Goal: Task Accomplishment & Management: Manage account settings

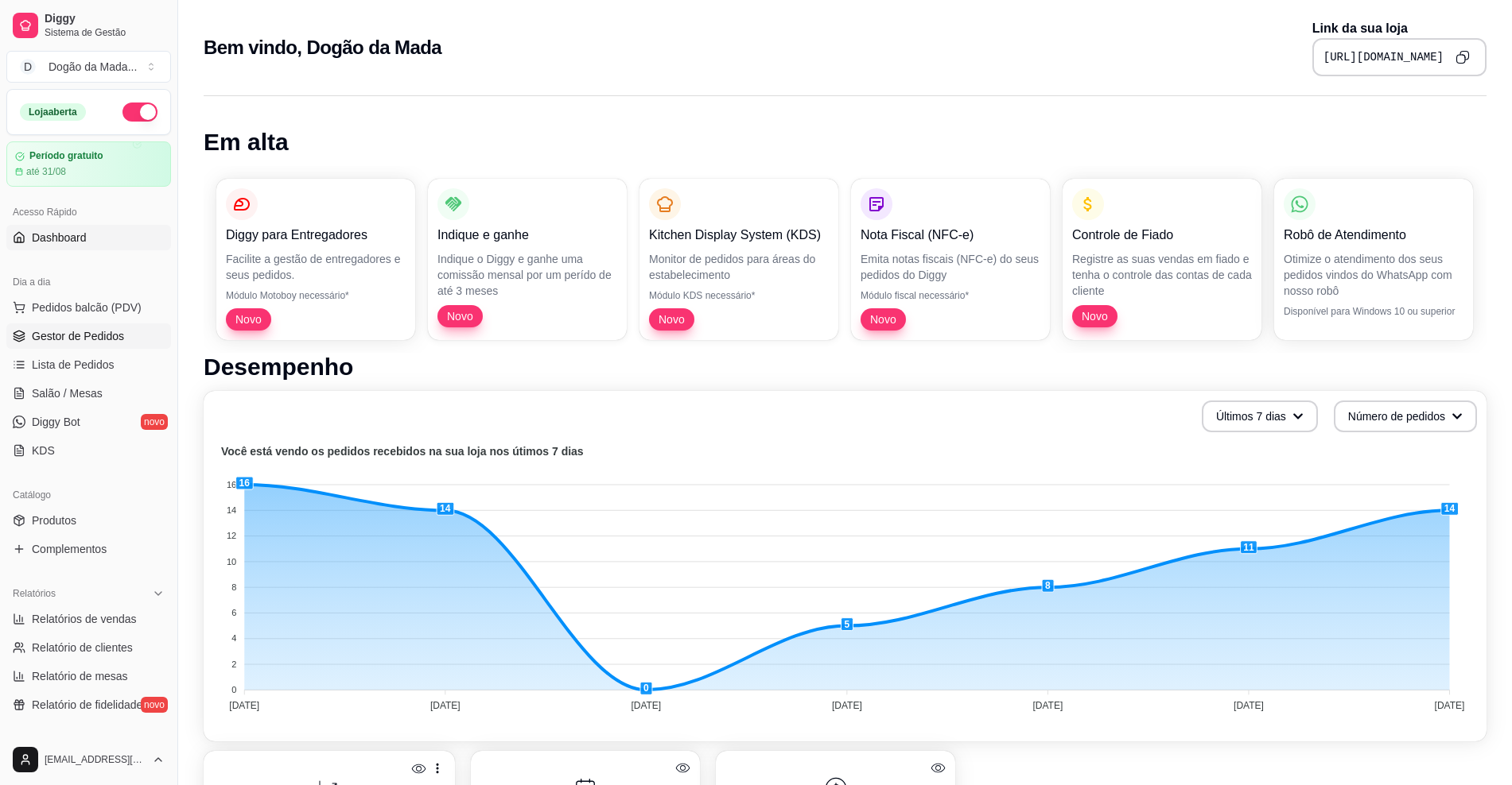
click at [61, 329] on span "Gestor de Pedidos" at bounding box center [78, 336] width 93 height 16
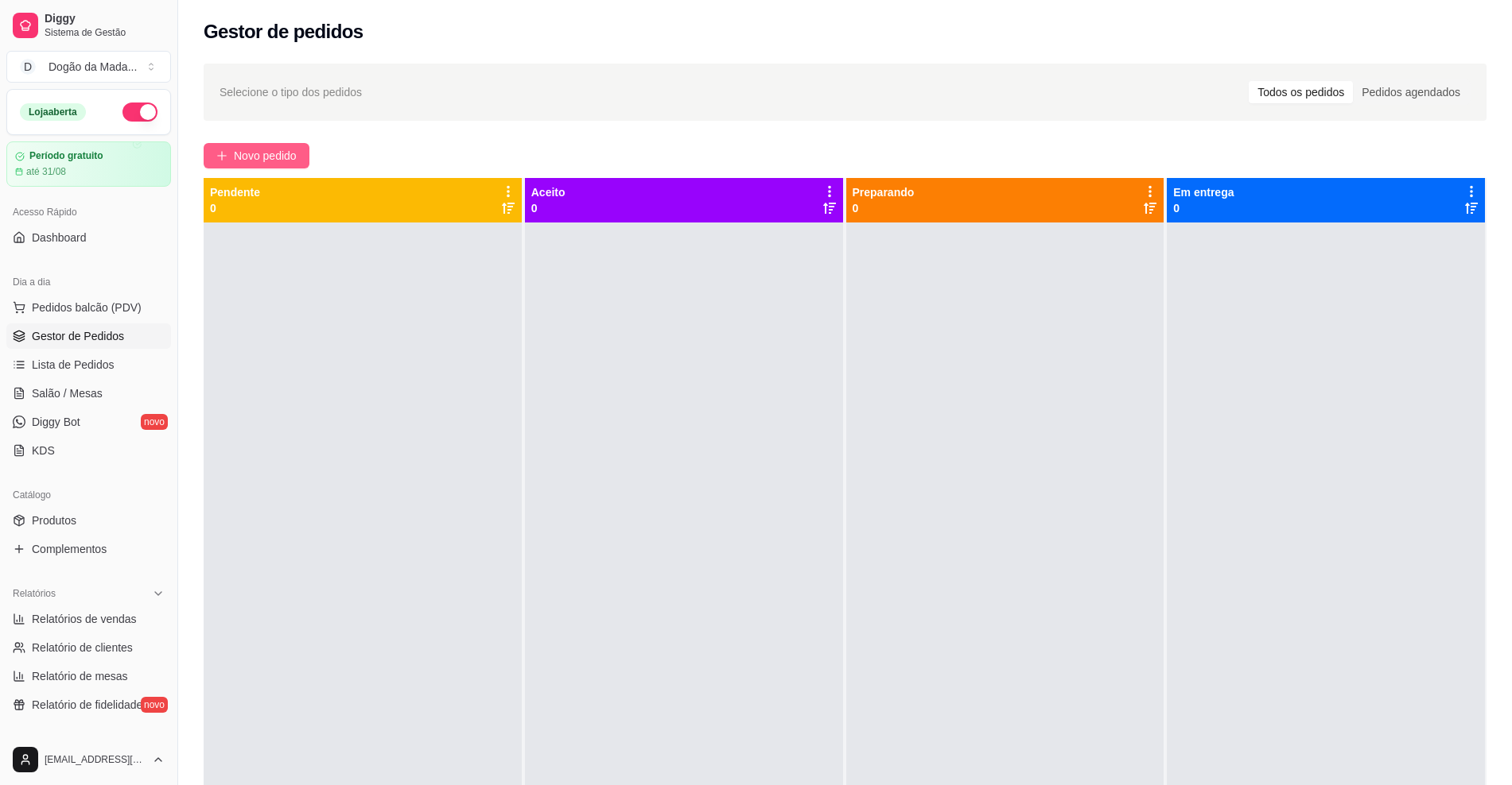
click at [268, 154] on span "Novo pedido" at bounding box center [265, 156] width 63 height 17
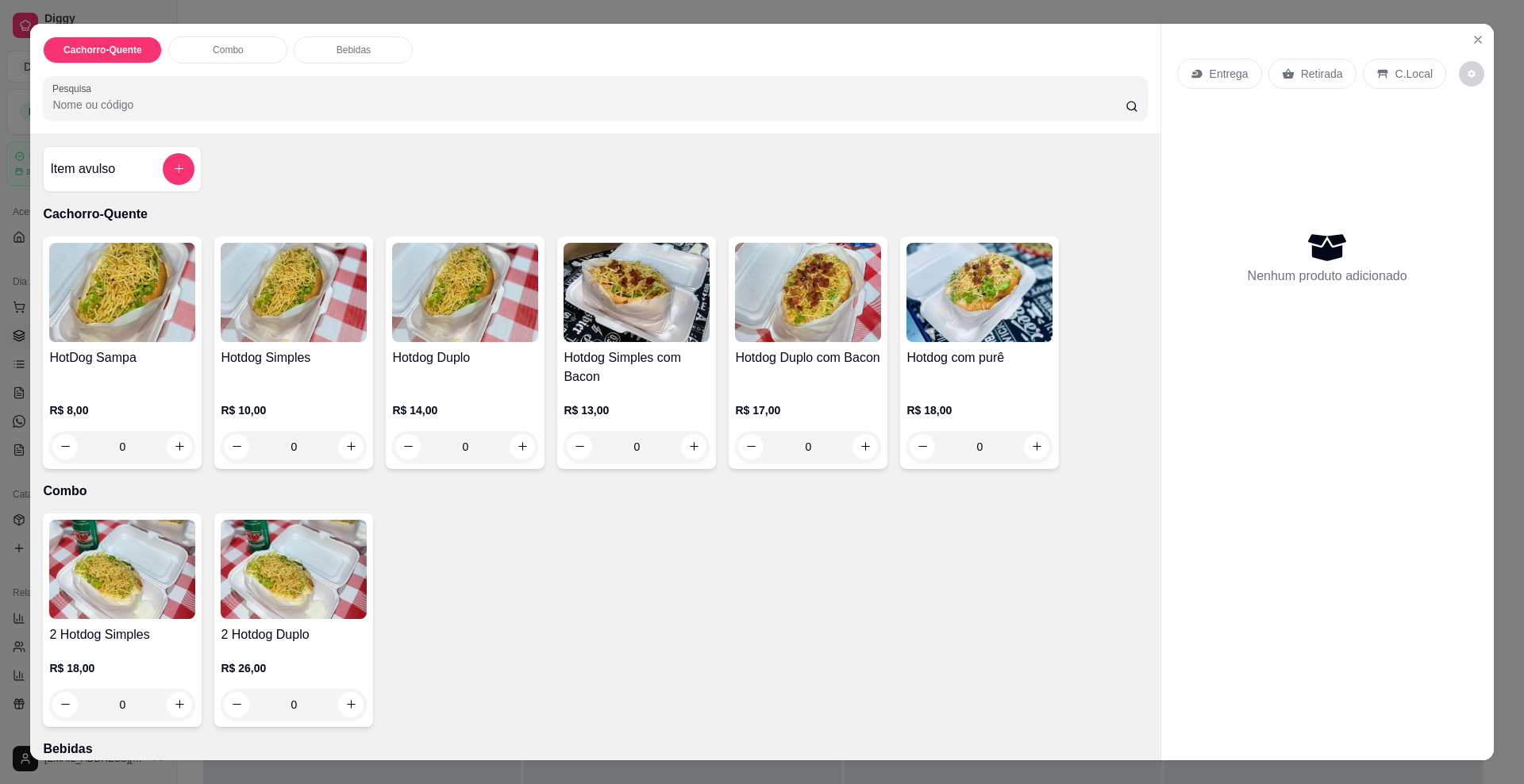
click at [1204, 82] on div "Entrega" at bounding box center [1220, 73] width 85 height 30
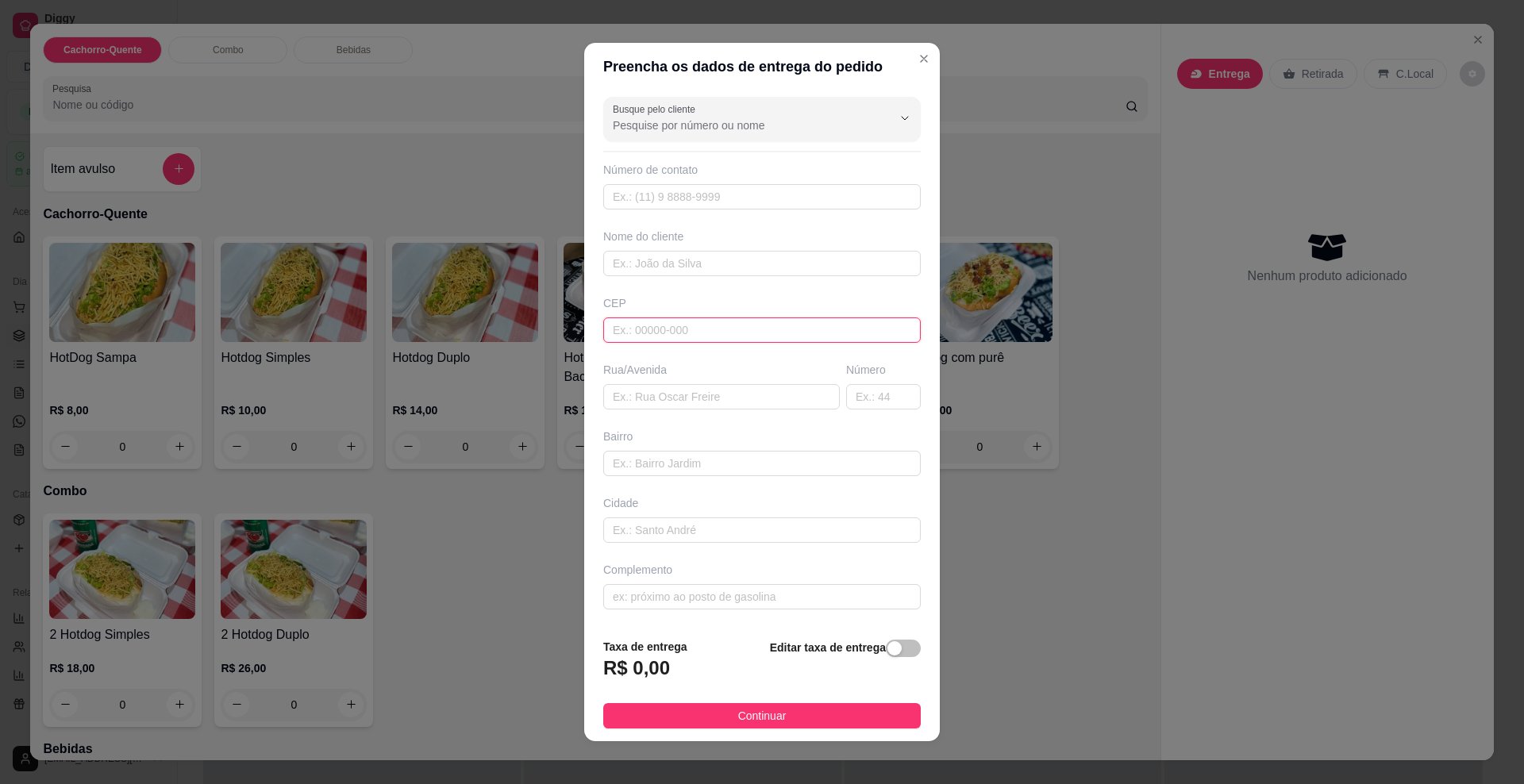
click at [634, 333] on input "text" at bounding box center [762, 329] width 317 height 25
paste input "79097230"
type input "79097230"
type input "[GEOGRAPHIC_DATA]"
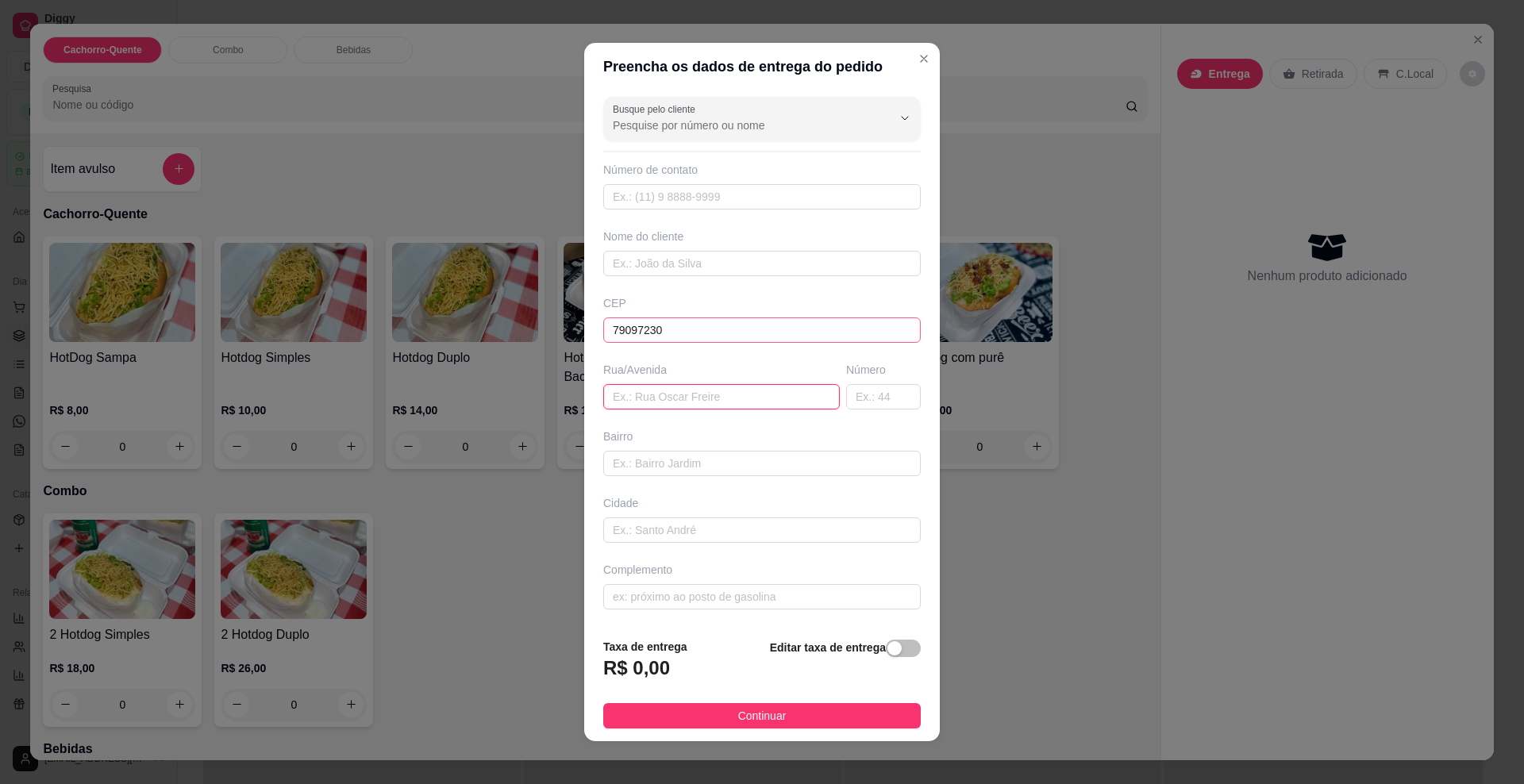
type input "[GEOGRAPHIC_DATA]"
type input "550"
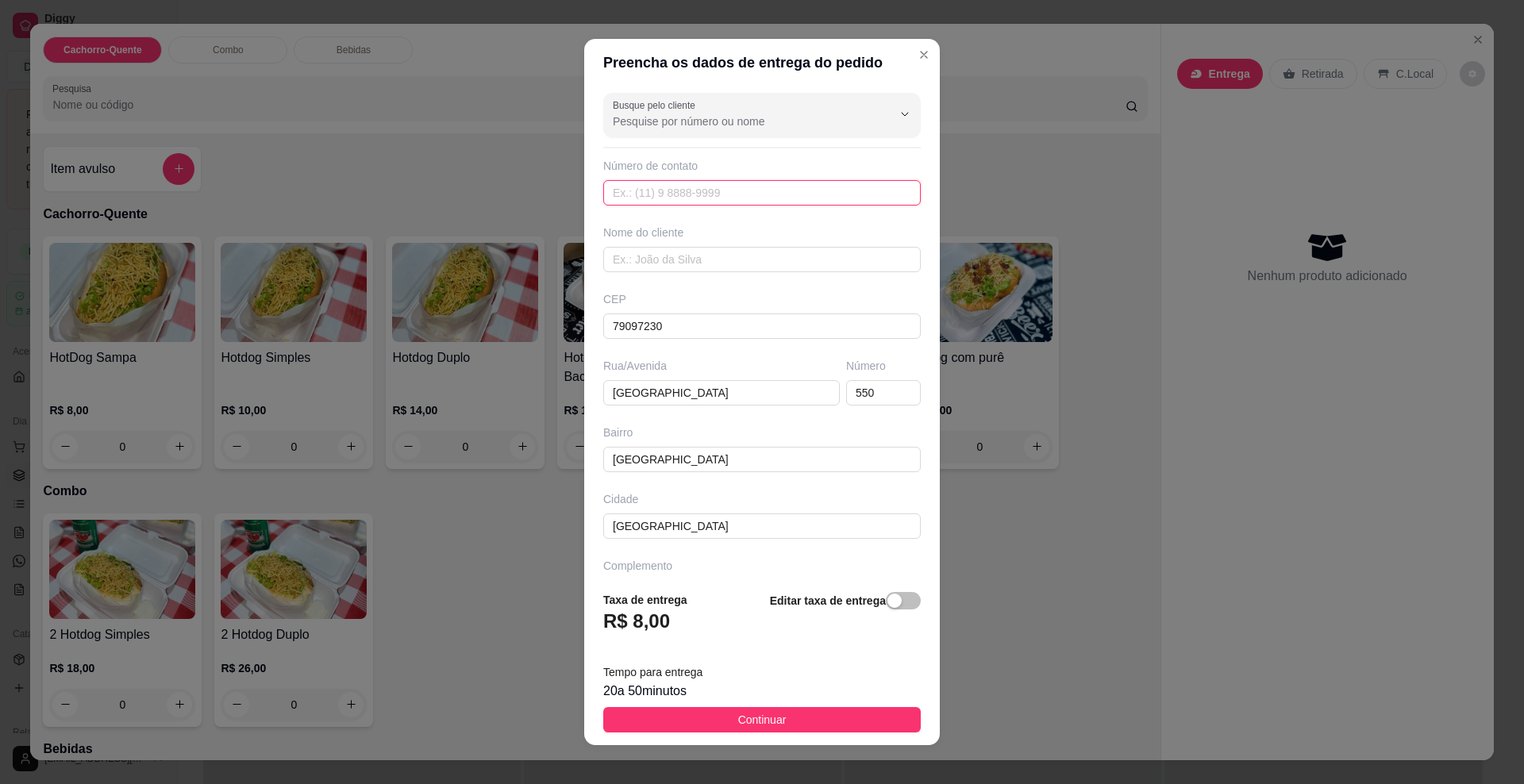
click at [639, 193] on input "text" at bounding box center [762, 192] width 317 height 25
type input "[PHONE_NUMBER]"
drag, startPoint x: 674, startPoint y: 265, endPoint x: 494, endPoint y: 229, distance: 183.6
click at [523, 233] on div "Preencha os dados de entrega do pedido Busque pelo cliente Número de contato [P…" at bounding box center [762, 392] width 1524 height 784
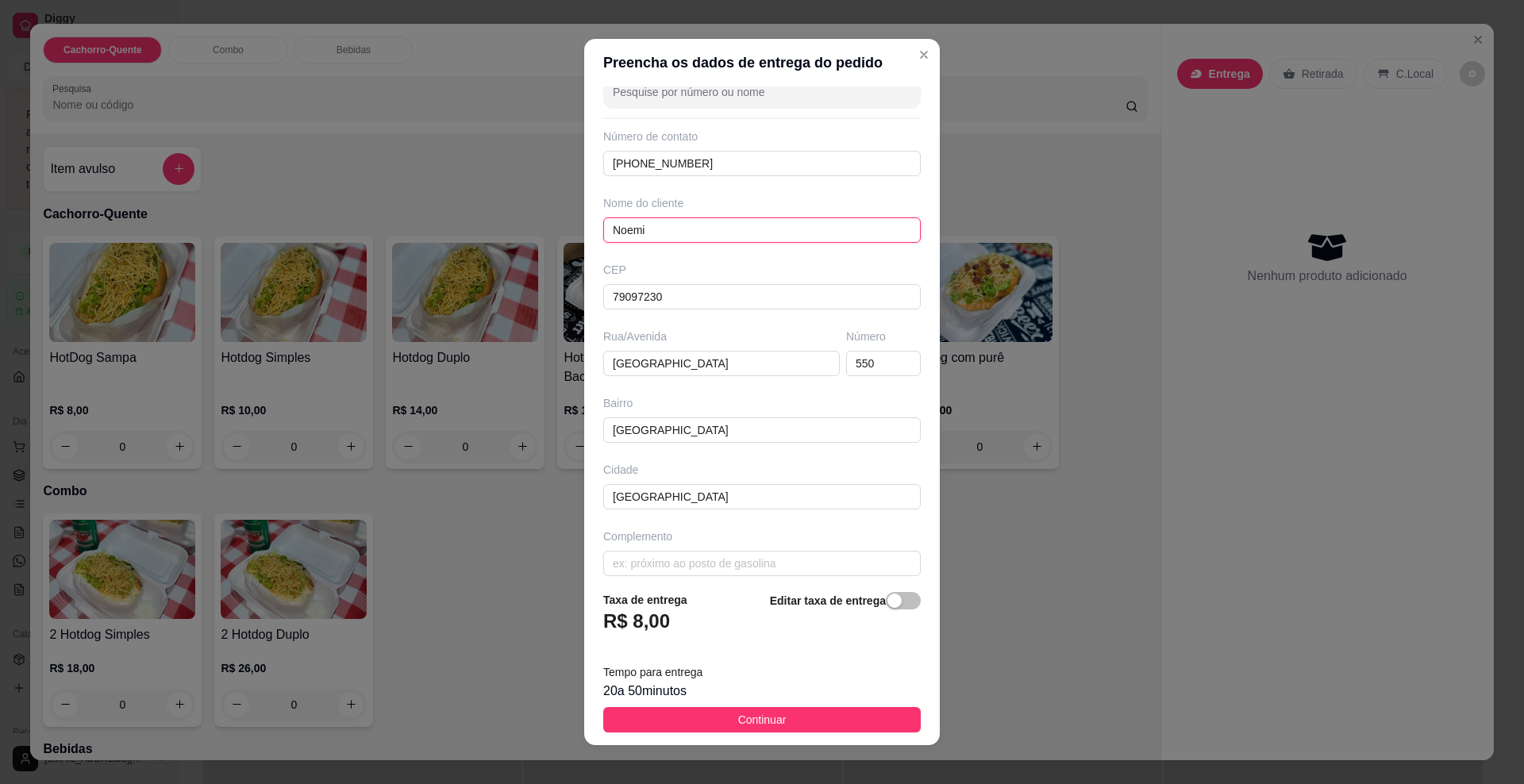
scroll to position [43, 0]
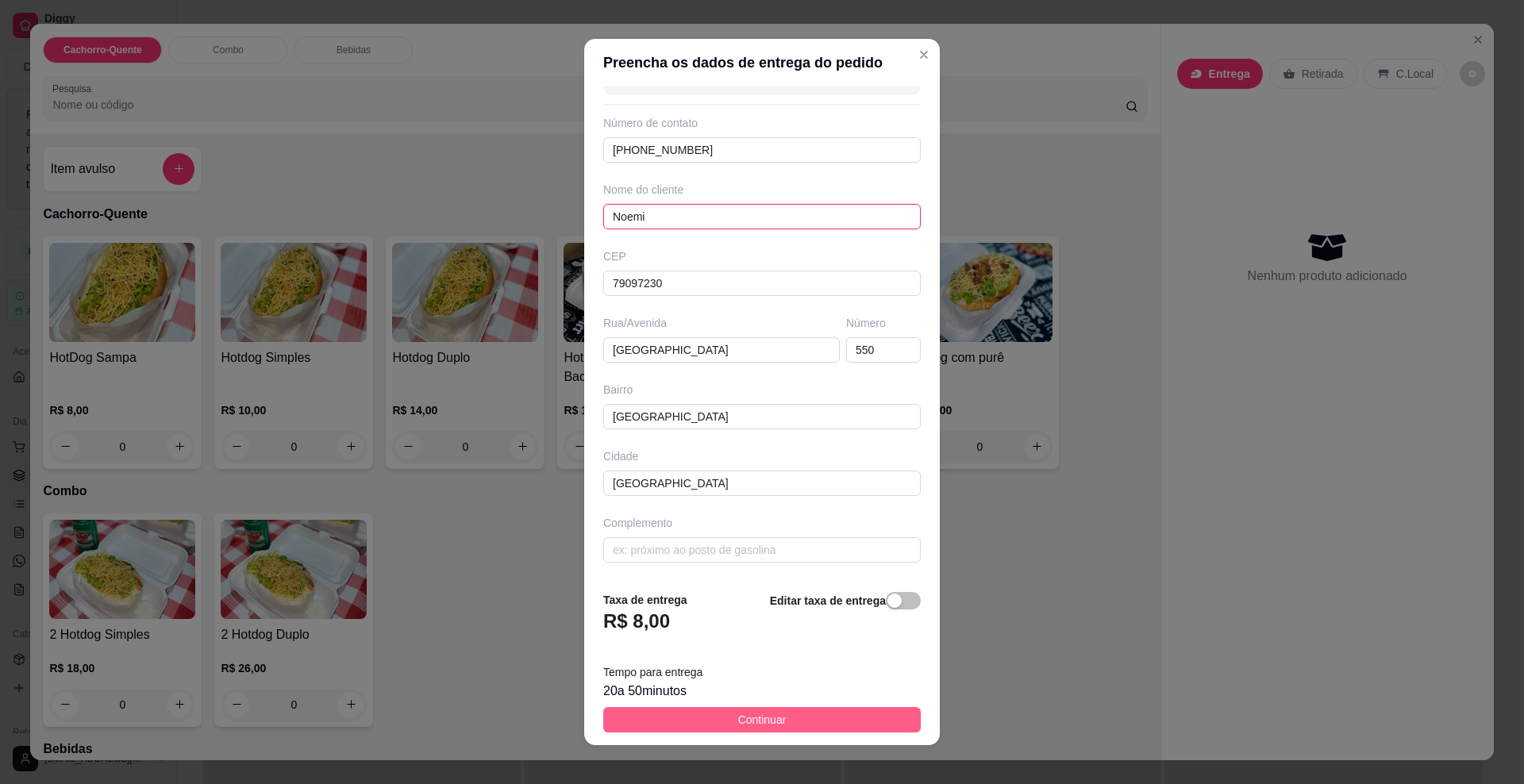
type input "Noemi"
click at [717, 725] on button "Continuar" at bounding box center [762, 719] width 317 height 25
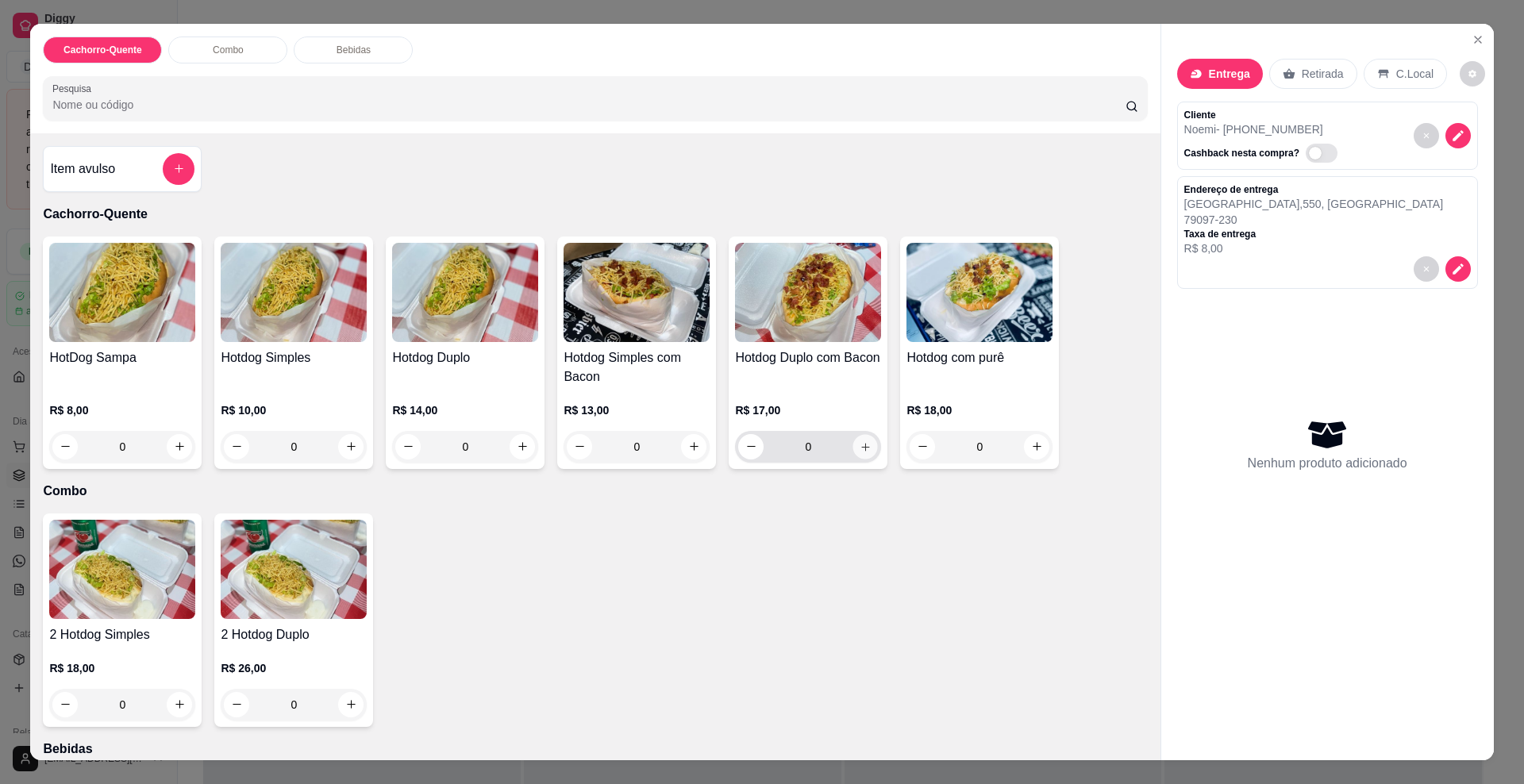
click at [853, 450] on button "increase-product-quantity" at bounding box center [865, 446] width 24 height 24
type input "1"
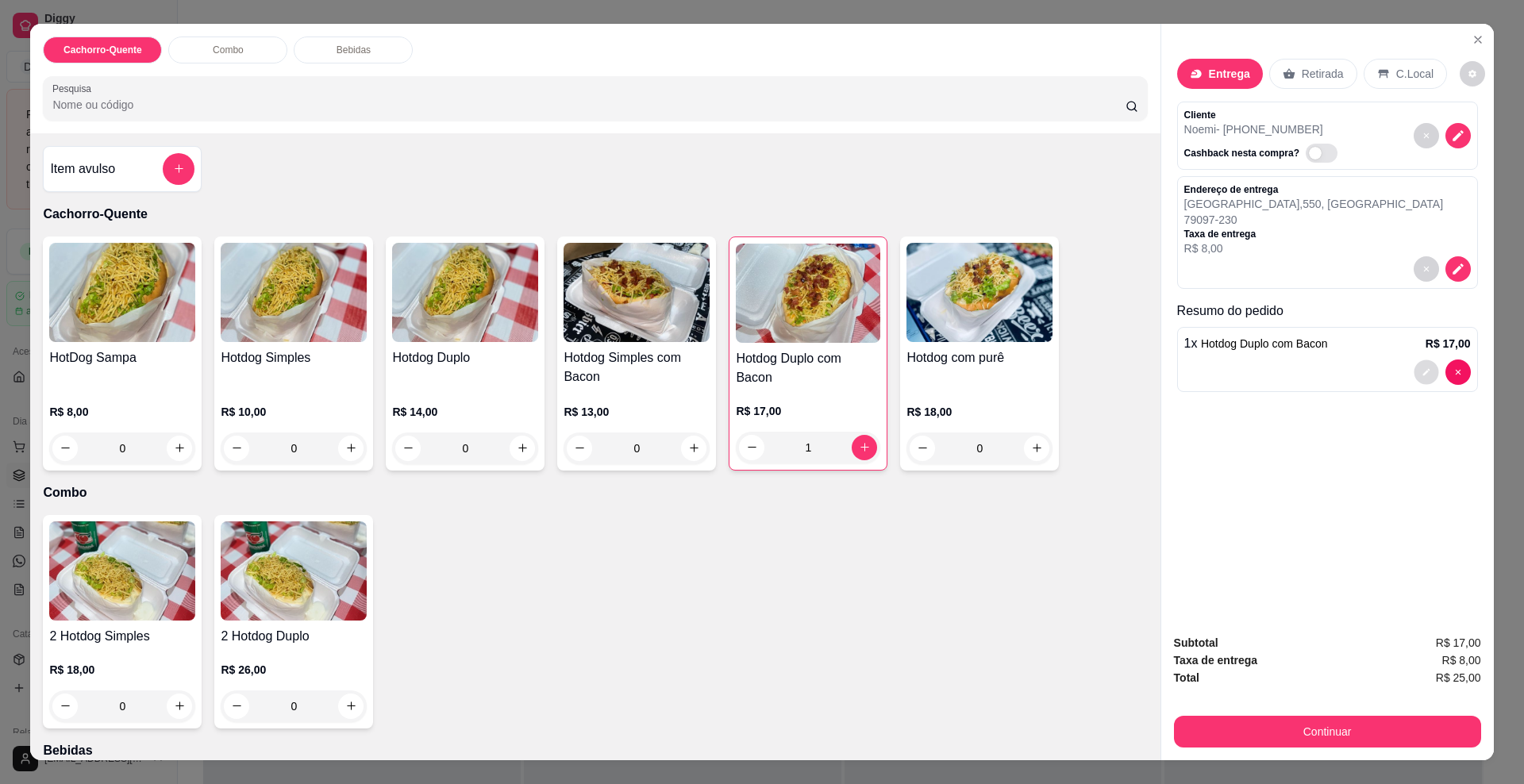
click at [1414, 376] on button "decrease-product-quantity" at bounding box center [1426, 372] width 24 height 24
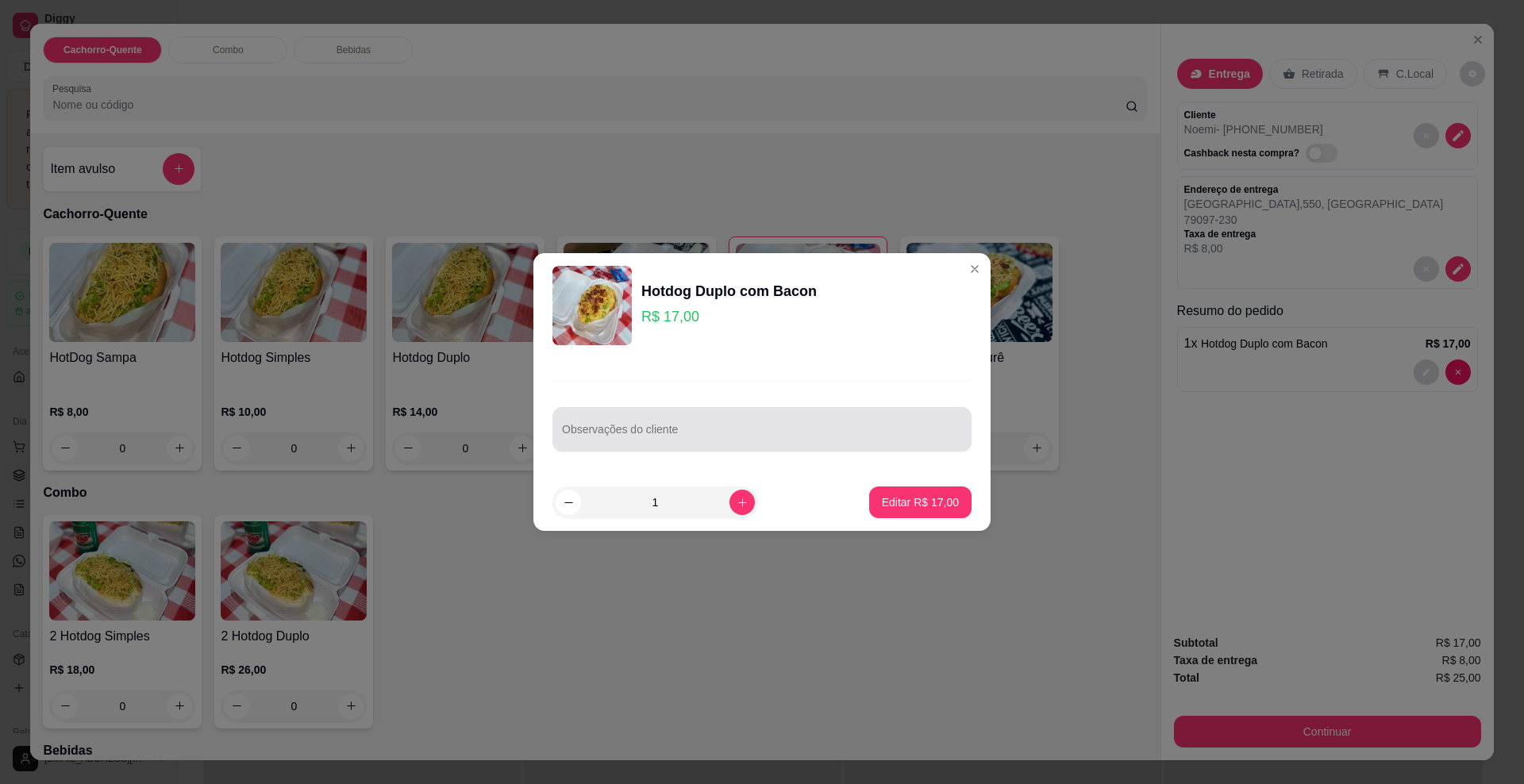
drag, startPoint x: 595, startPoint y: 429, endPoint x: 580, endPoint y: 296, distance: 133.8
click at [584, 412] on div "Observações do cliente" at bounding box center [762, 429] width 419 height 44
type input "sem milho"
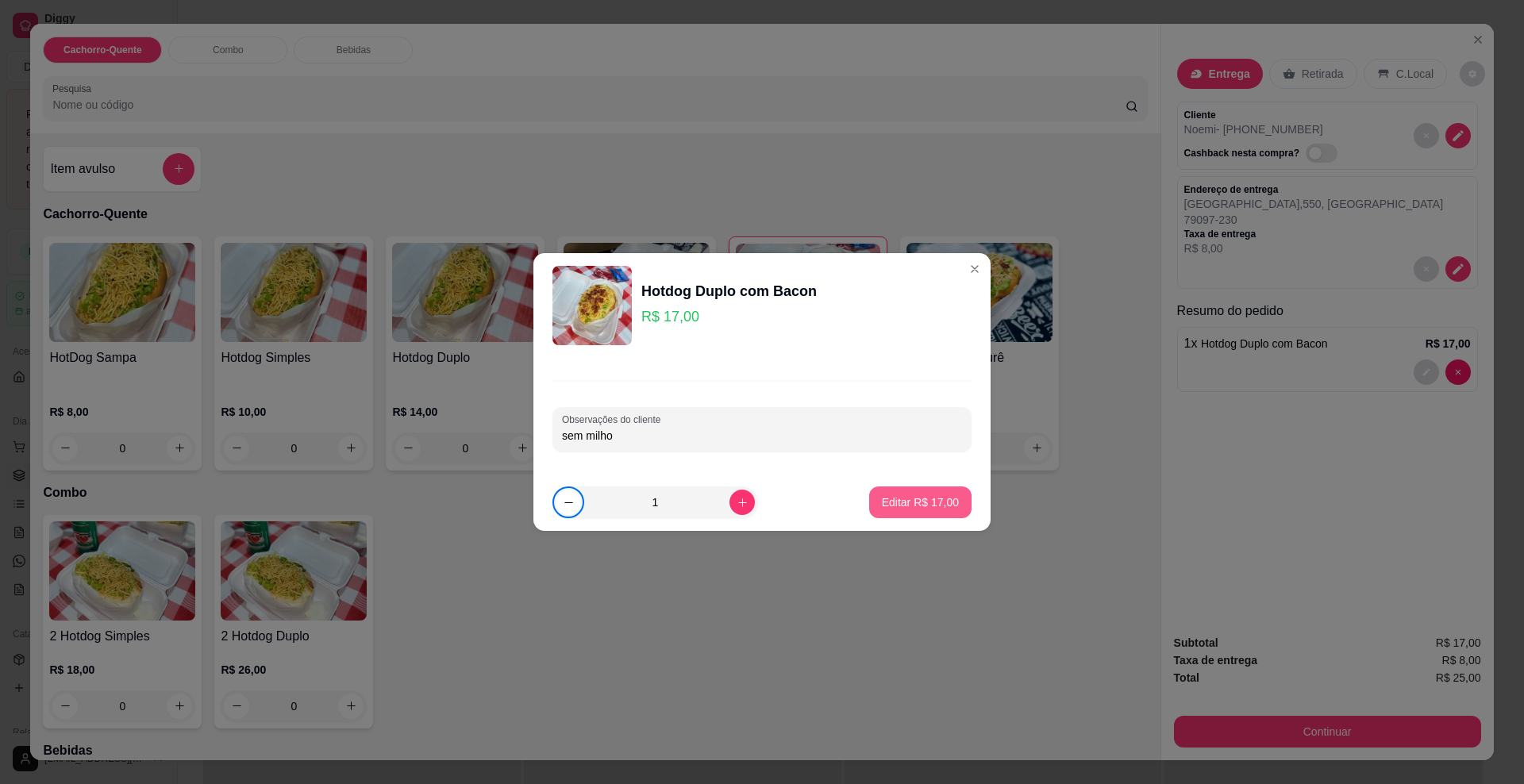
click at [921, 489] on button "Editar R$ 17,00" at bounding box center [921, 502] width 102 height 32
type input "0"
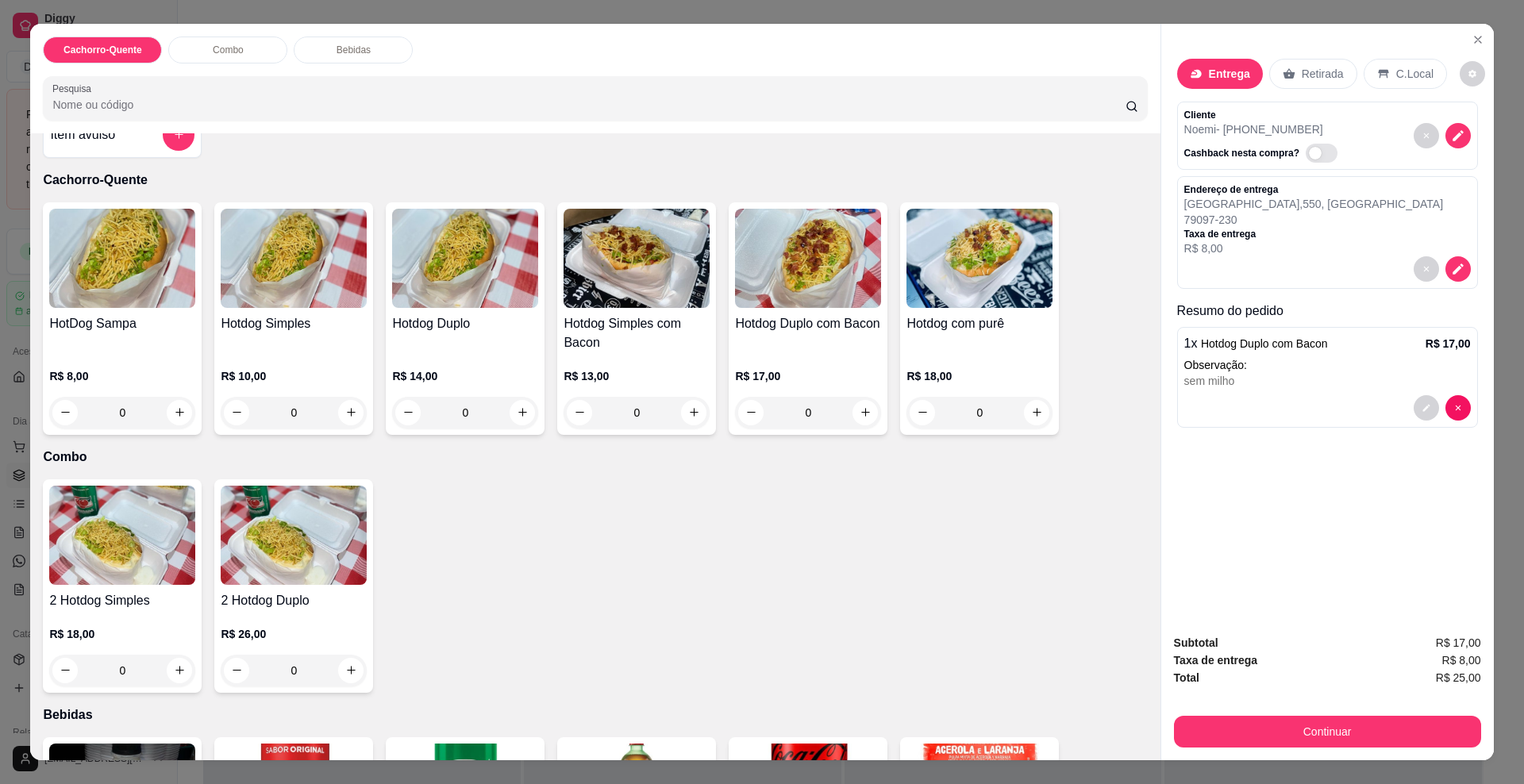
scroll to position [0, 0]
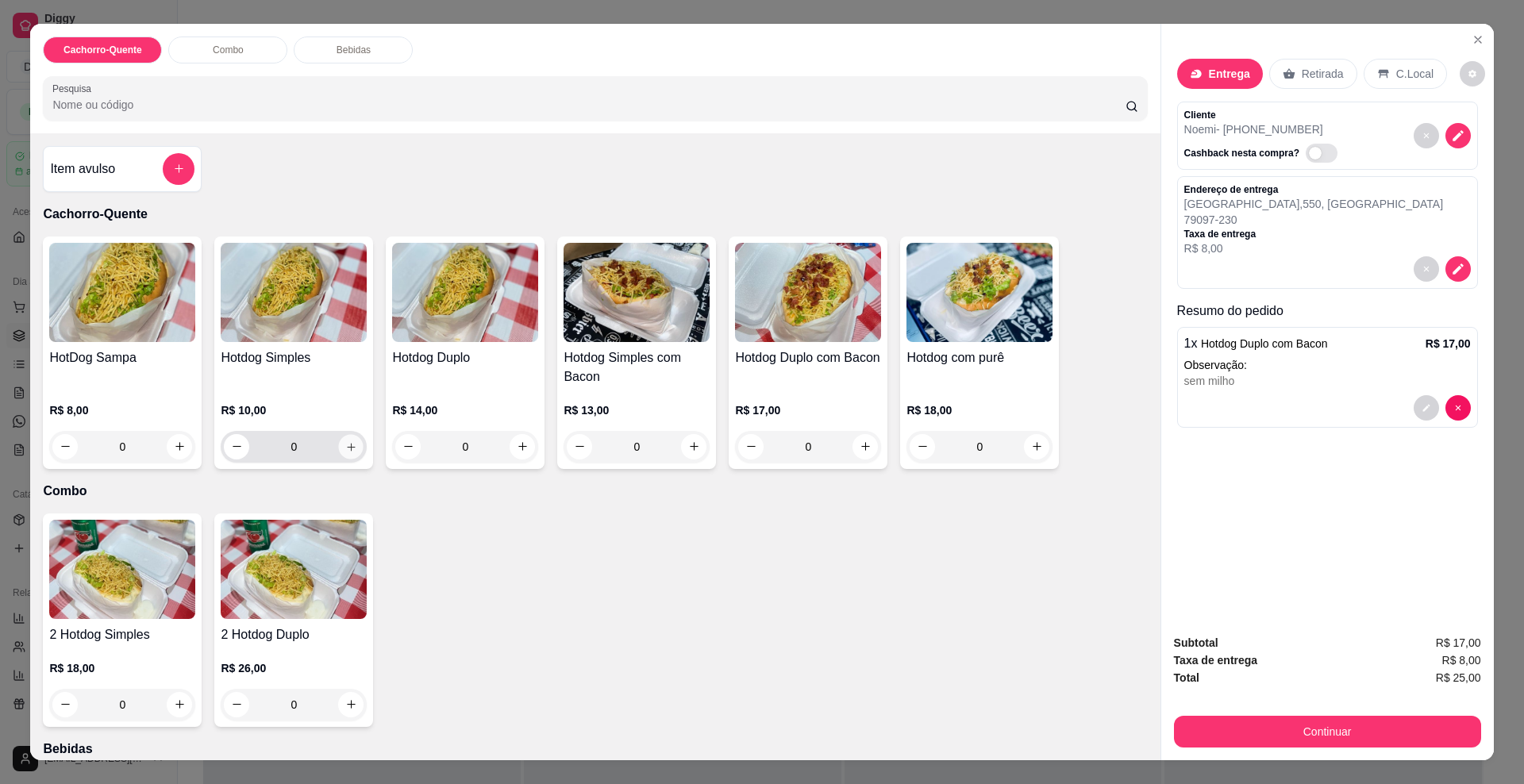
click at [354, 445] on button "increase-product-quantity" at bounding box center [351, 446] width 24 height 24
type input "1"
click at [860, 445] on icon "increase-product-quantity" at bounding box center [866, 447] width 12 height 12
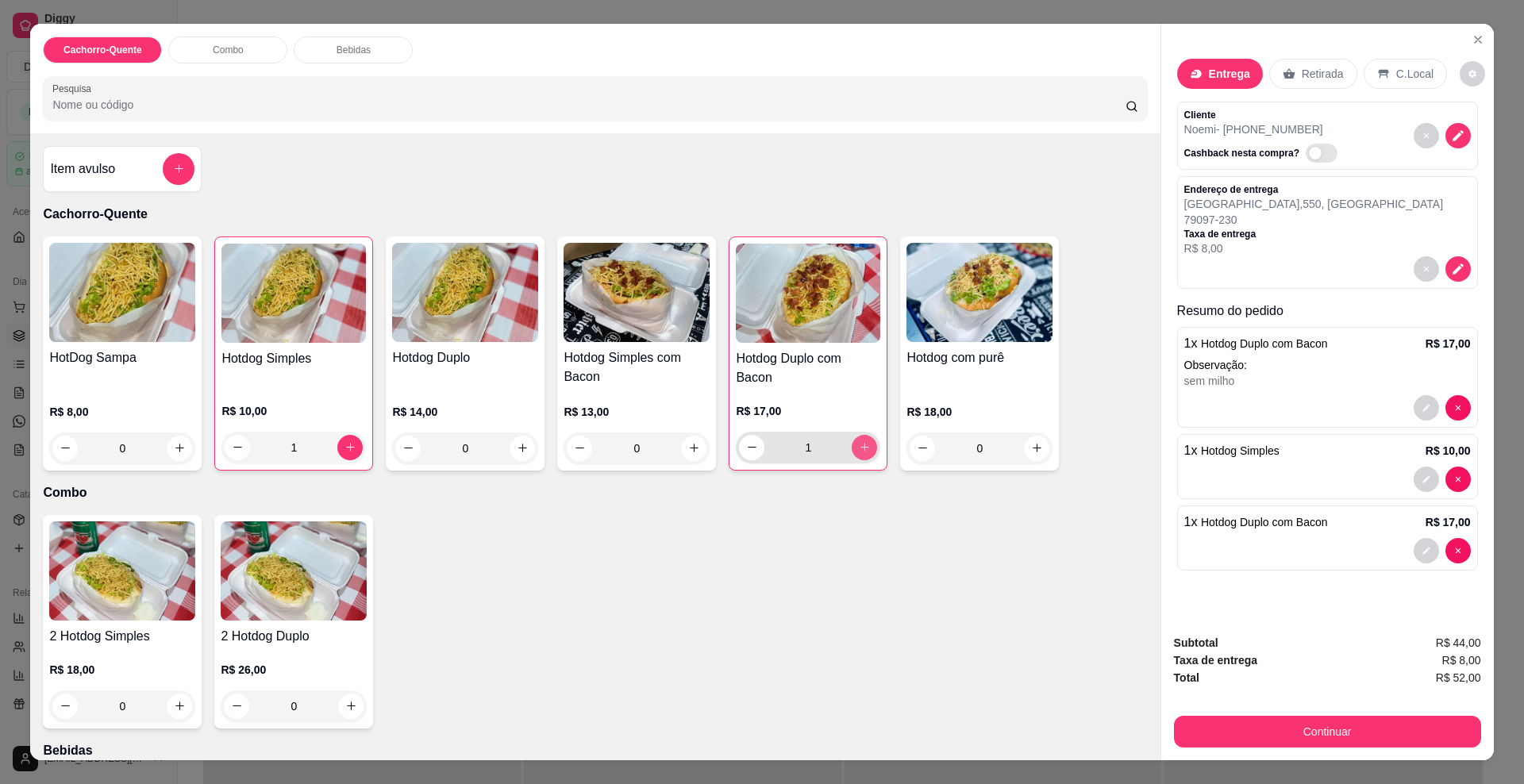
click at [859, 445] on icon "increase-product-quantity" at bounding box center [865, 448] width 12 height 12
type input "2"
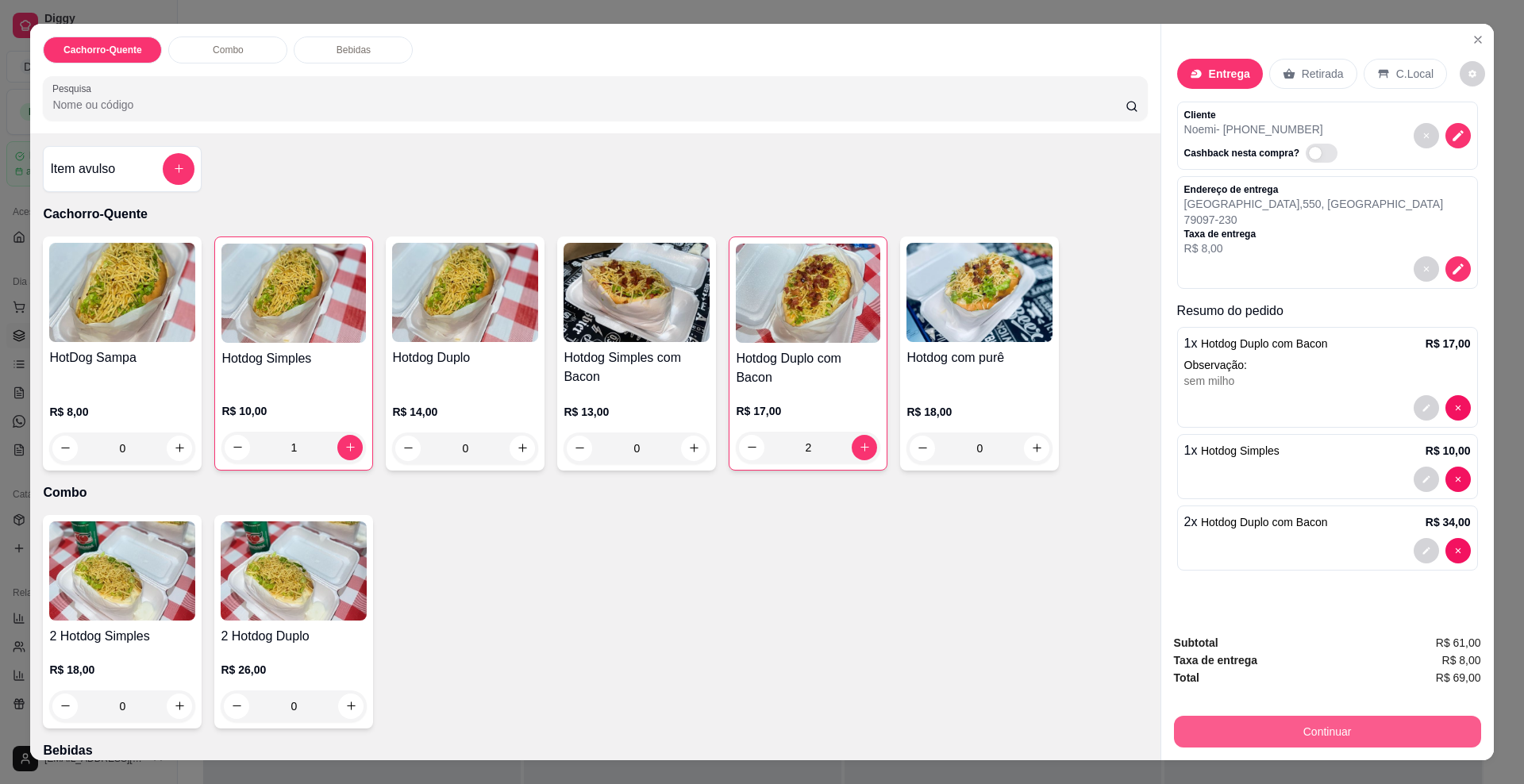
click at [1380, 726] on button "Continuar" at bounding box center [1327, 731] width 307 height 32
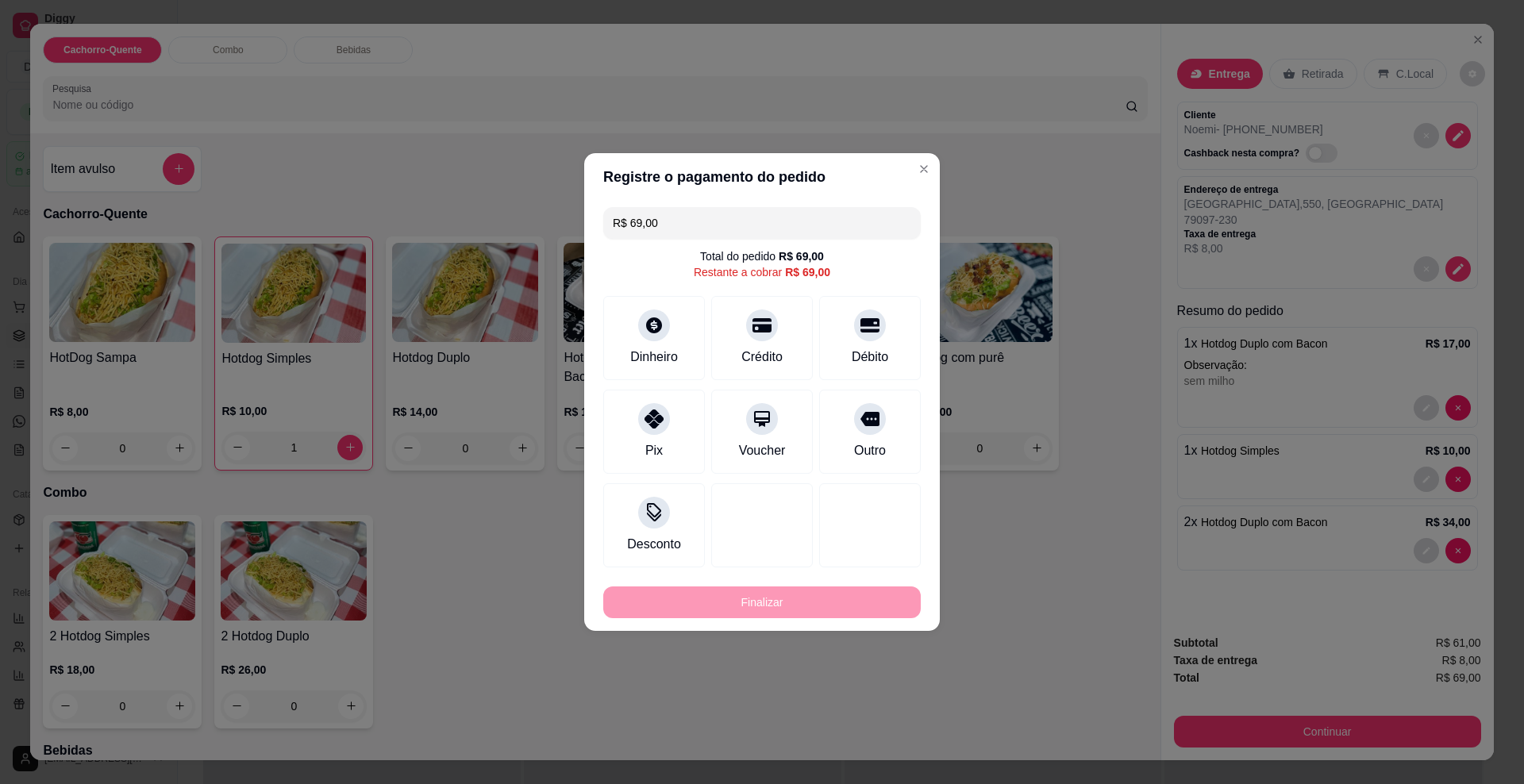
click at [669, 428] on div "Pix" at bounding box center [654, 431] width 102 height 84
type input "R$ 0,00"
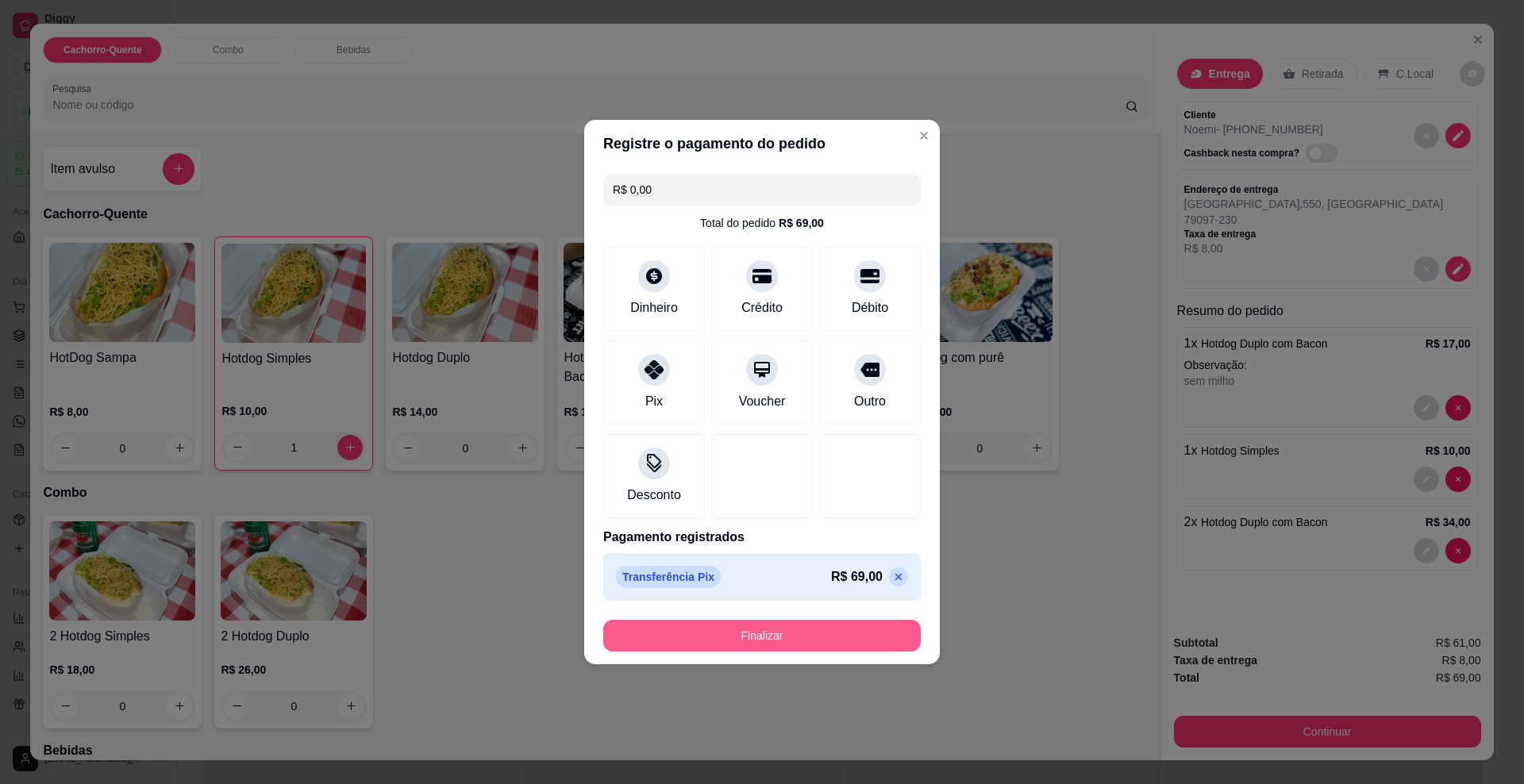
click at [732, 623] on button "Finalizar" at bounding box center [762, 635] width 317 height 32
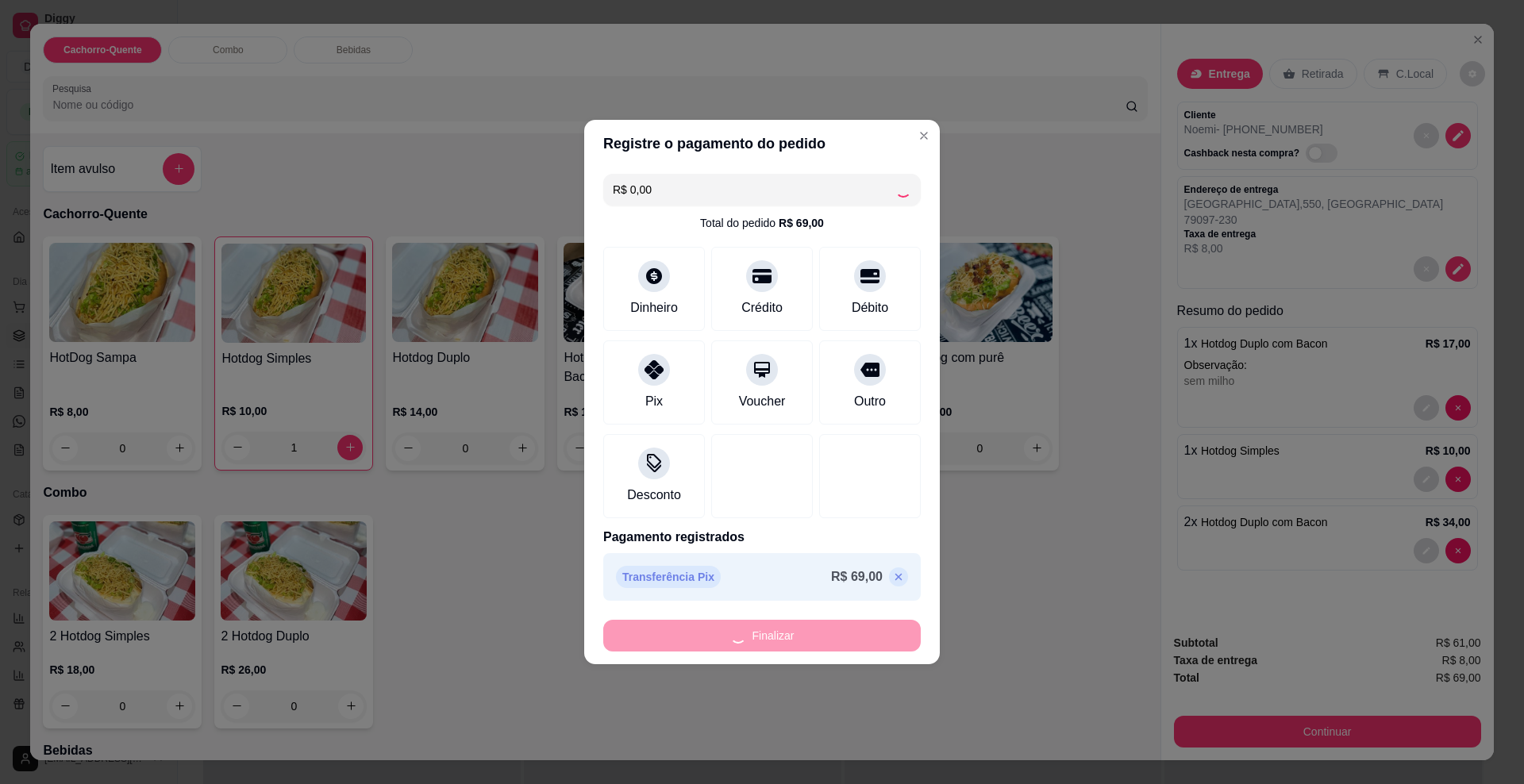
type input "0"
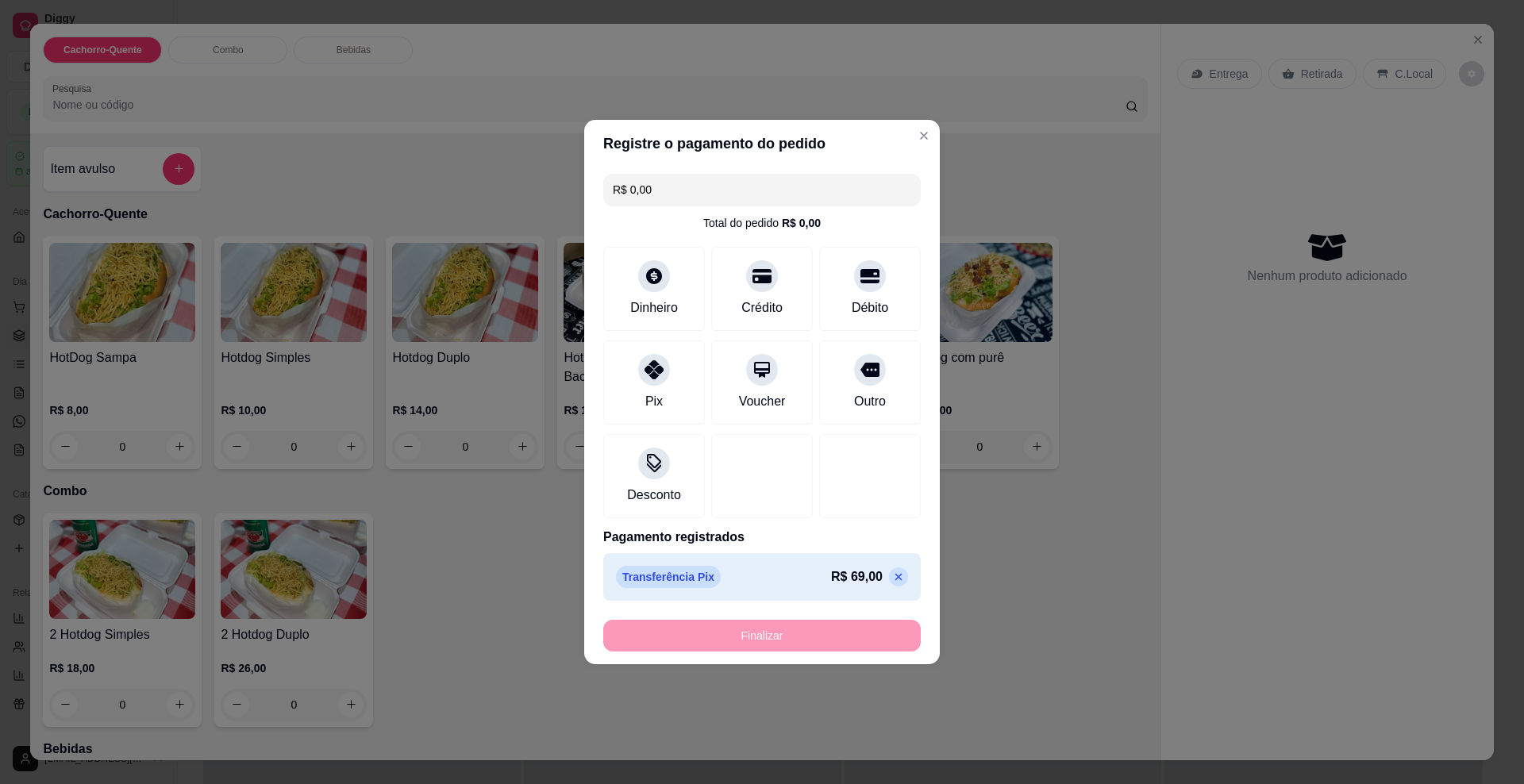
type input "-R$ 69,00"
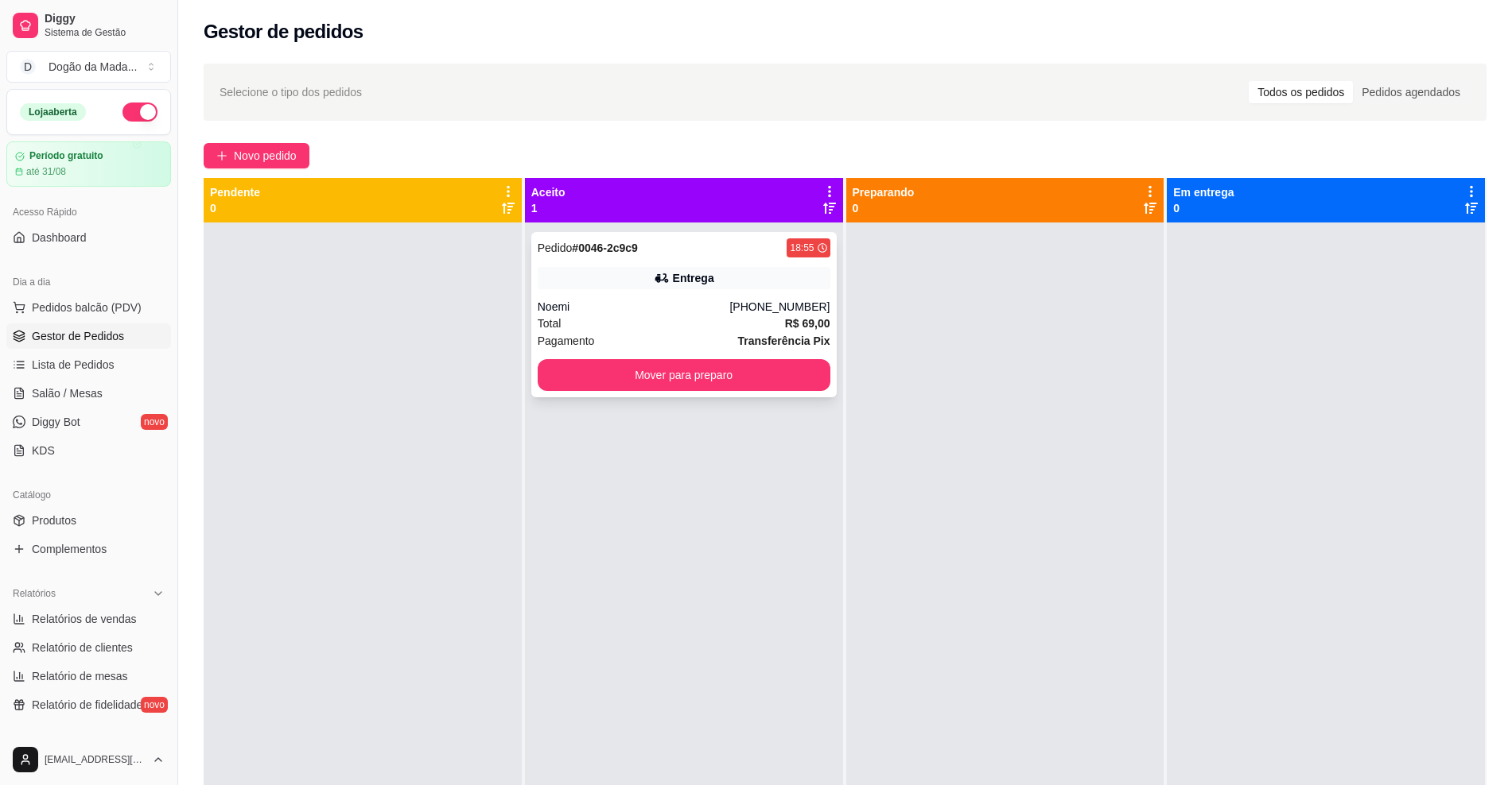
click at [742, 328] on div "Total R$ 69,00" at bounding box center [684, 324] width 293 height 17
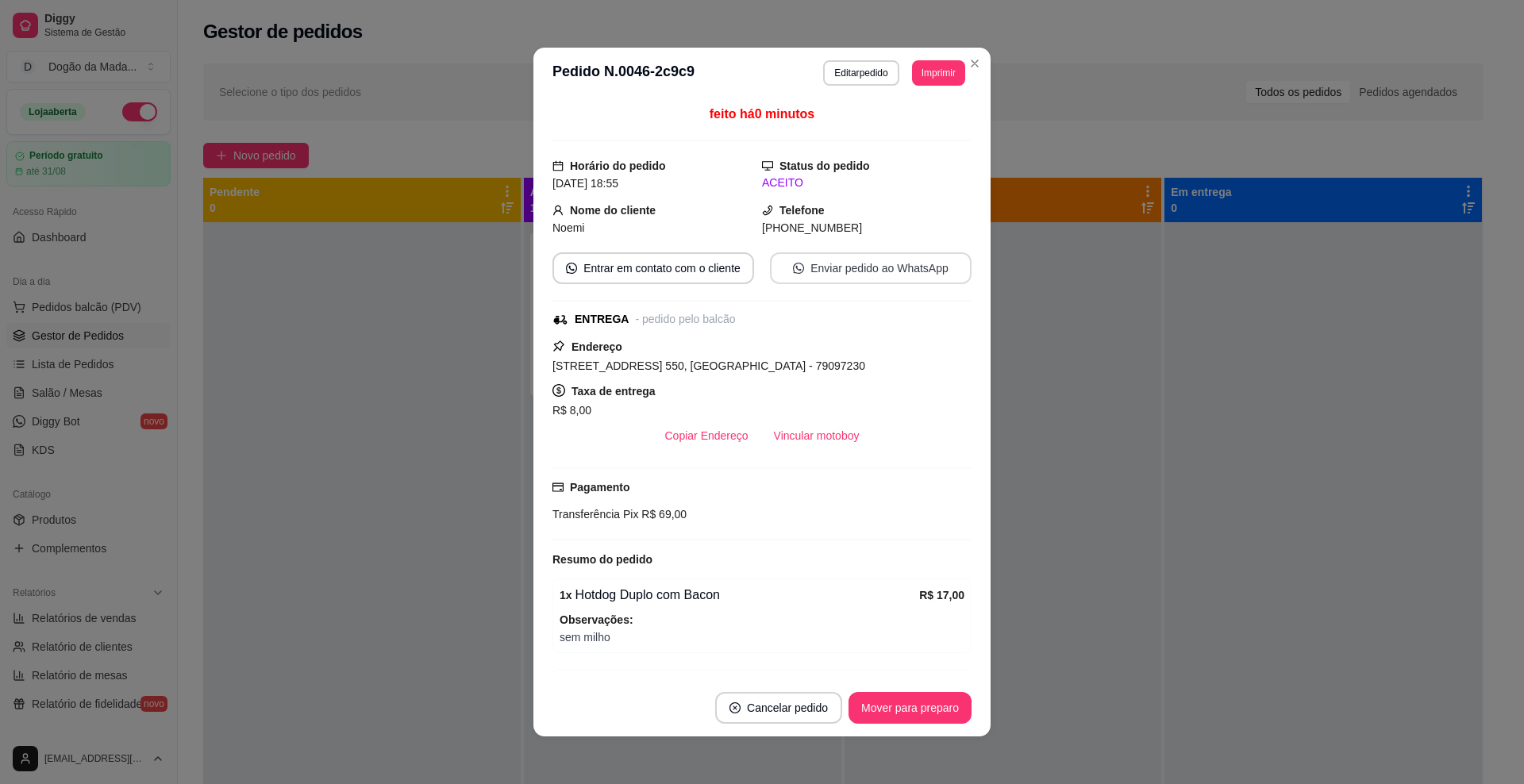
click at [824, 271] on button "Enviar pedido ao WhatsApp" at bounding box center [870, 268] width 201 height 32
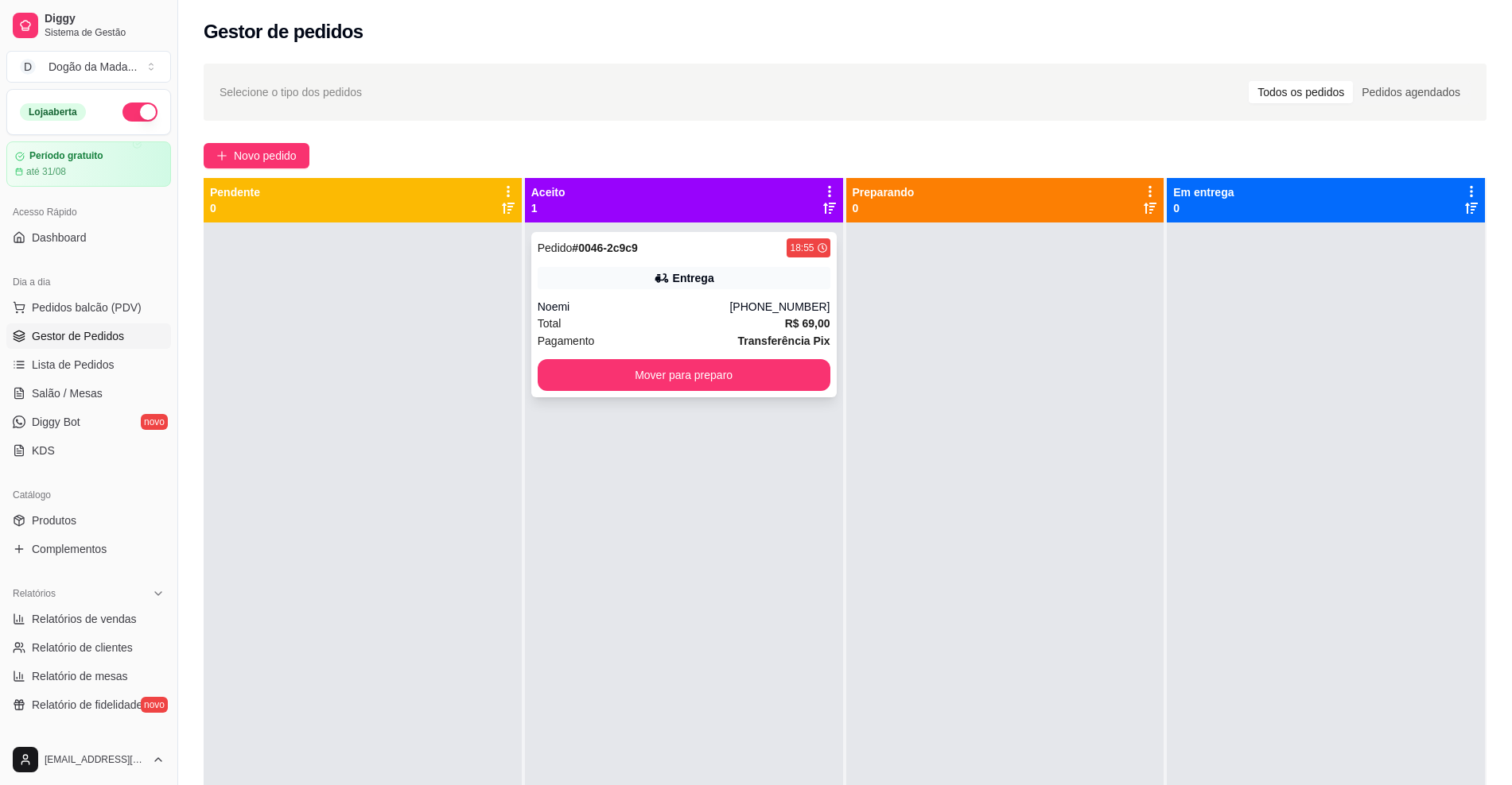
click at [655, 389] on button "Mover para preparo" at bounding box center [684, 375] width 293 height 32
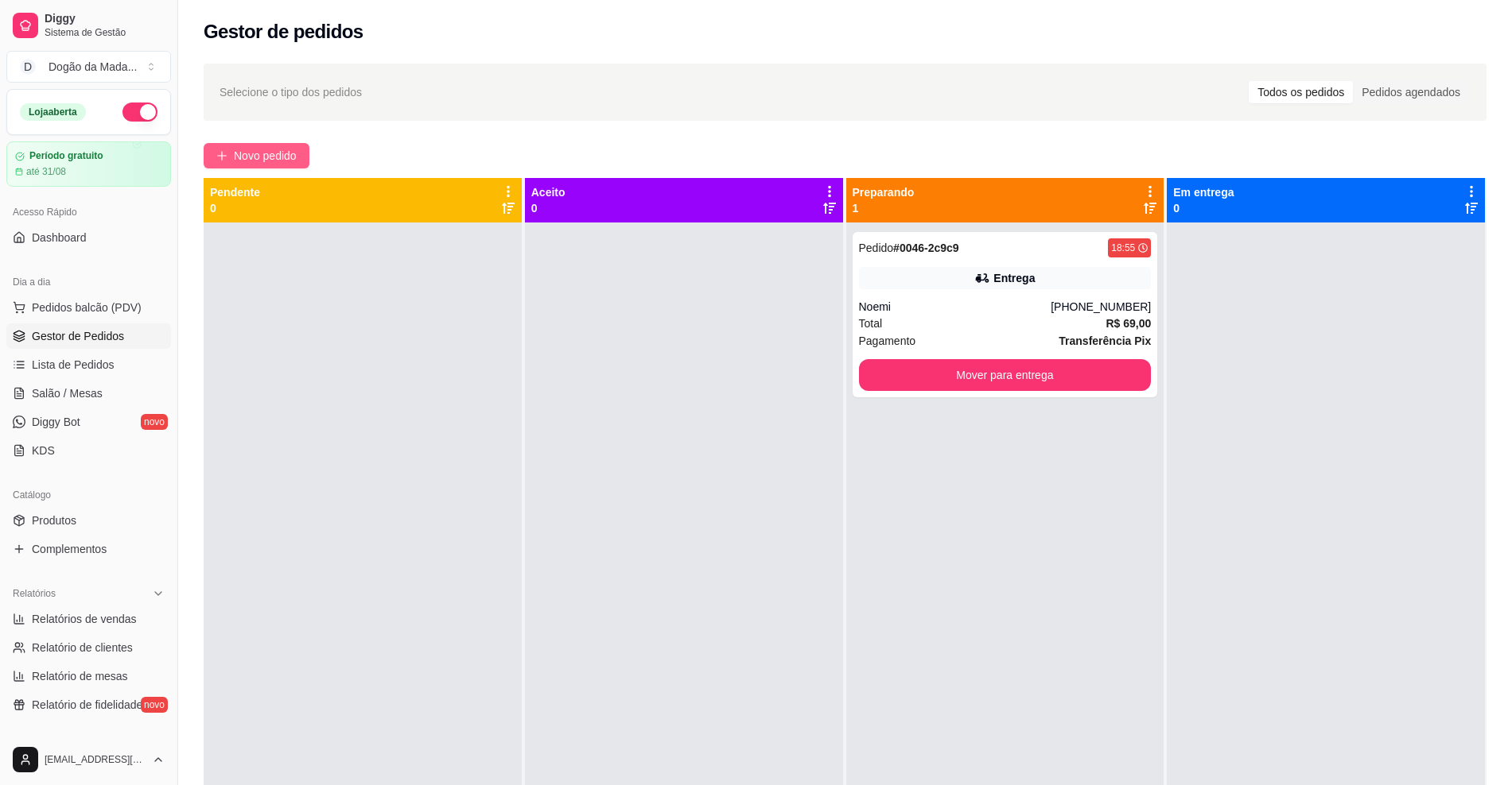
click at [233, 147] on button "Novo pedido" at bounding box center [256, 155] width 106 height 25
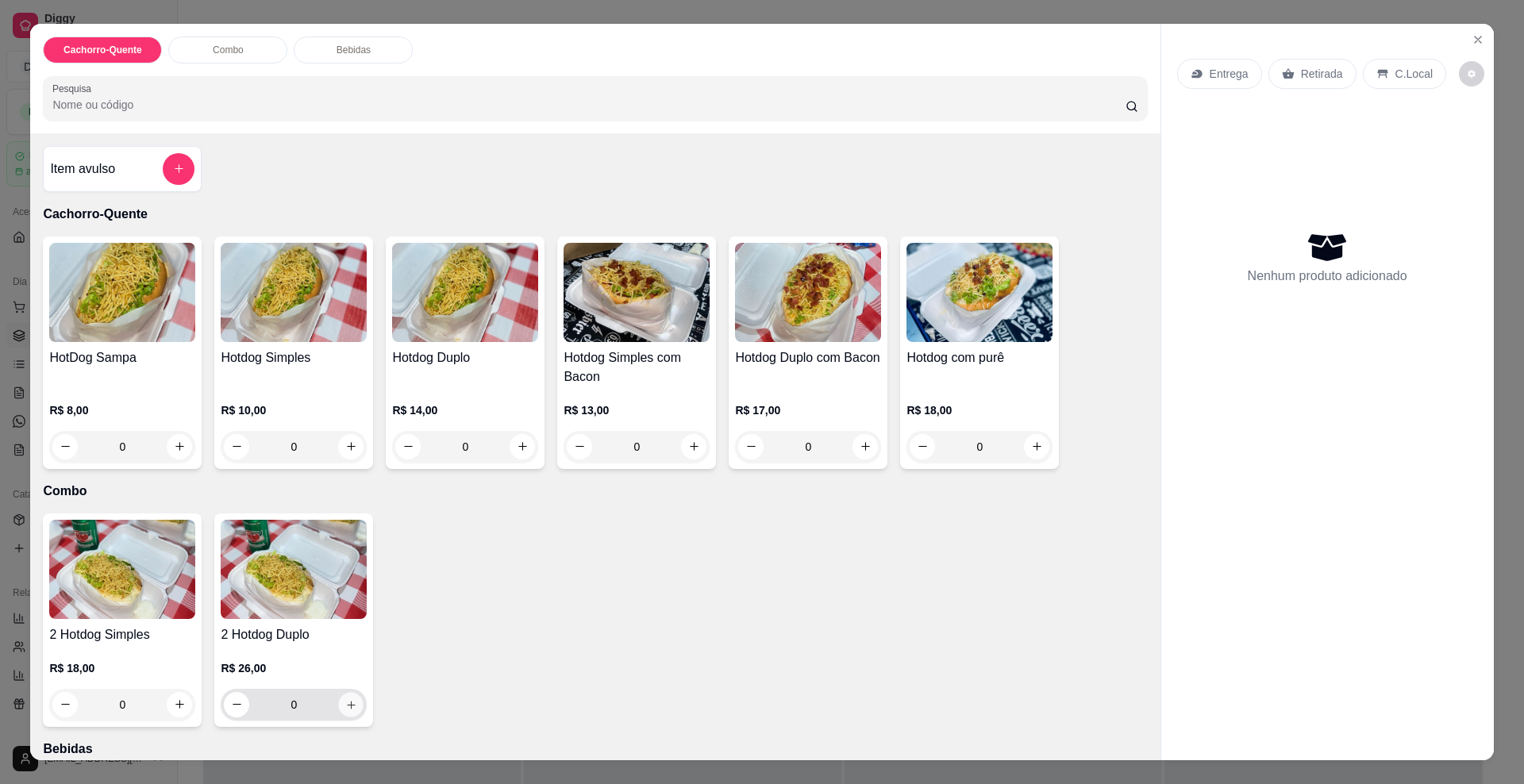
click at [343, 712] on button "increase-product-quantity" at bounding box center [351, 704] width 24 height 24
type input "1"
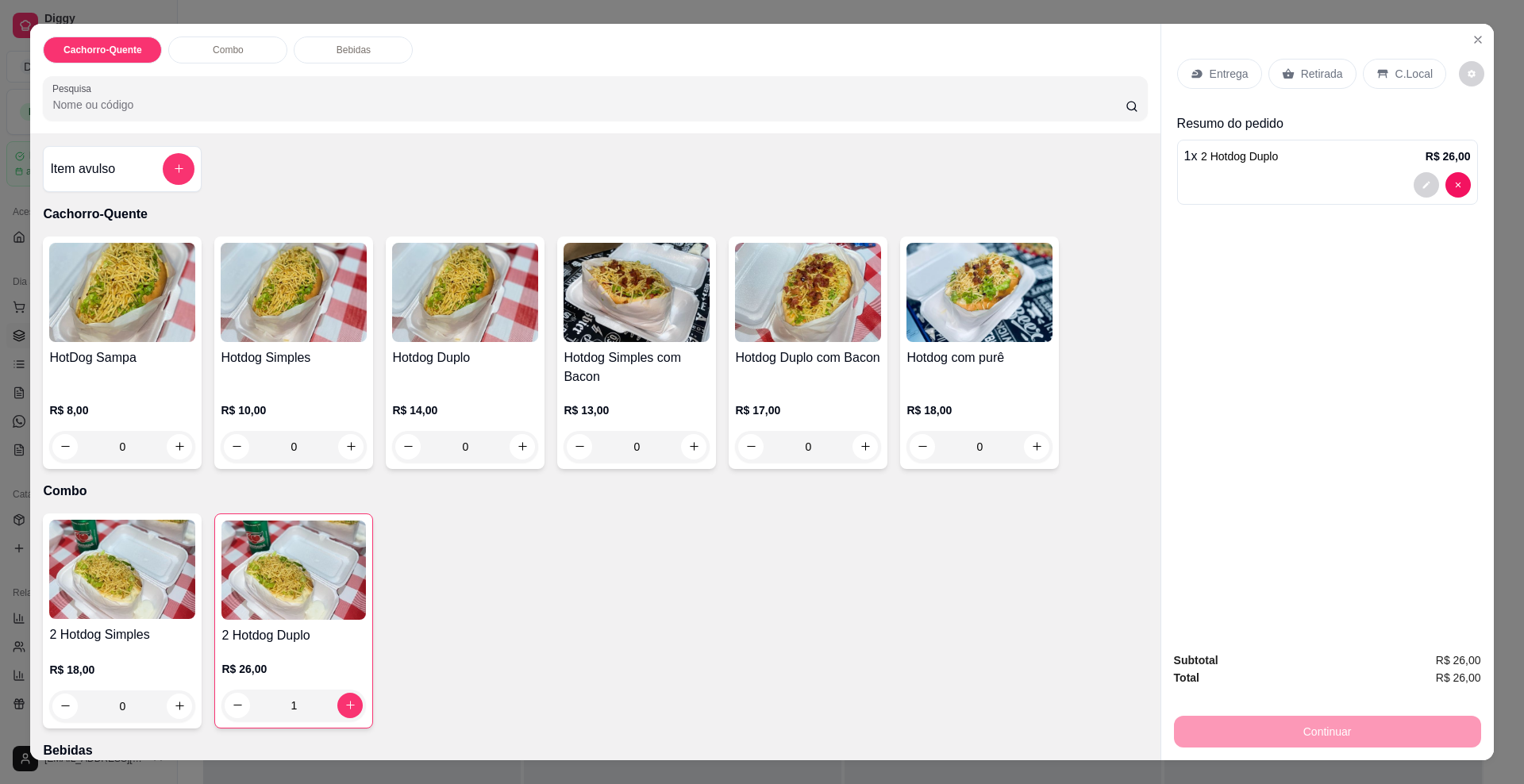
click at [1217, 73] on p "Entrega" at bounding box center [1229, 73] width 39 height 16
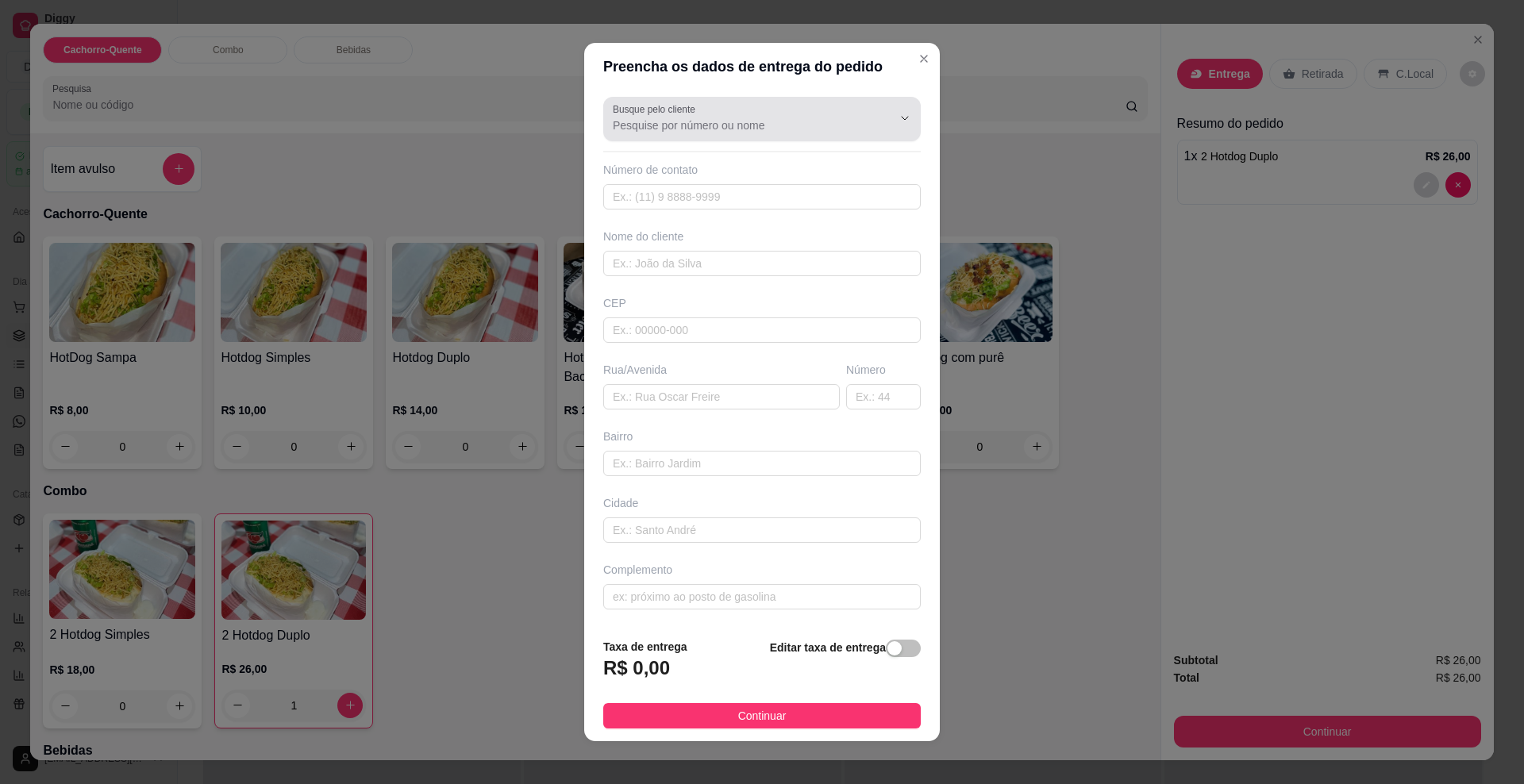
click at [653, 116] on div at bounding box center [762, 118] width 298 height 32
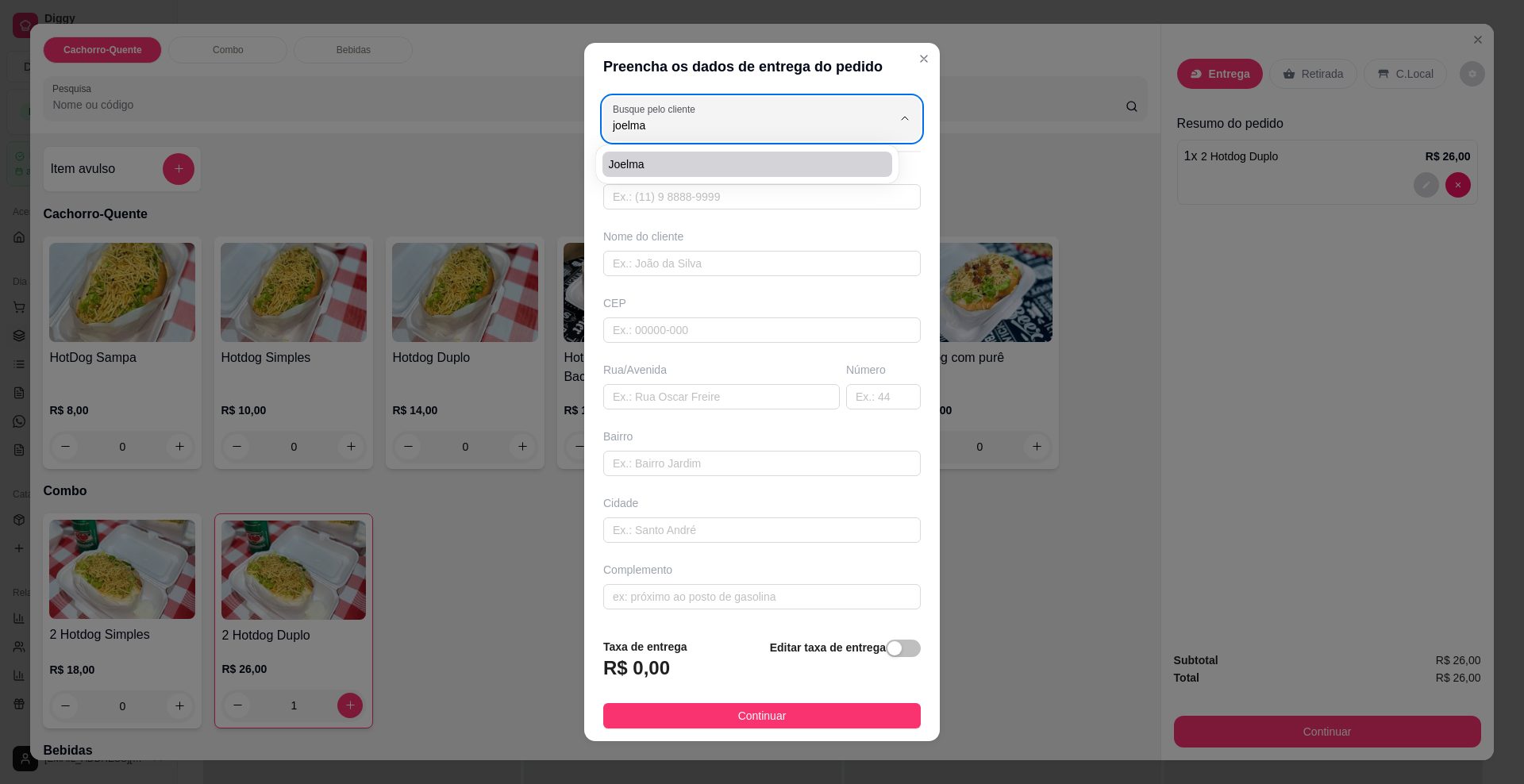
click at [689, 170] on span "Joelma" at bounding box center [739, 164] width 261 height 16
type input "Joelma"
type input "67991045153"
type input "Joelma"
type input "79083800"
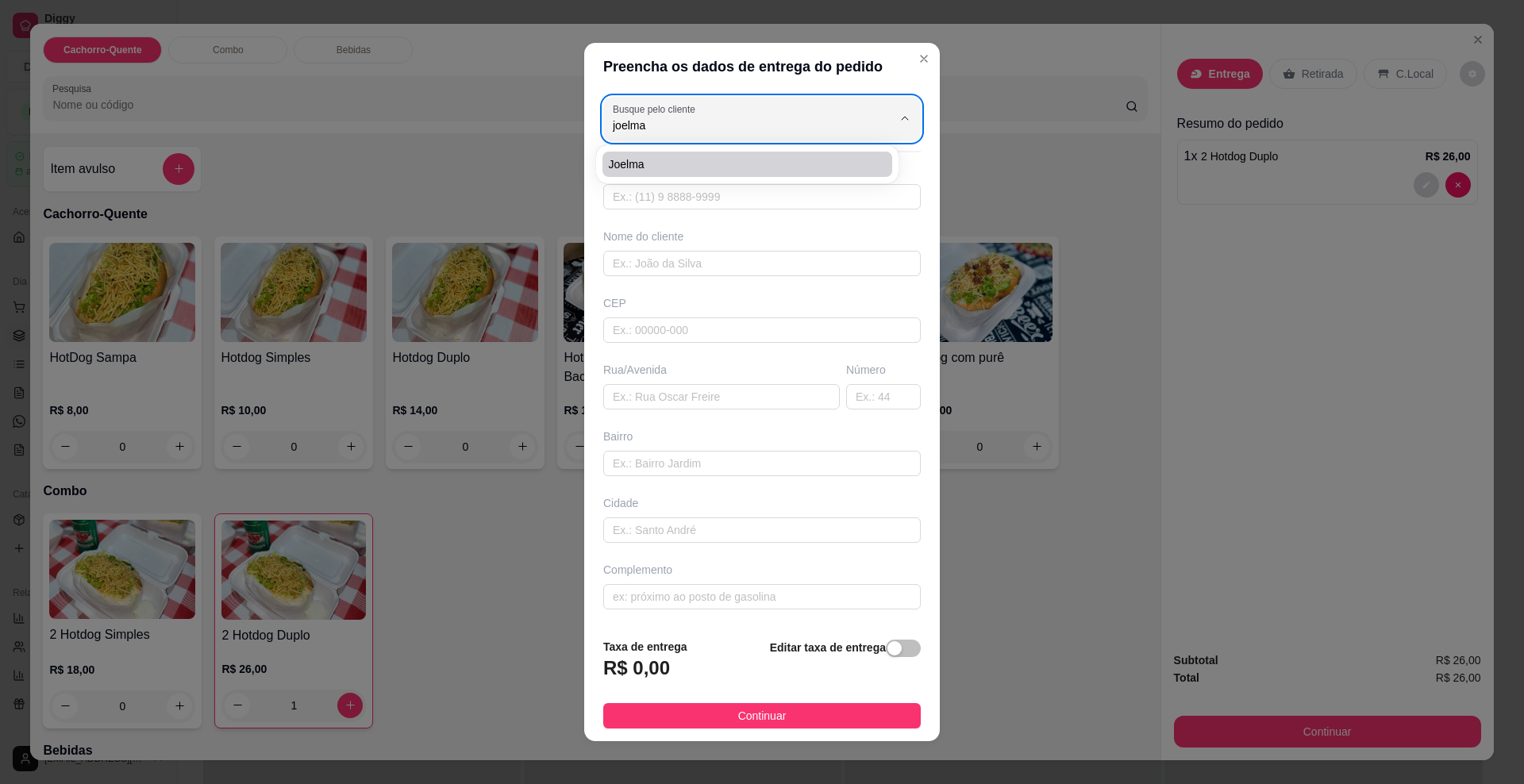
type input "[GEOGRAPHIC_DATA][PERSON_NAME]"
type input "696"
type input "[GEOGRAPHIC_DATA]"
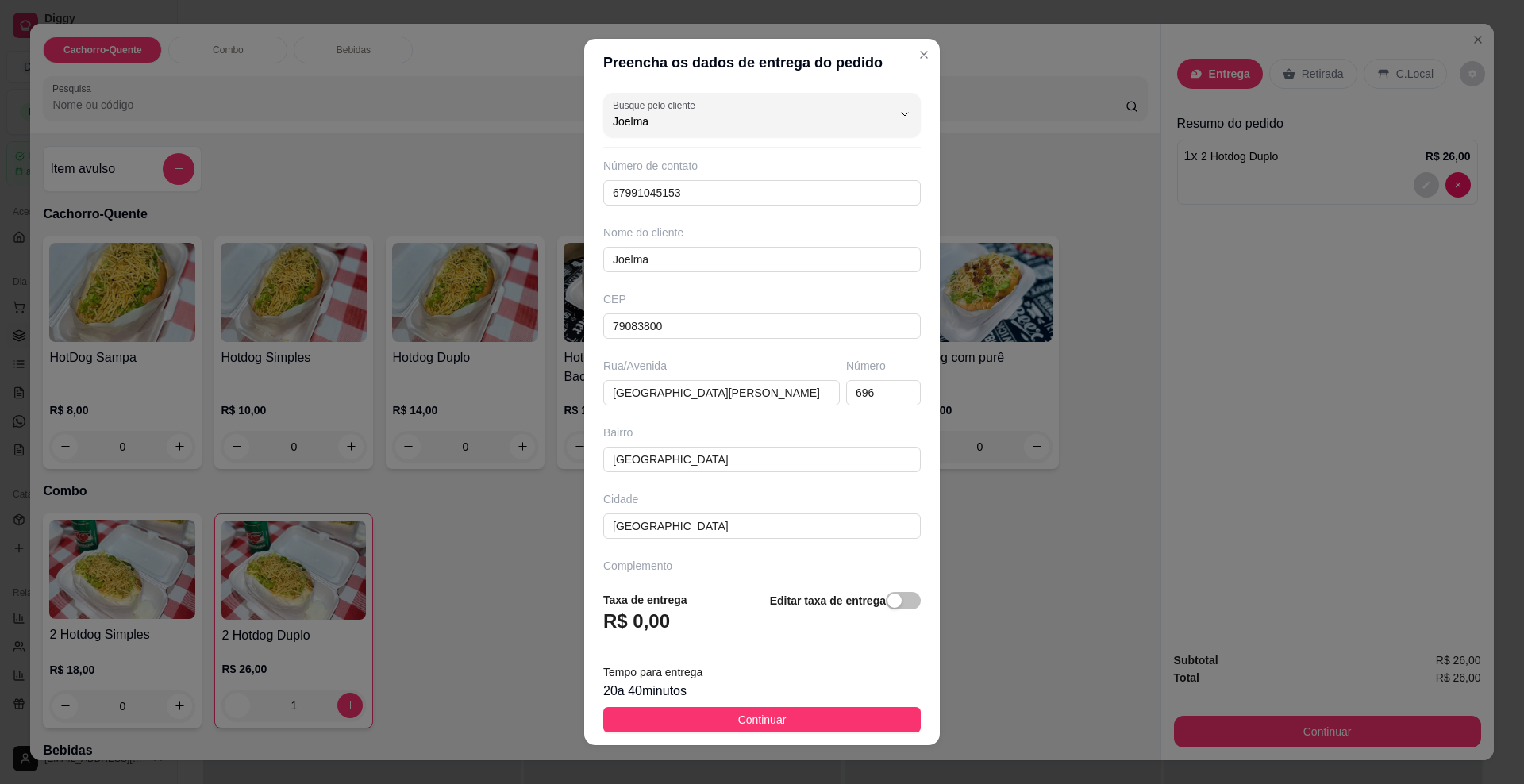
scroll to position [12, 0]
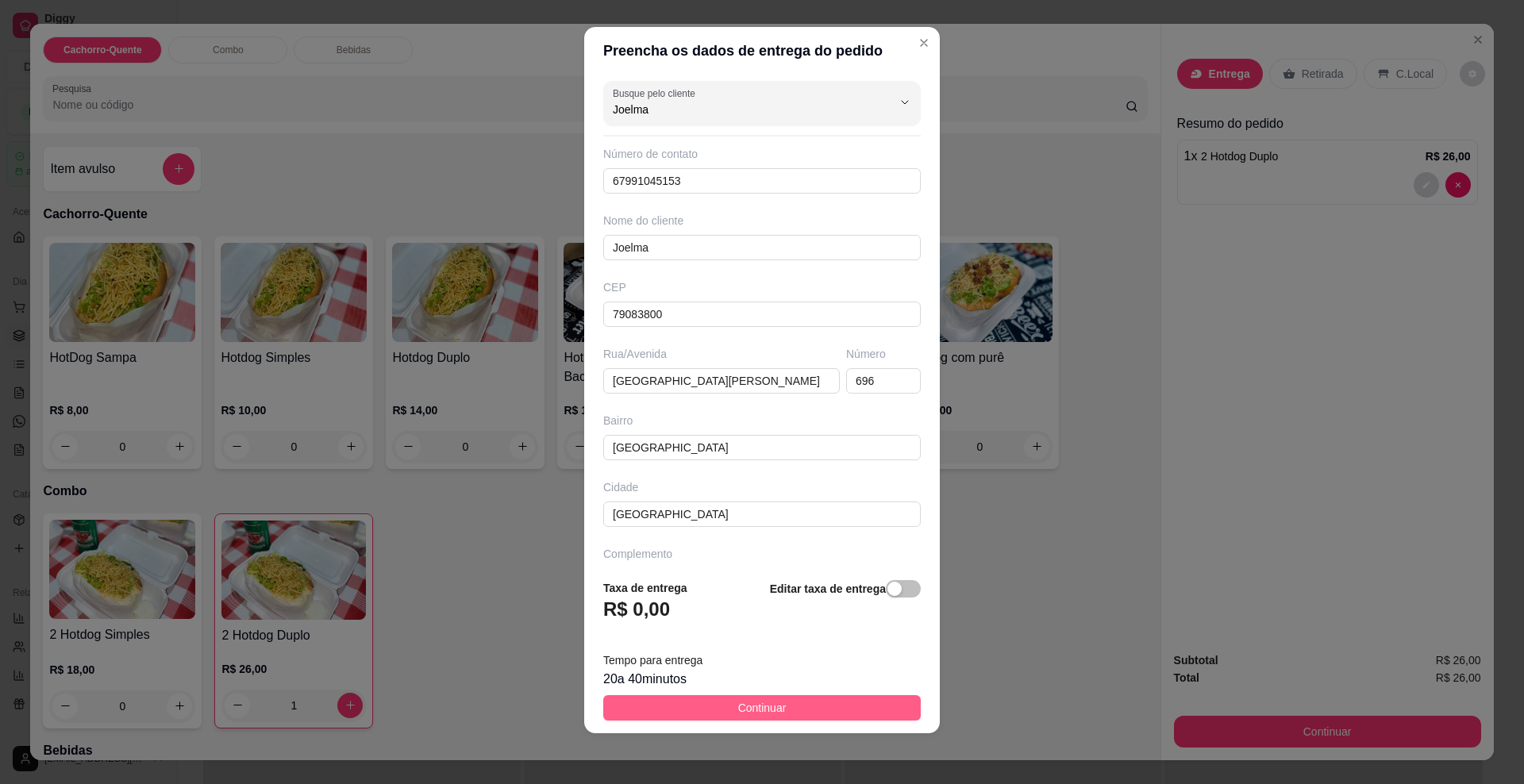
type input "Joelma"
click at [746, 707] on span "Continuar" at bounding box center [762, 708] width 48 height 17
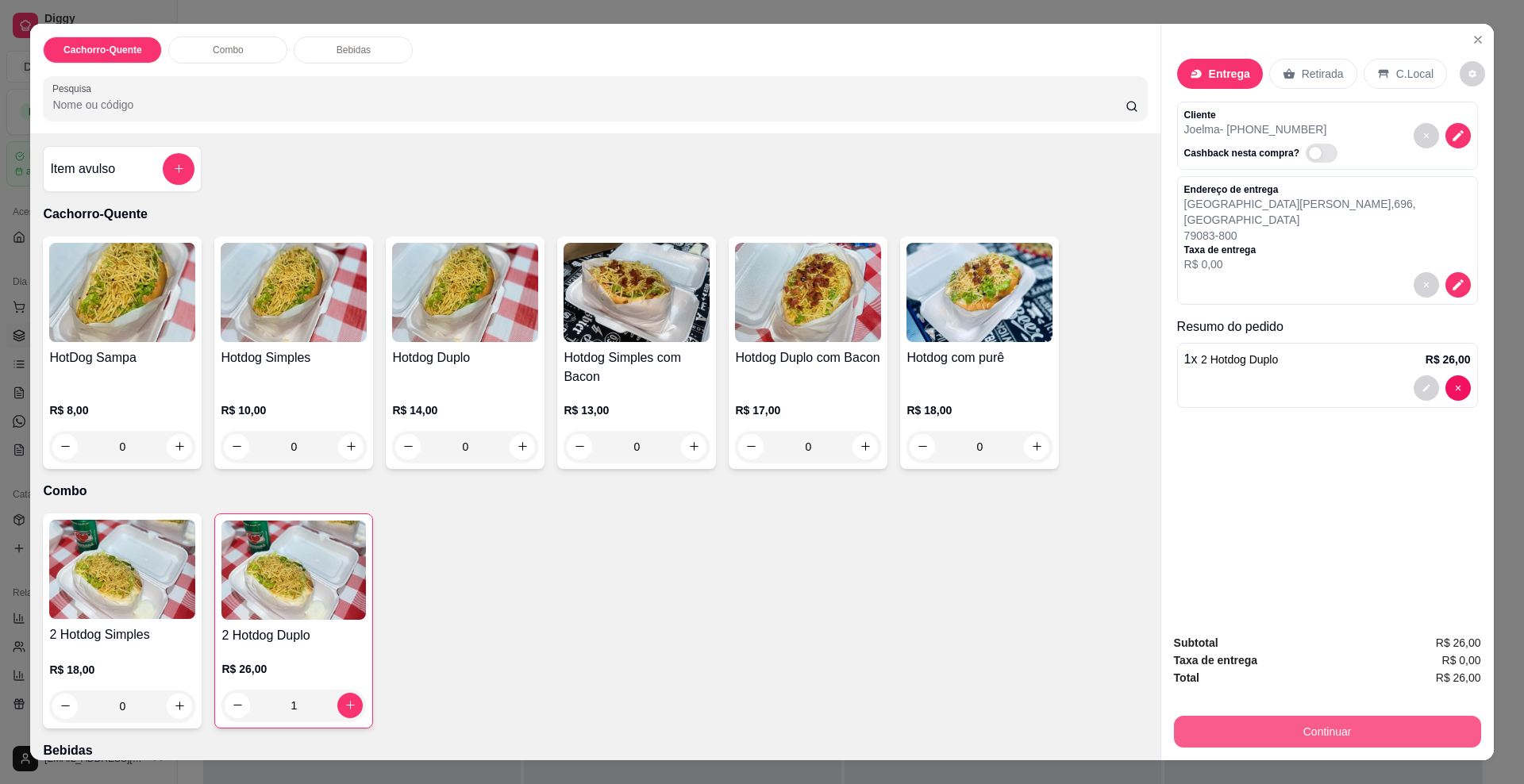
click at [1264, 726] on button "Continuar" at bounding box center [1327, 731] width 307 height 32
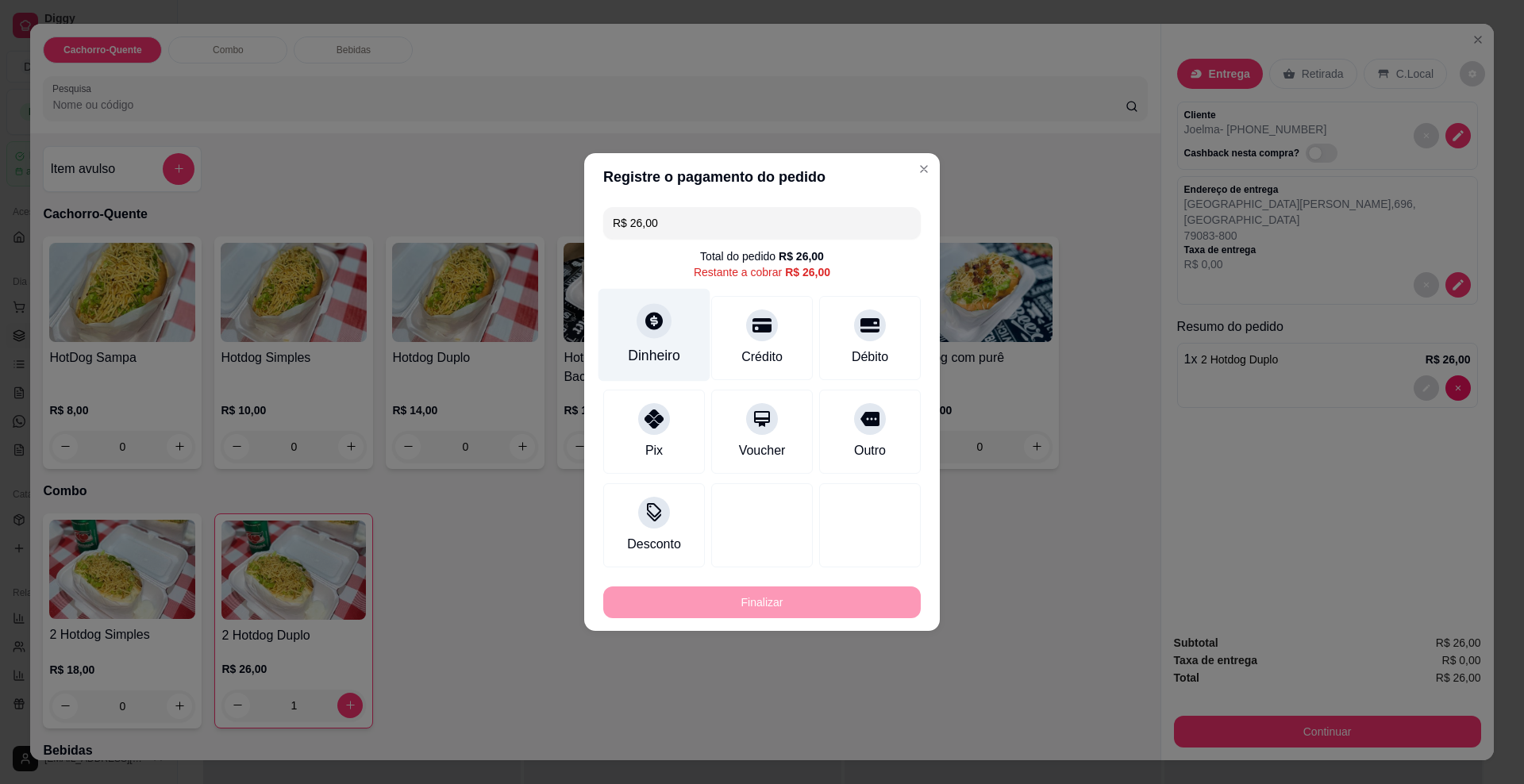
click at [654, 319] on icon at bounding box center [654, 321] width 17 height 17
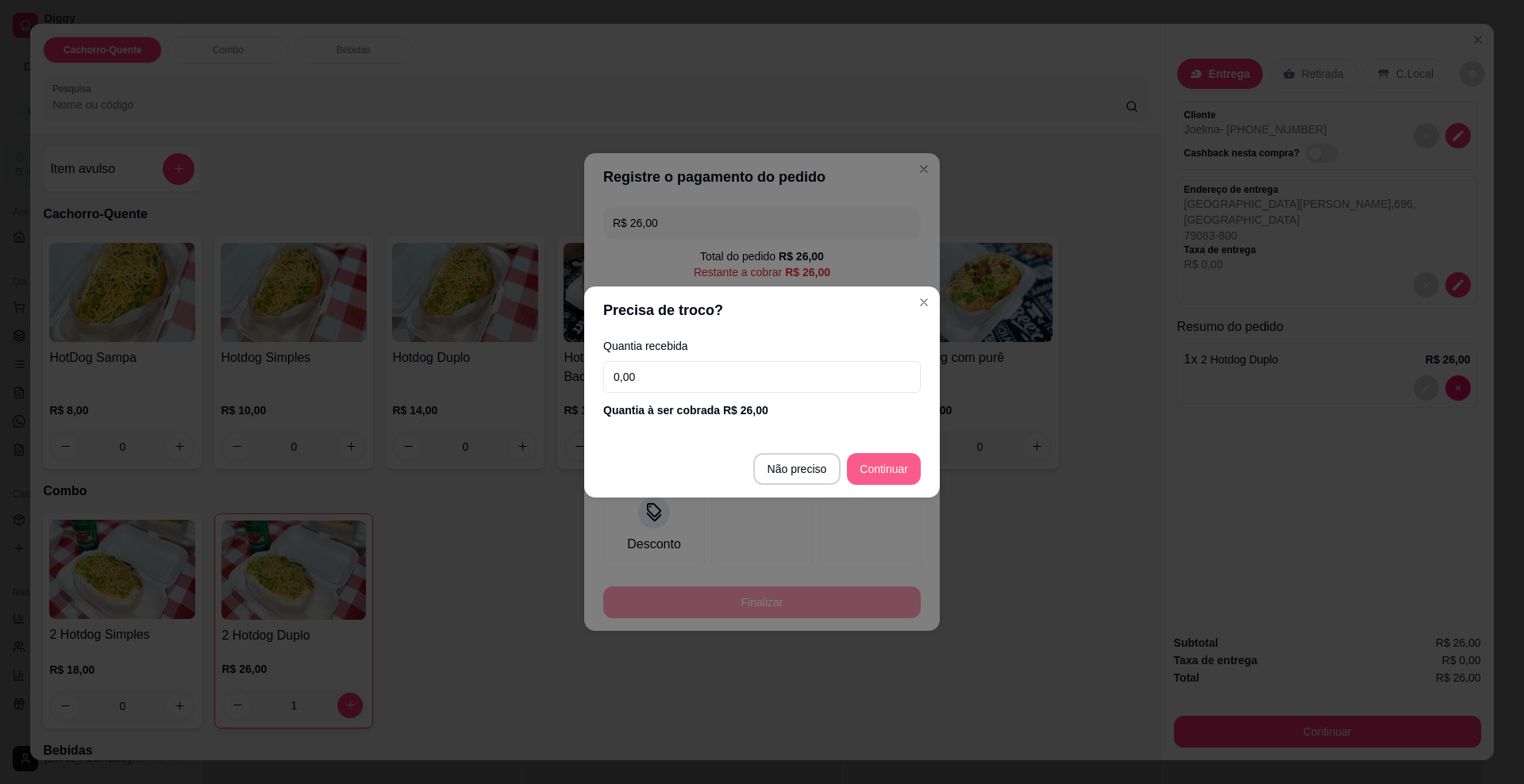
type input "R$ 0,00"
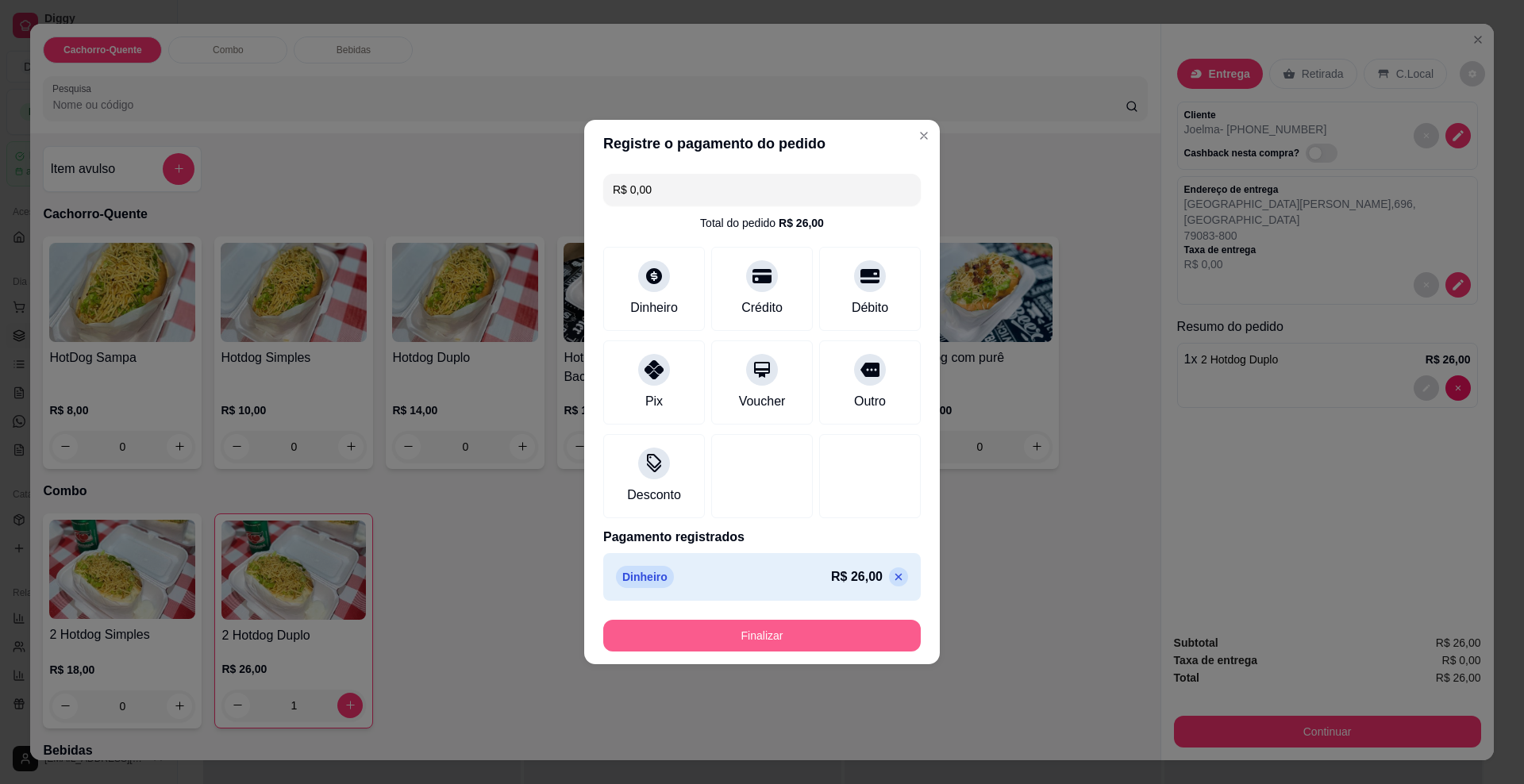
click at [820, 631] on button "Finalizar" at bounding box center [762, 635] width 317 height 32
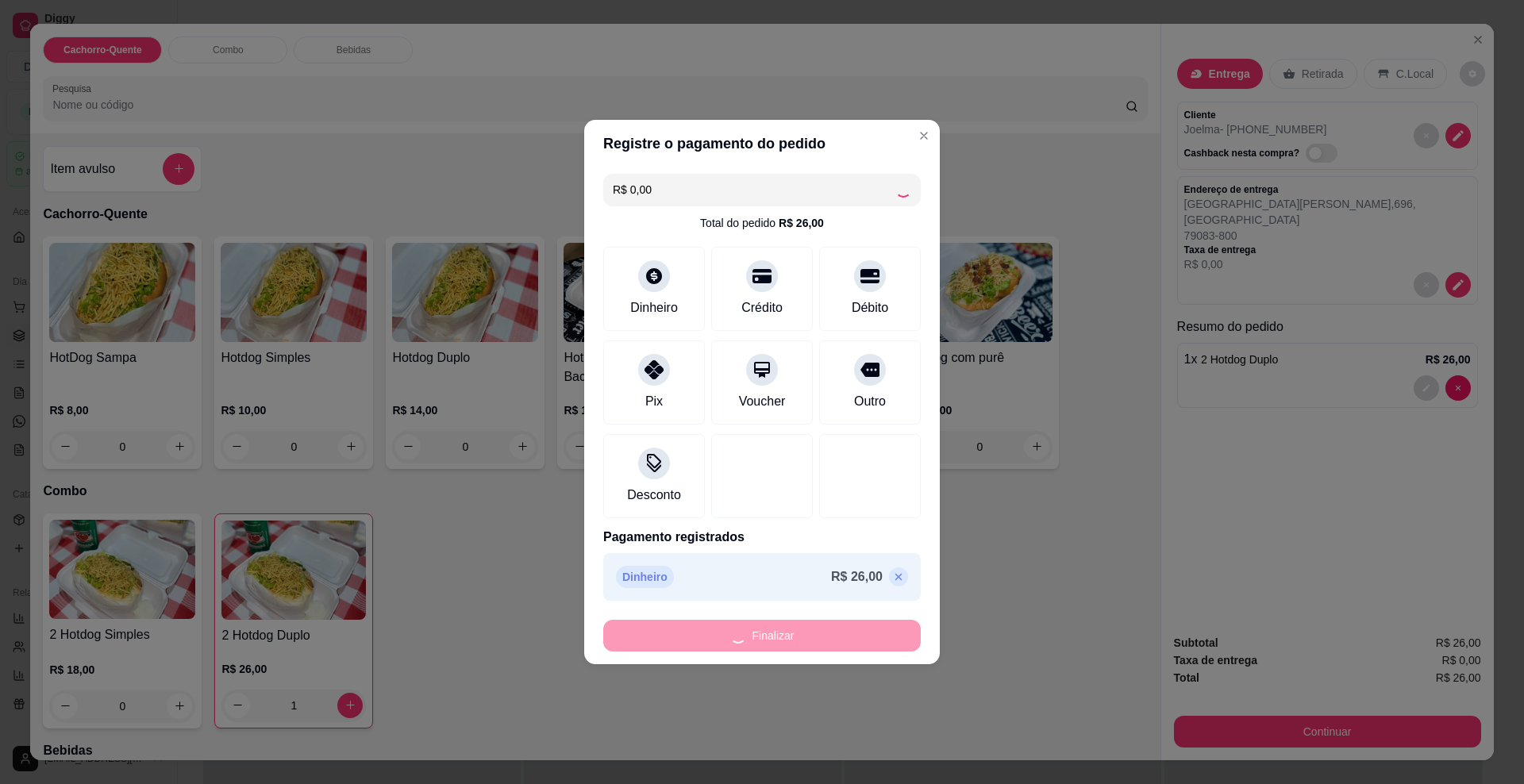
type input "0"
type input "-R$ 26,00"
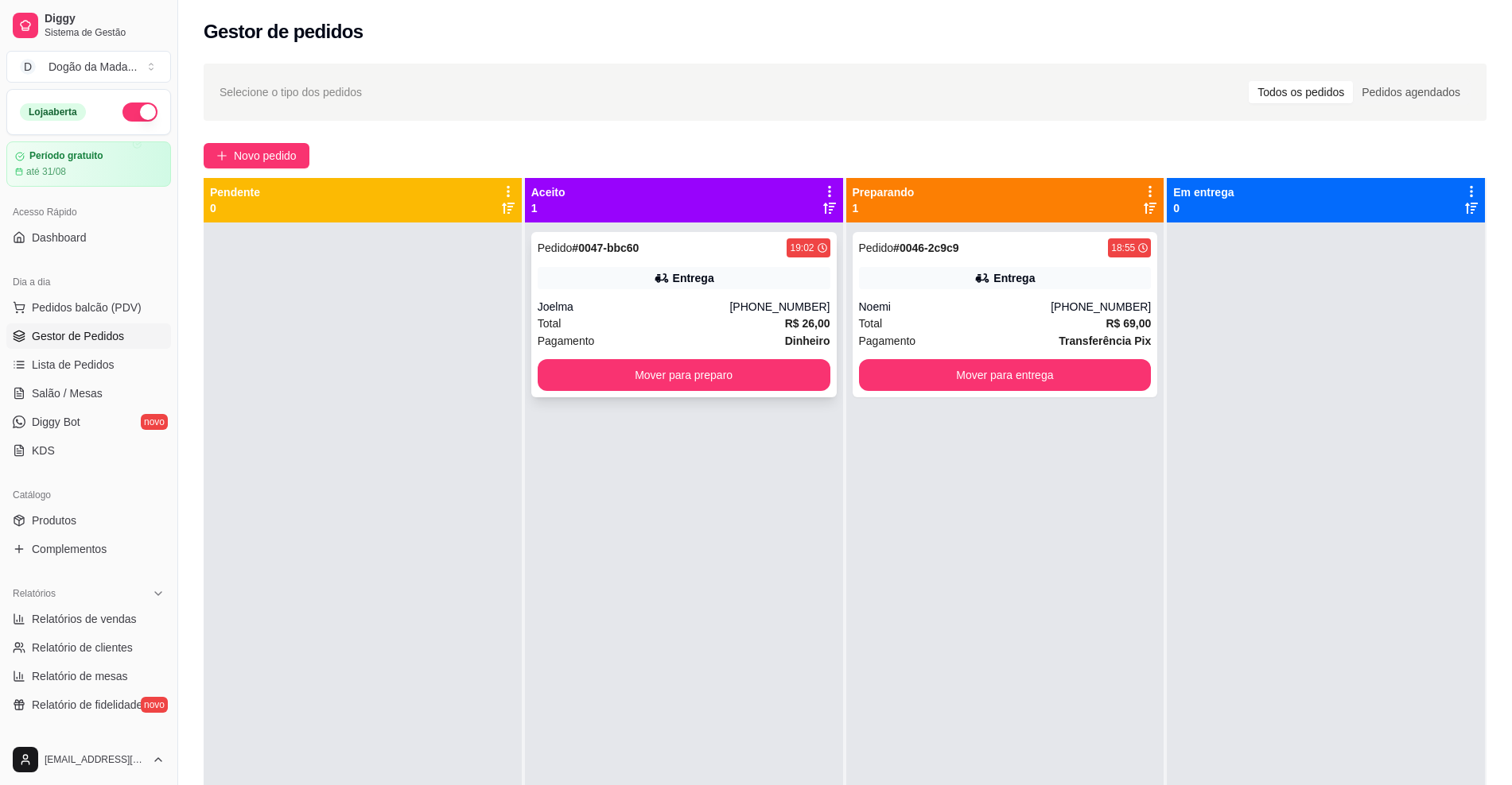
click at [695, 302] on div "Joelma" at bounding box center [634, 306] width 192 height 16
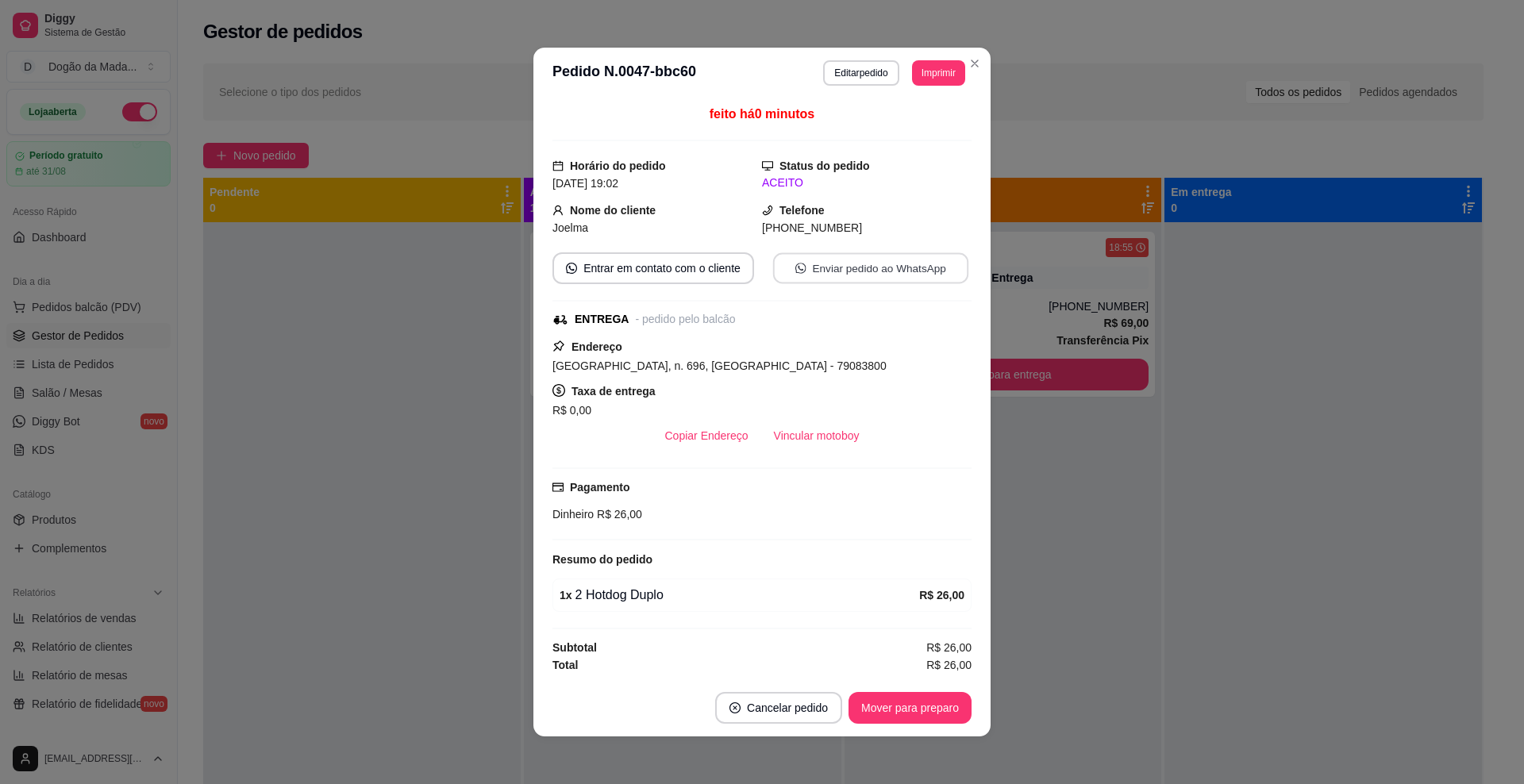
click at [830, 282] on button "Enviar pedido ao WhatsApp" at bounding box center [871, 269] width 195 height 31
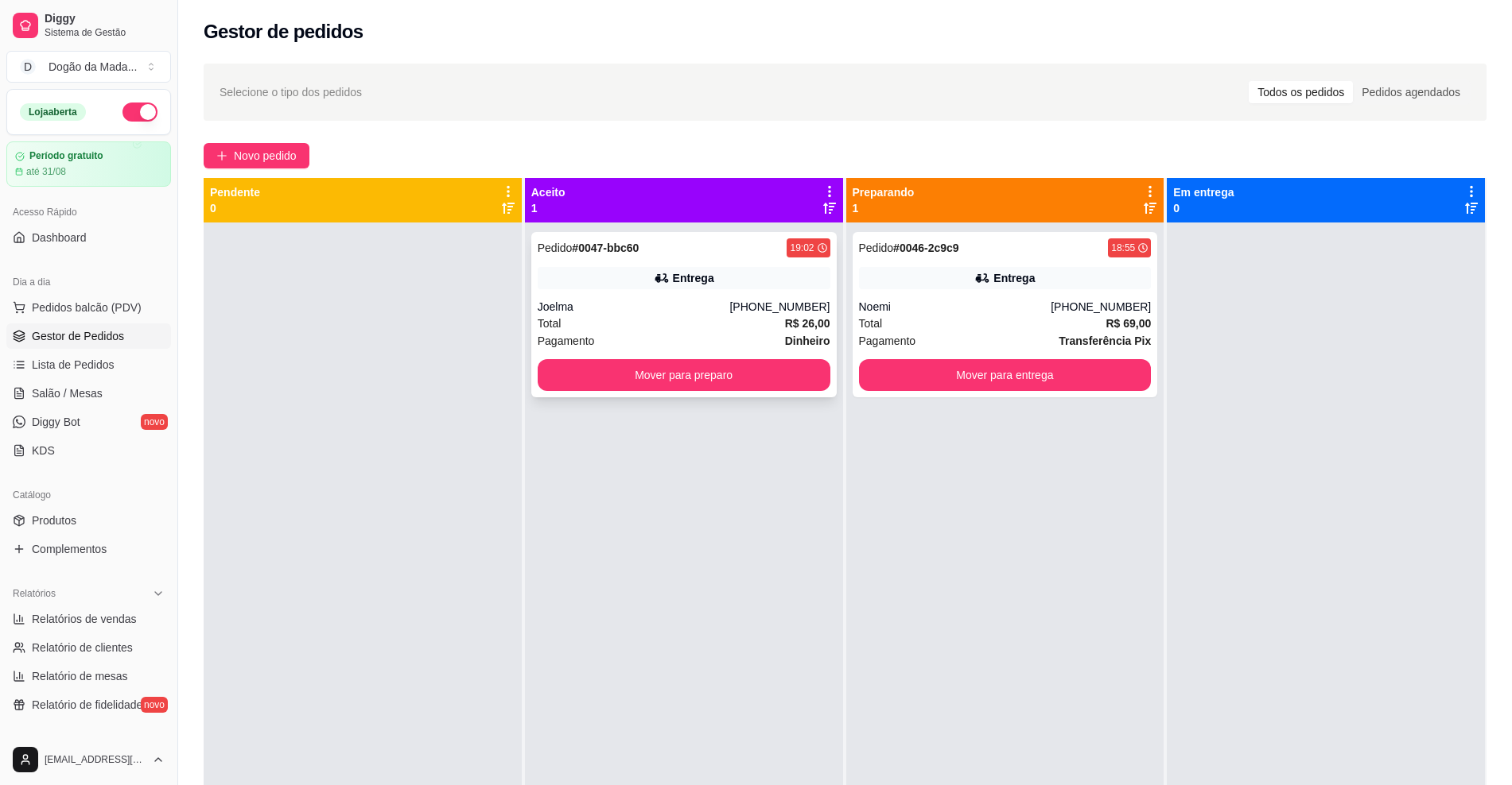
click at [724, 365] on button "Mover para preparo" at bounding box center [684, 375] width 293 height 32
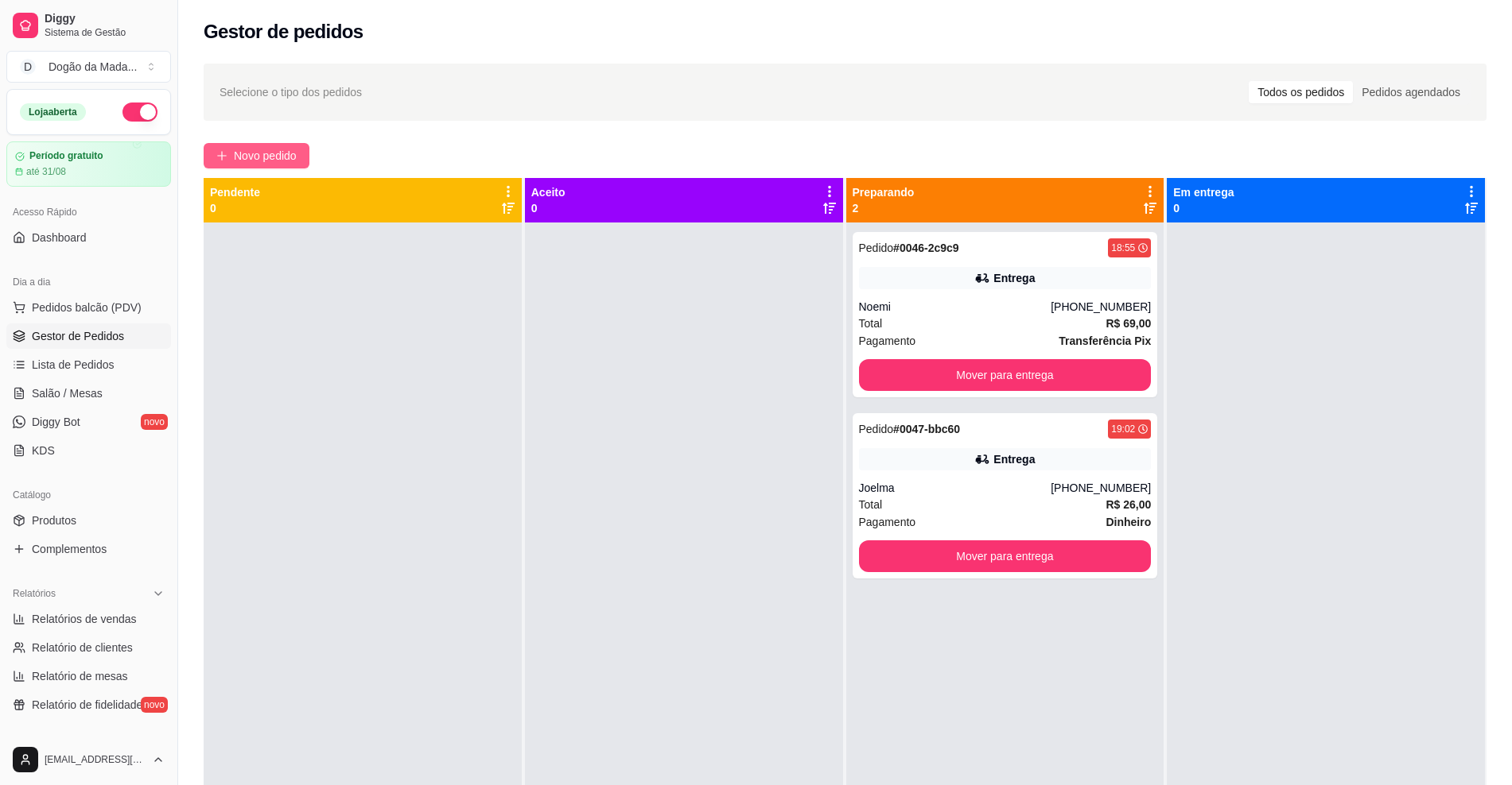
click at [222, 161] on icon "plus" at bounding box center [222, 156] width 11 height 11
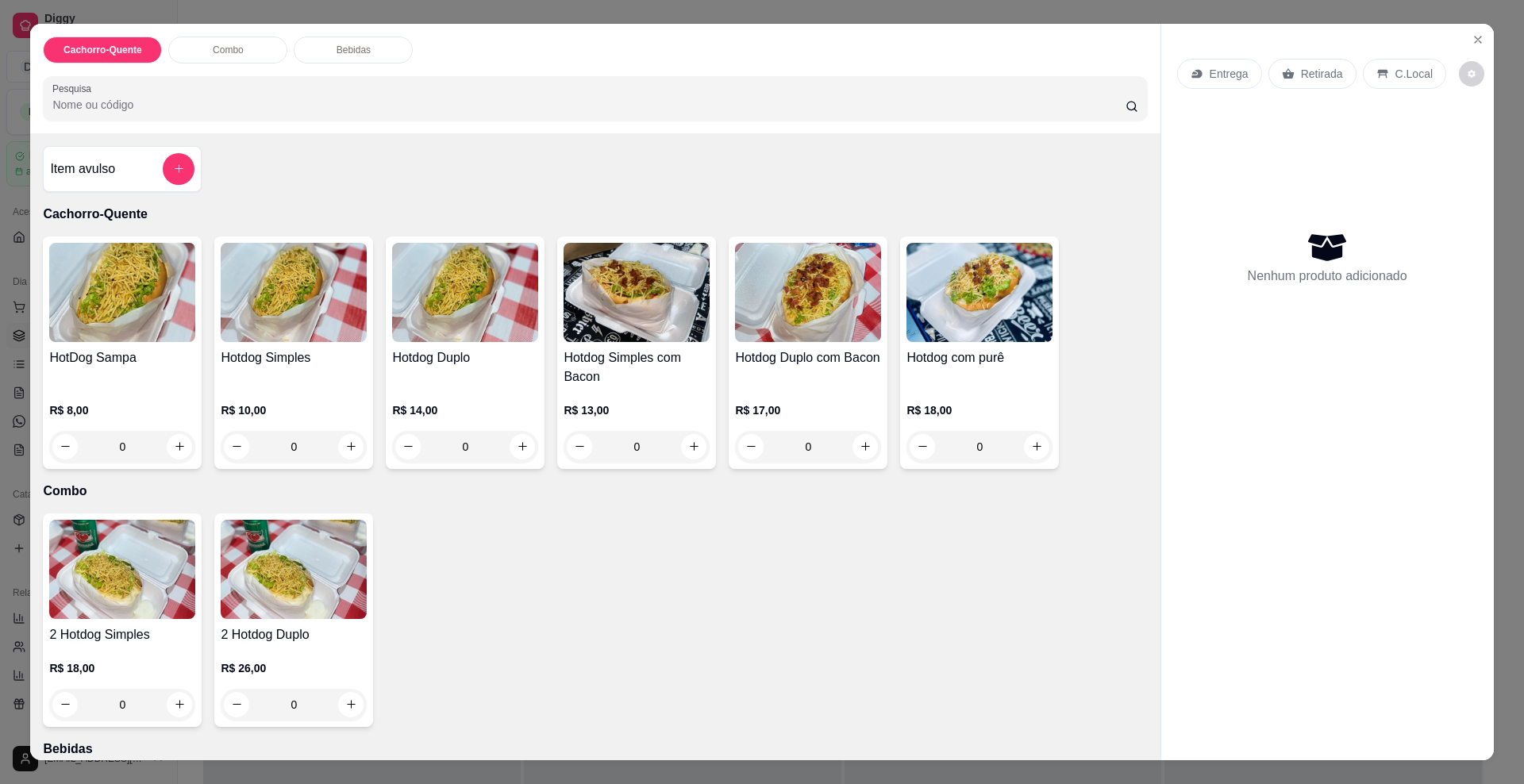
click at [1210, 73] on p "Entrega" at bounding box center [1229, 73] width 39 height 16
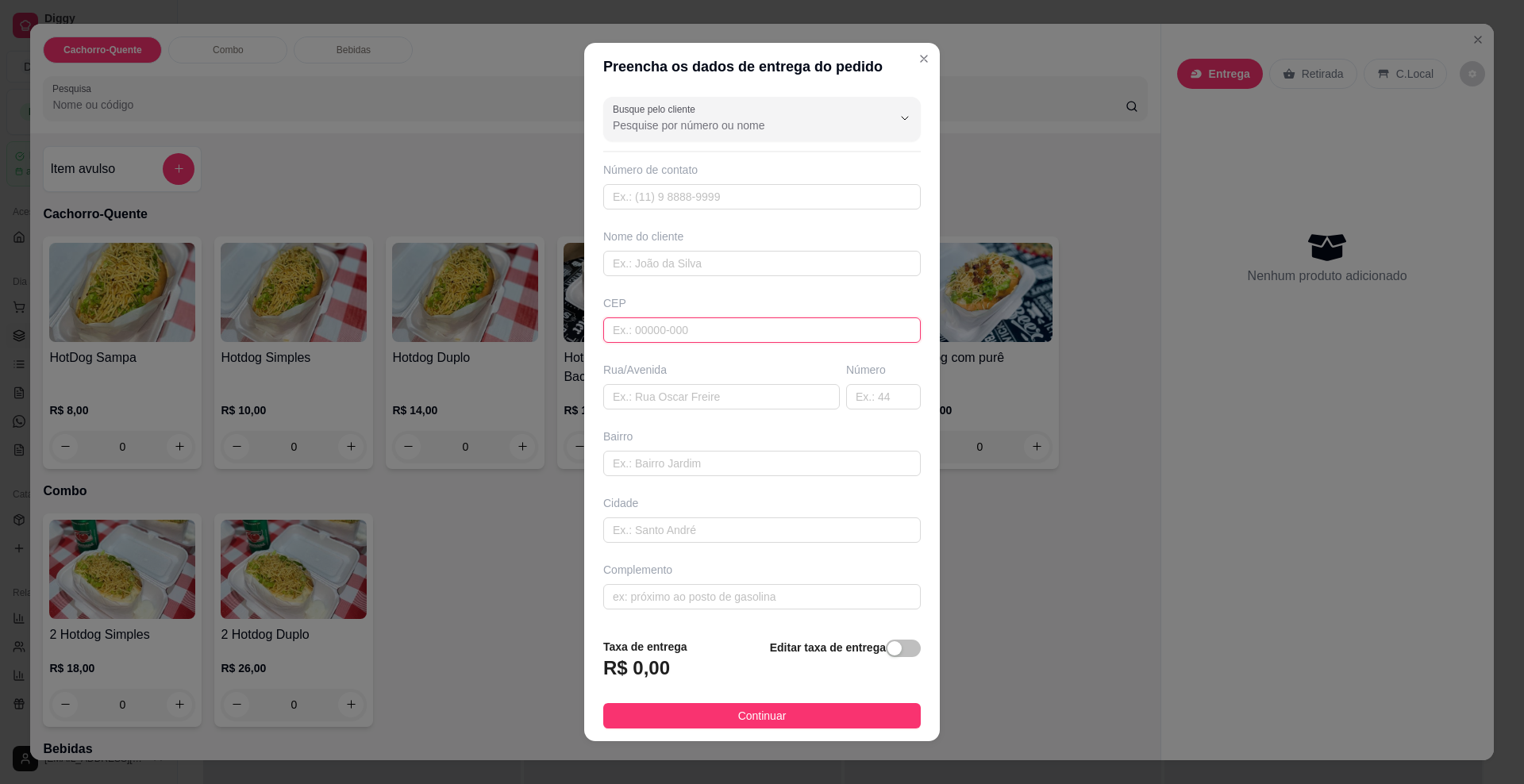
click at [639, 333] on input "text" at bounding box center [762, 329] width 317 height 25
paste input "79071180"
type input "79071180"
type input "[GEOGRAPHIC_DATA]"
type input "[PERSON_NAME]"
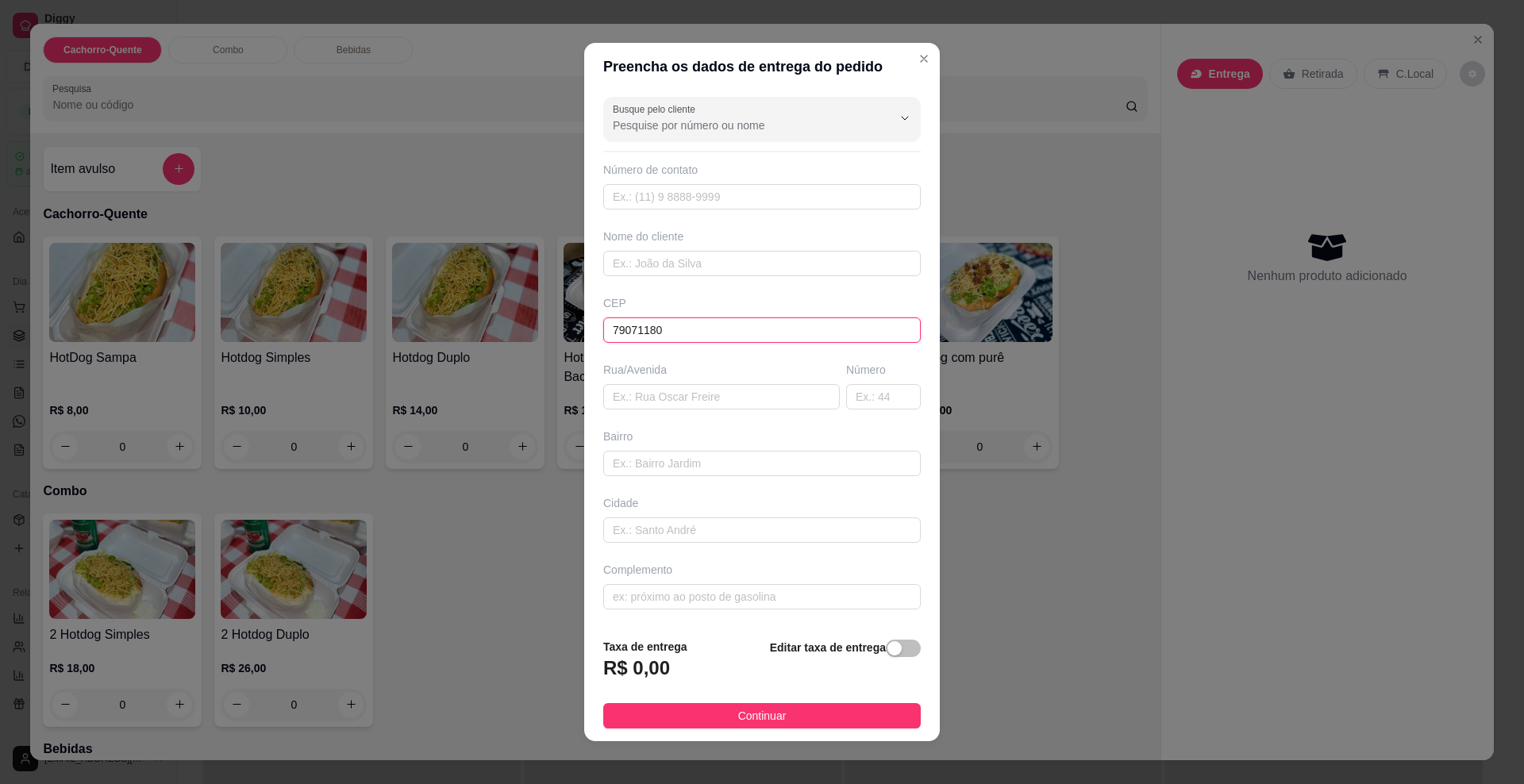
type input "[GEOGRAPHIC_DATA]"
type input "79071180"
type input "273"
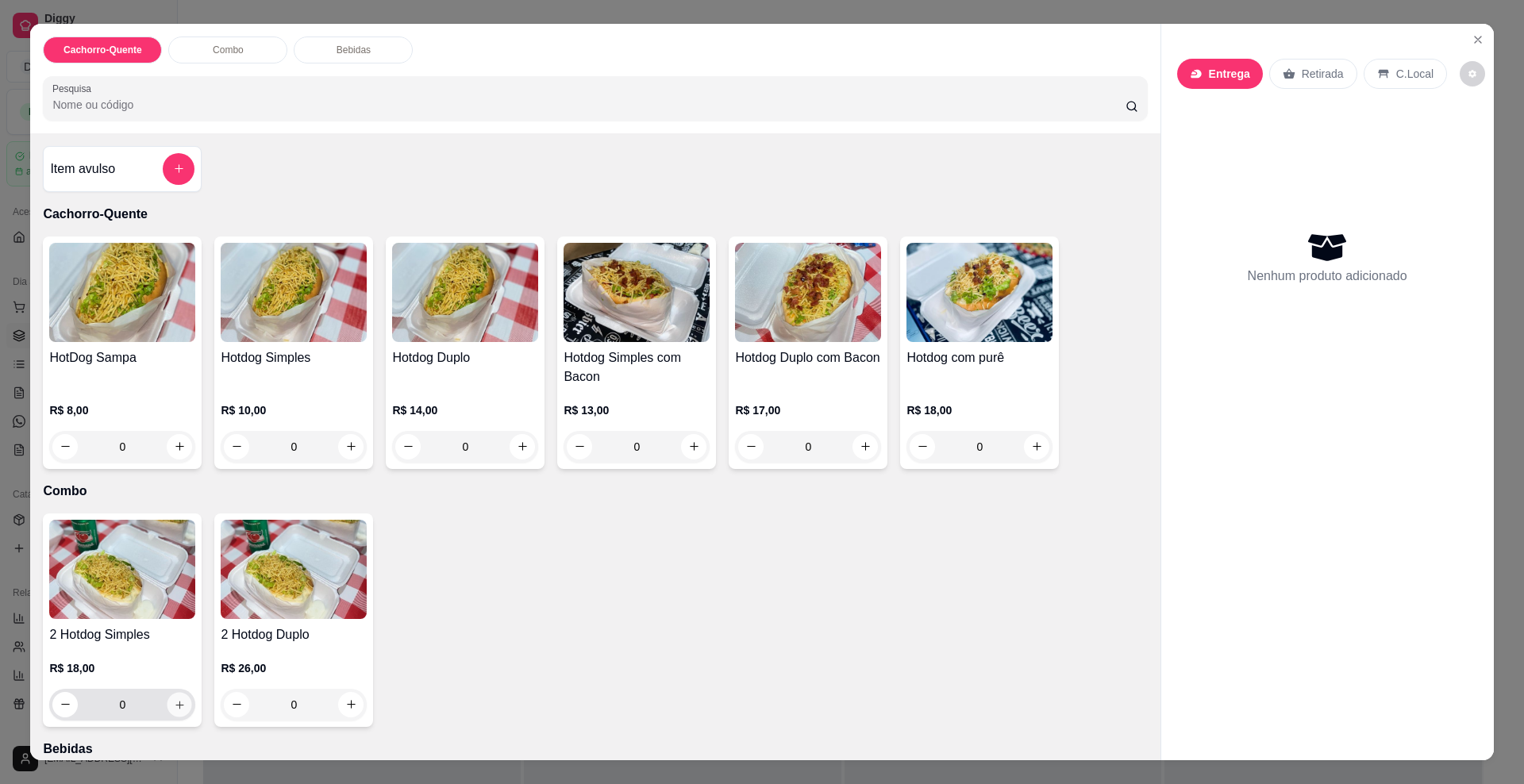
click at [176, 702] on icon "increase-product-quantity" at bounding box center [180, 704] width 12 height 12
type input "1"
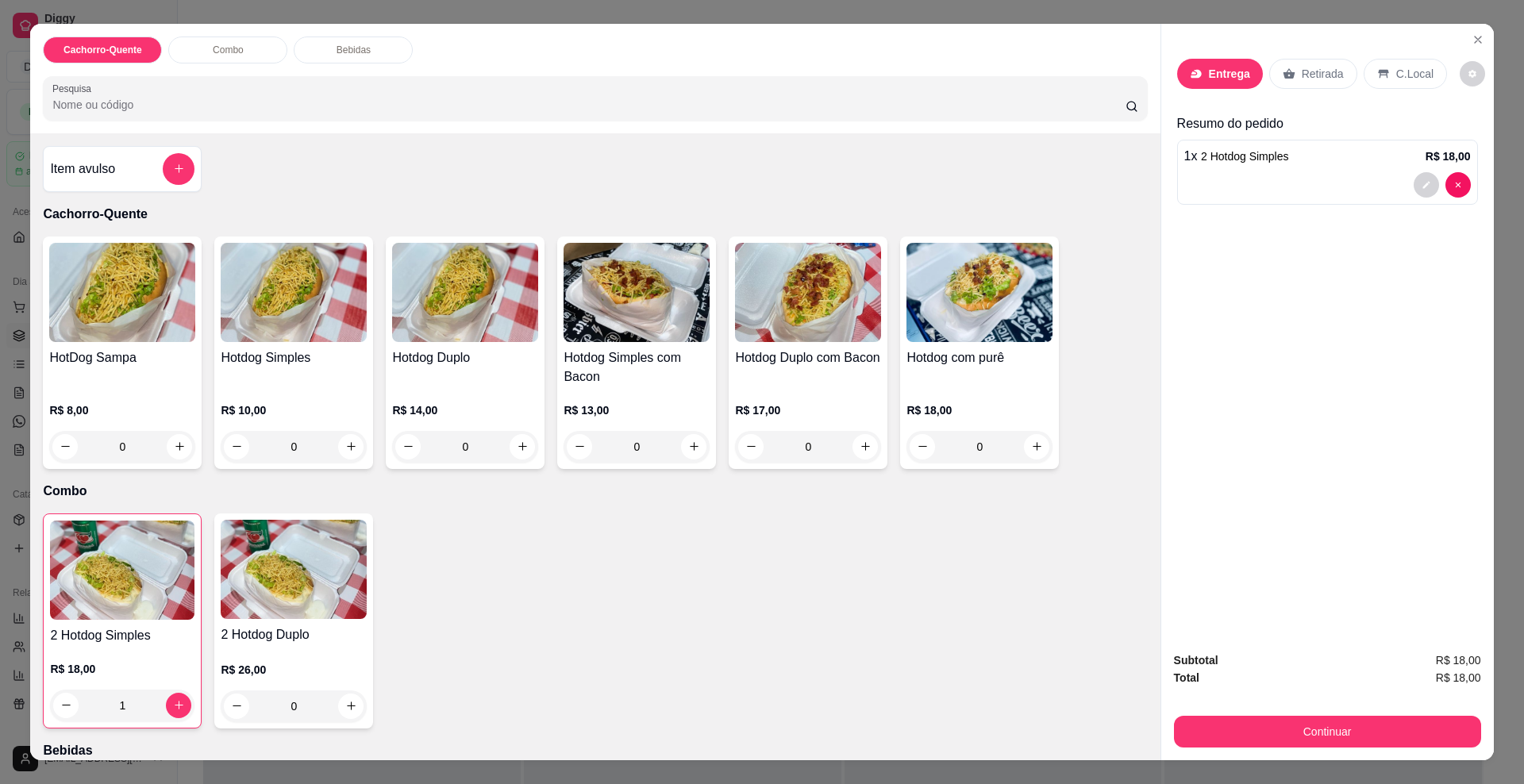
click at [1414, 194] on div at bounding box center [1443, 184] width 57 height 25
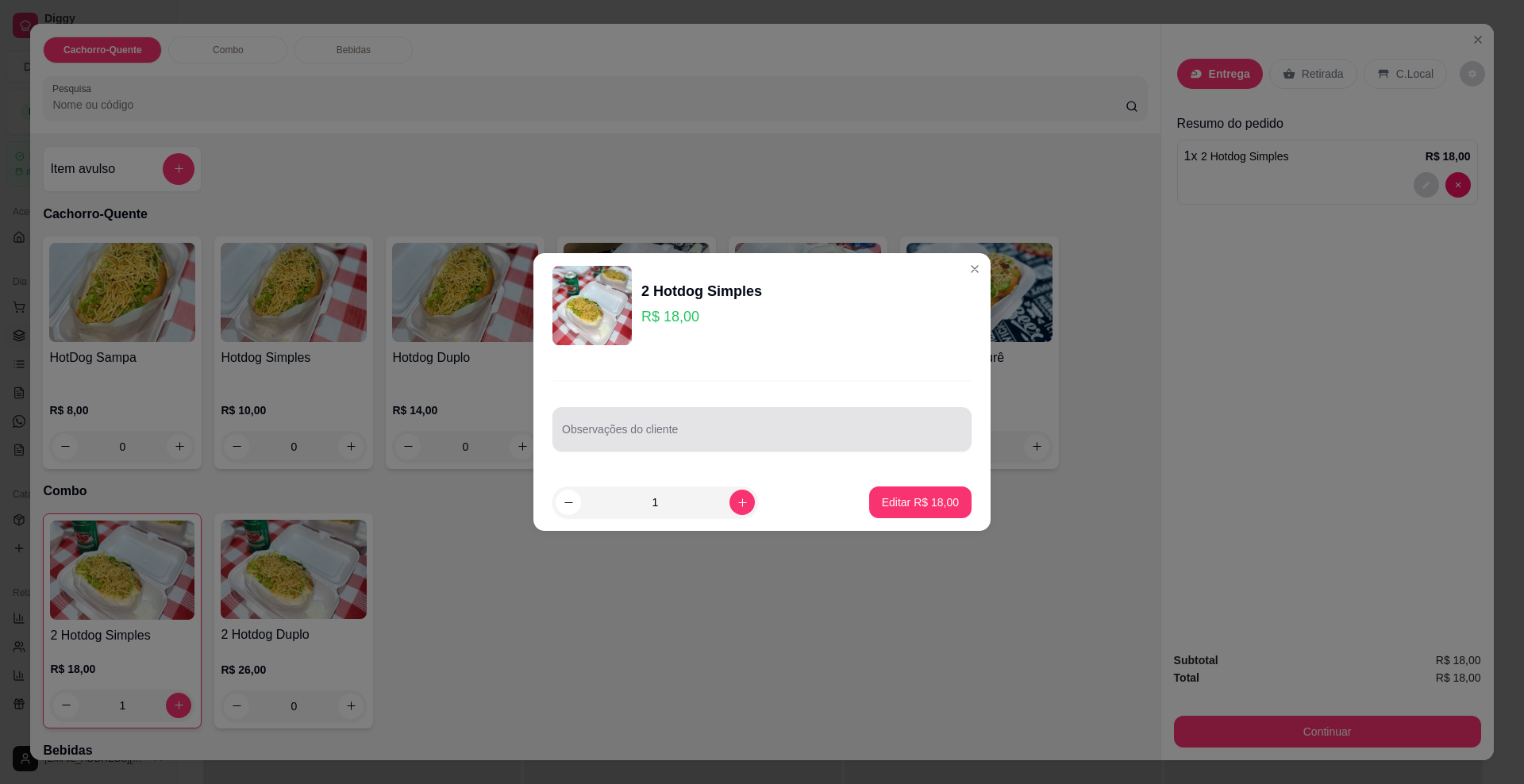
click at [609, 437] on input "Observações do cliente" at bounding box center [762, 436] width 400 height 16
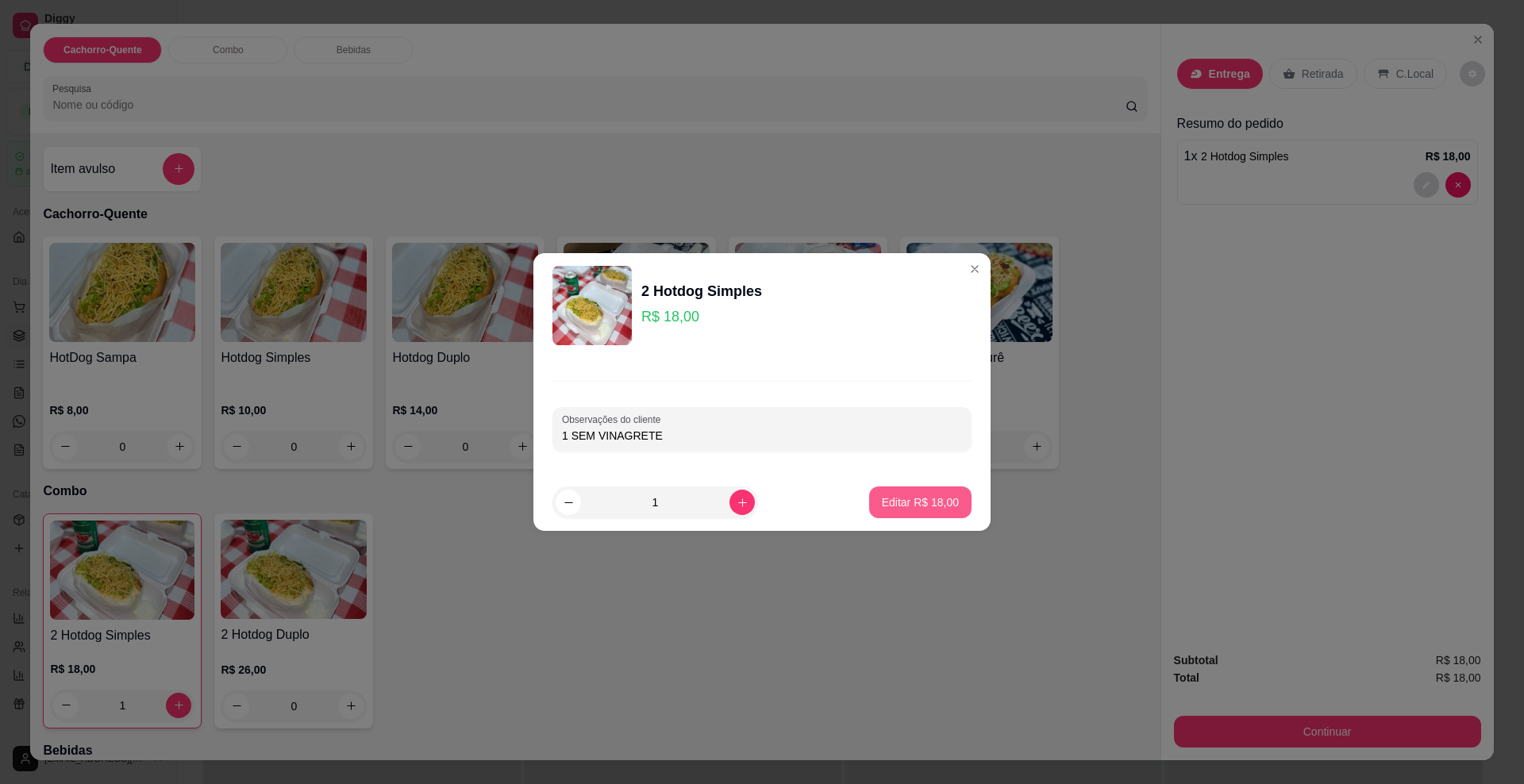
type input "1 SEM VINAGRETE"
click at [918, 513] on button "Editar R$ 18,00" at bounding box center [921, 502] width 102 height 32
type input "0"
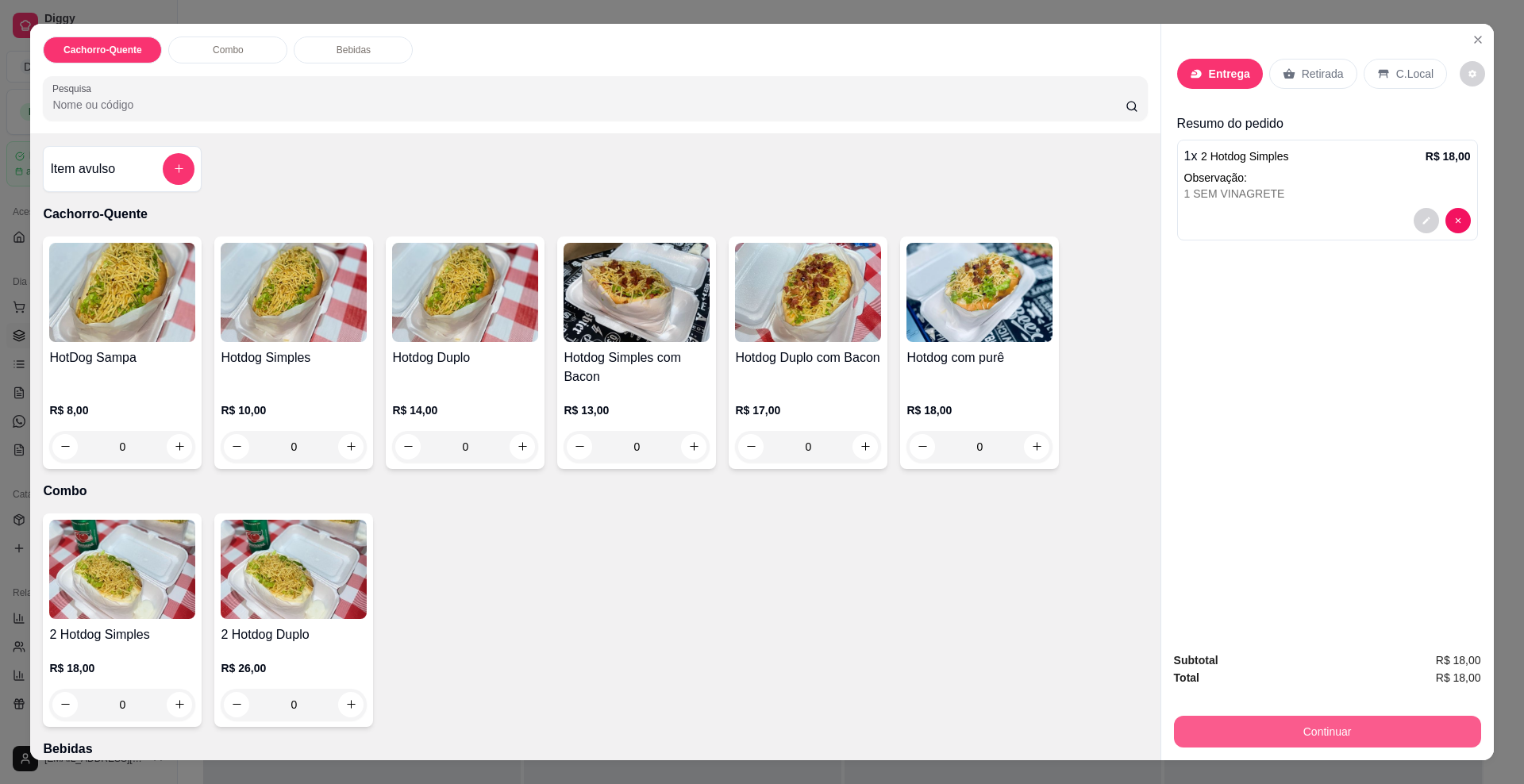
click at [1269, 744] on button "Continuar" at bounding box center [1327, 731] width 307 height 32
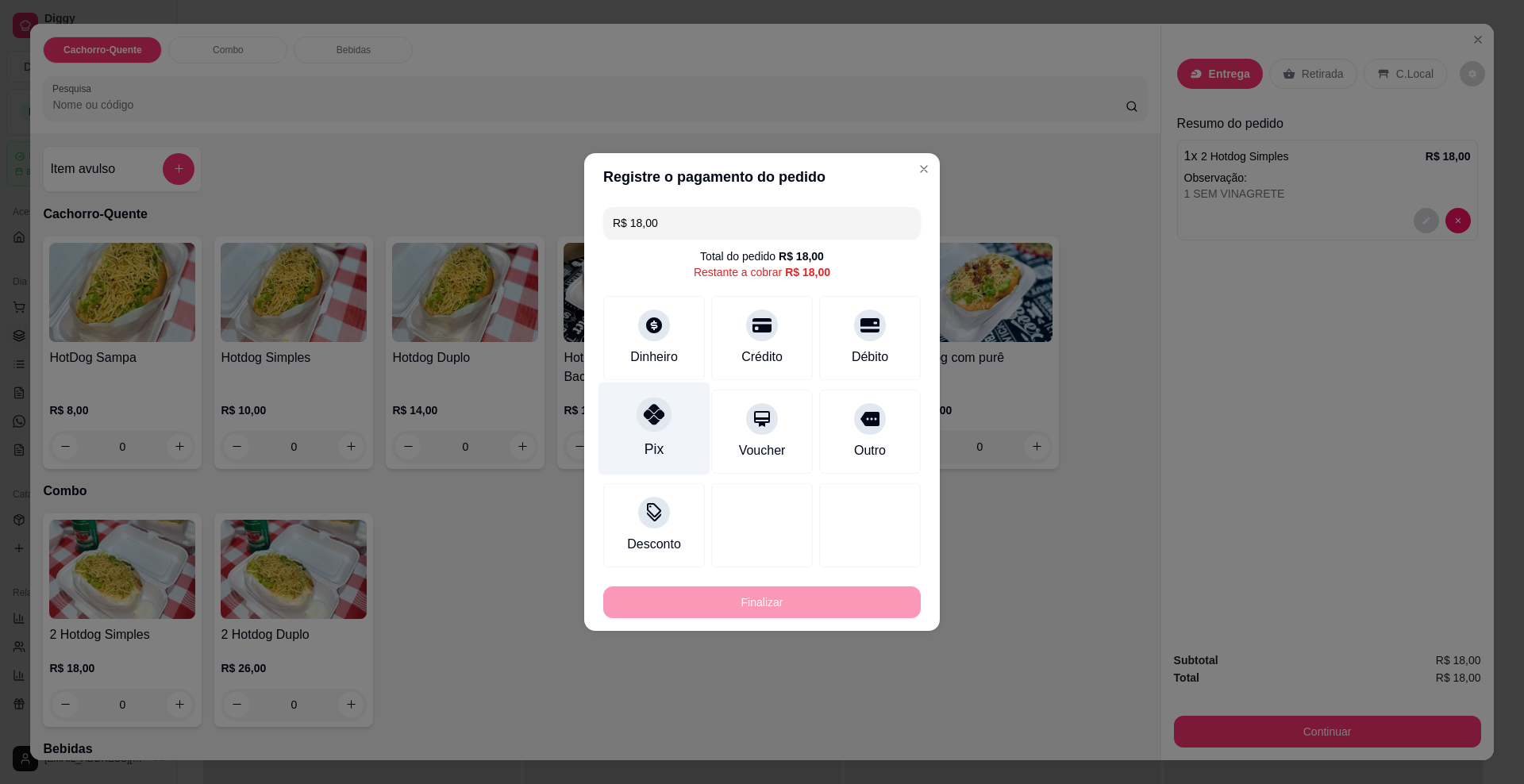
click at [647, 434] on div "Pix" at bounding box center [654, 429] width 112 height 92
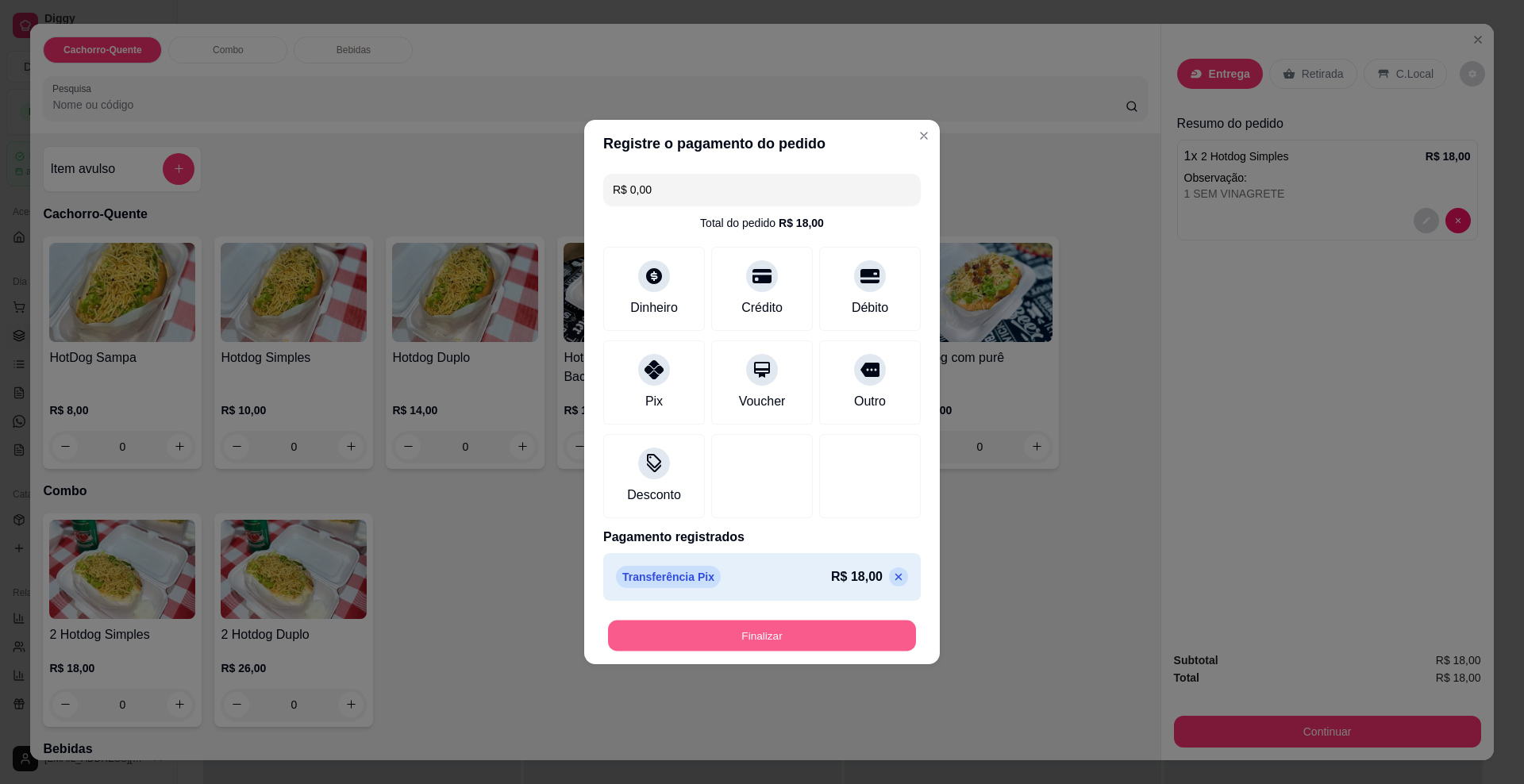
click at [673, 636] on button "Finalizar" at bounding box center [762, 636] width 308 height 31
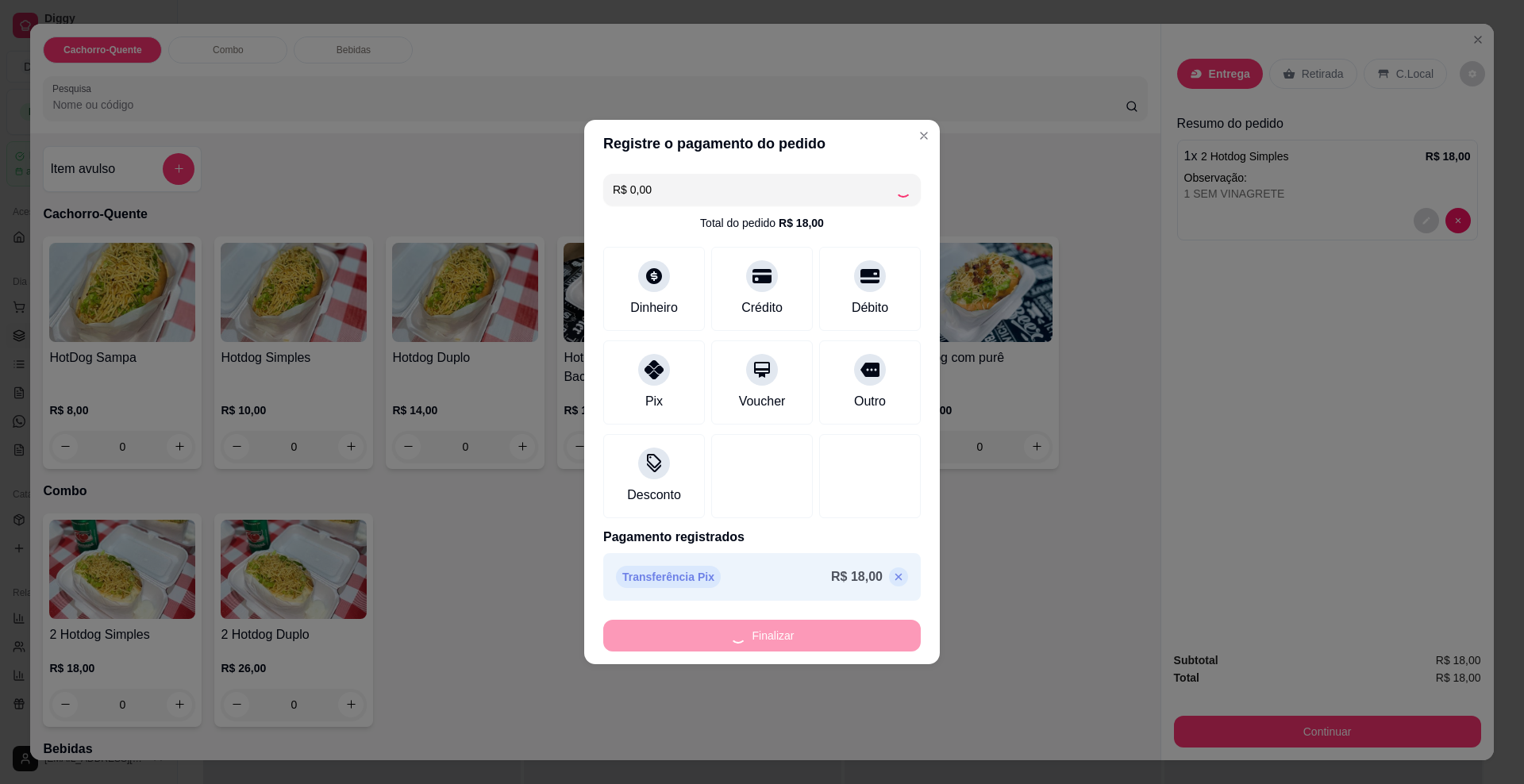
type input "-R$ 18,00"
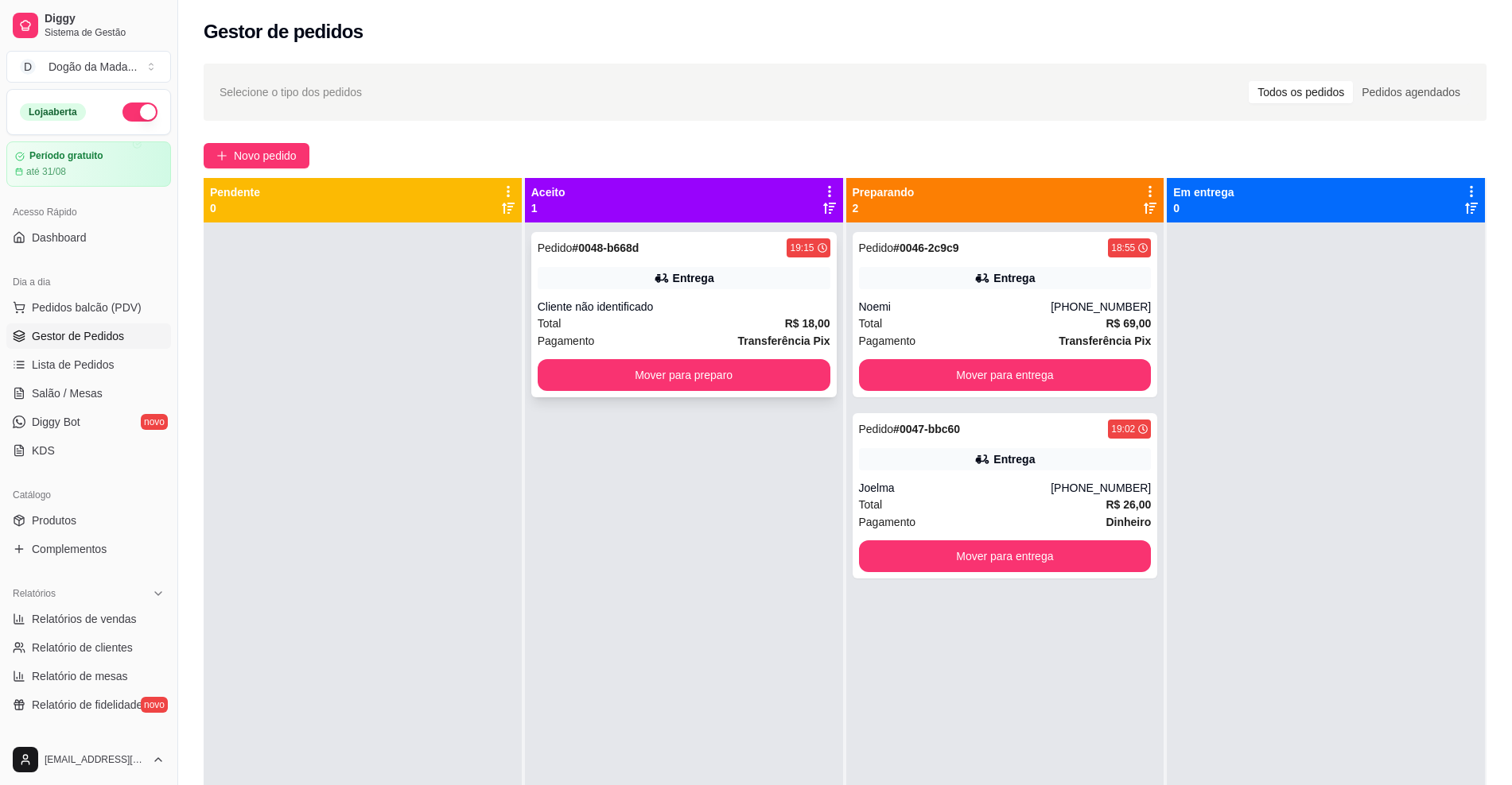
click at [670, 309] on div "Cliente não identificado" at bounding box center [684, 306] width 293 height 16
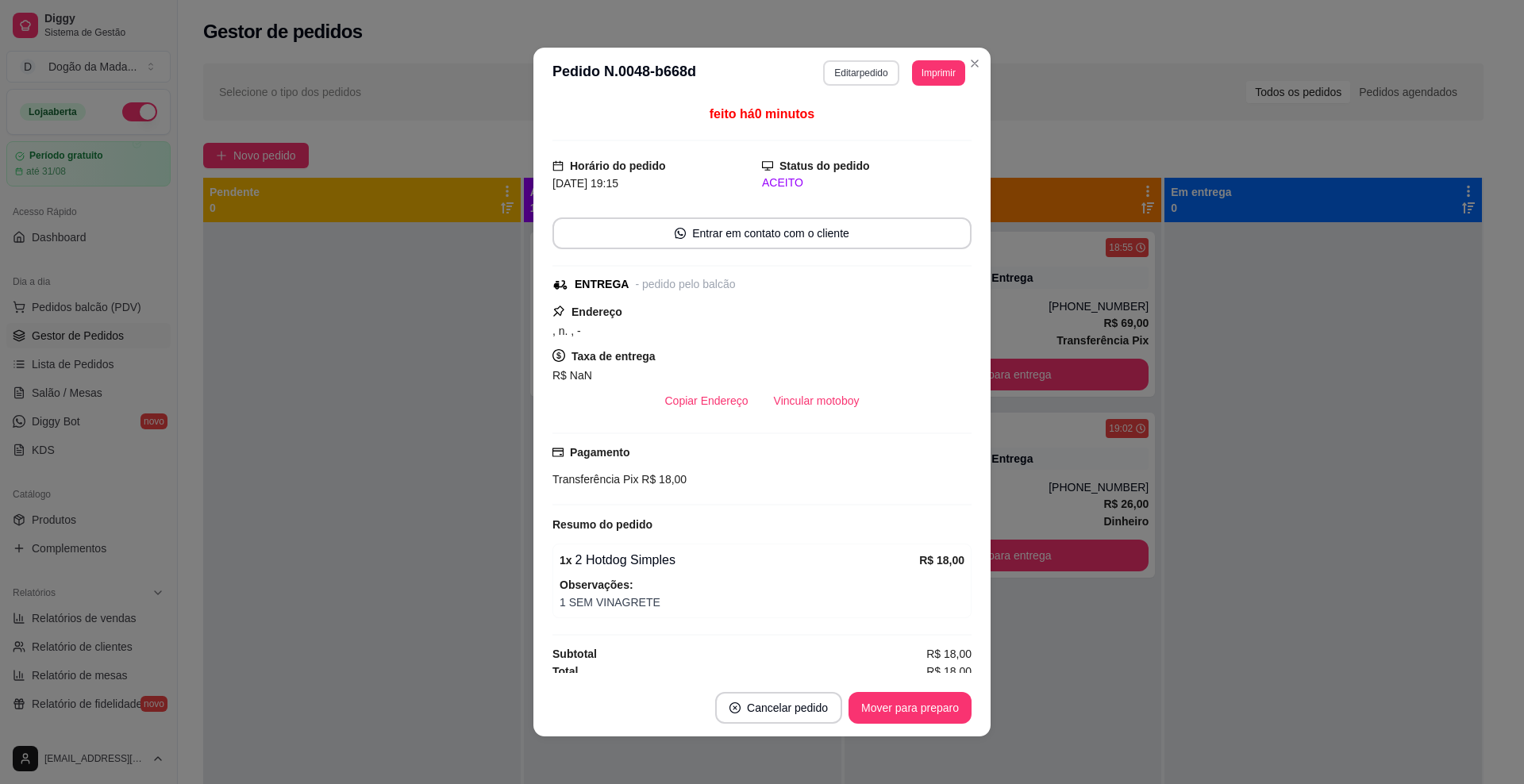
click at [842, 81] on button "Editar pedido" at bounding box center [860, 73] width 75 height 25
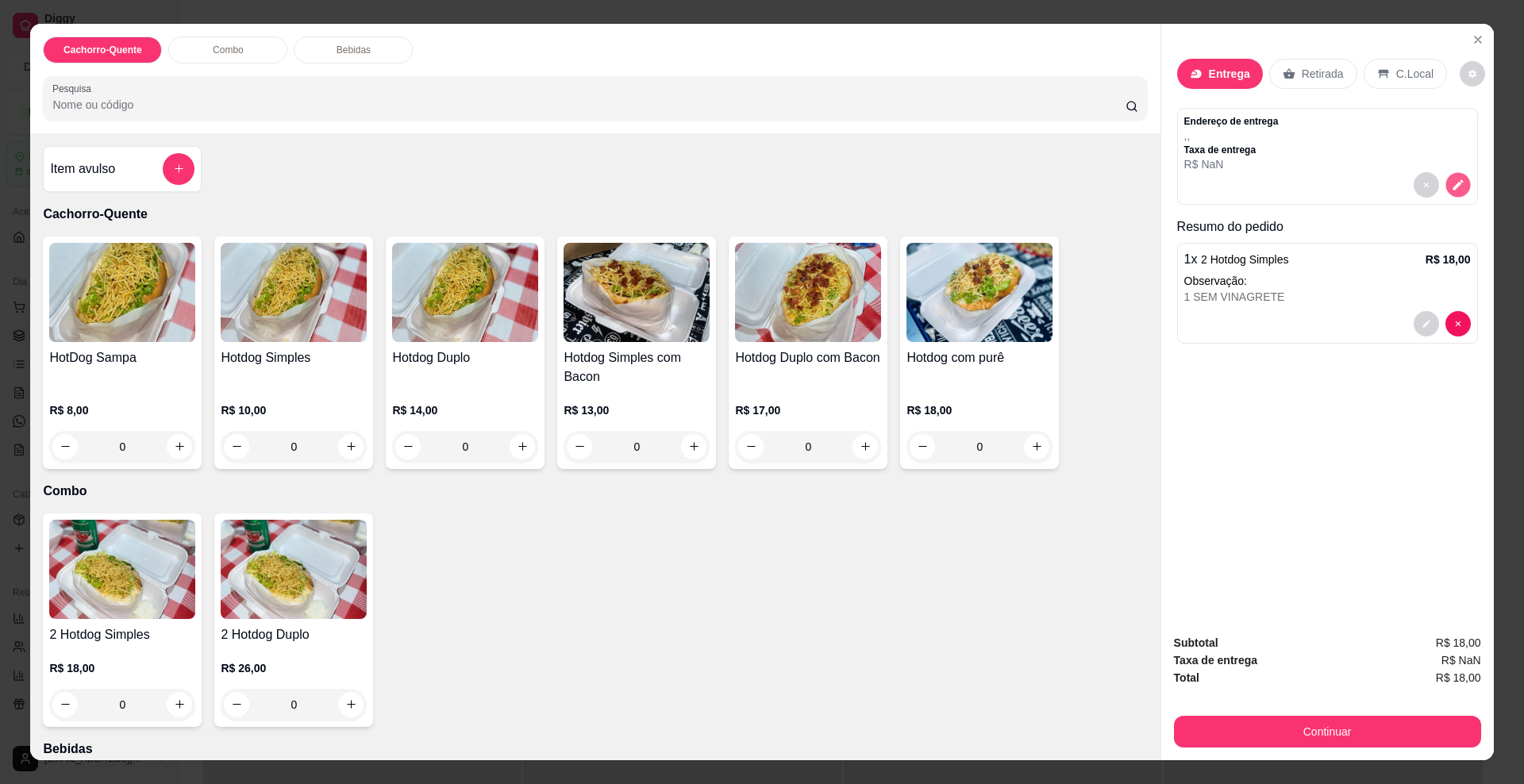
click at [1445, 192] on button "decrease-product-quantity" at bounding box center [1457, 184] width 24 height 24
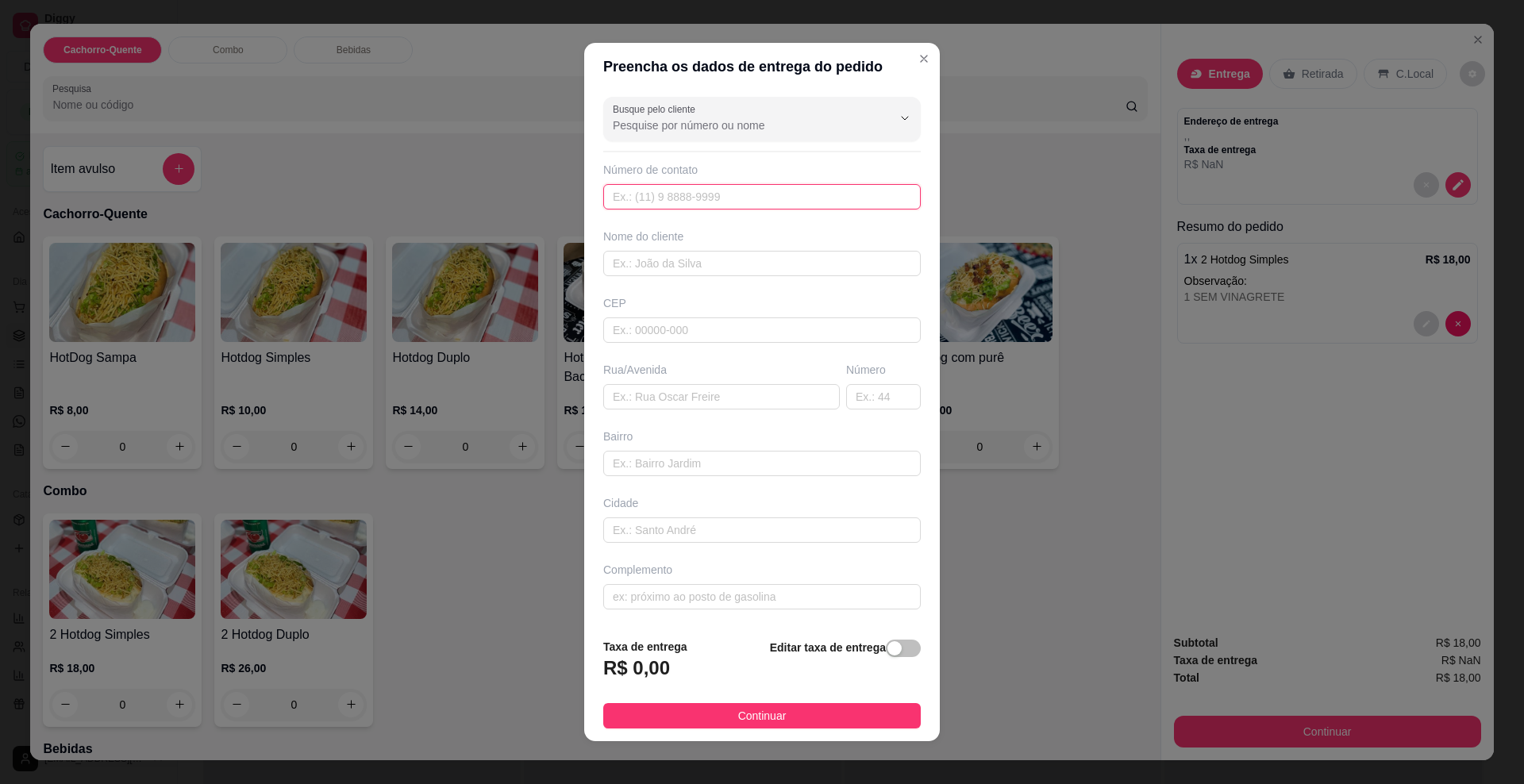
click at [667, 209] on input "text" at bounding box center [762, 196] width 317 height 25
click at [650, 133] on div at bounding box center [762, 118] width 298 height 32
click at [647, 151] on li "[PERSON_NAME]" at bounding box center [747, 163] width 290 height 25
type input "[PERSON_NAME]"
type input "698395846"
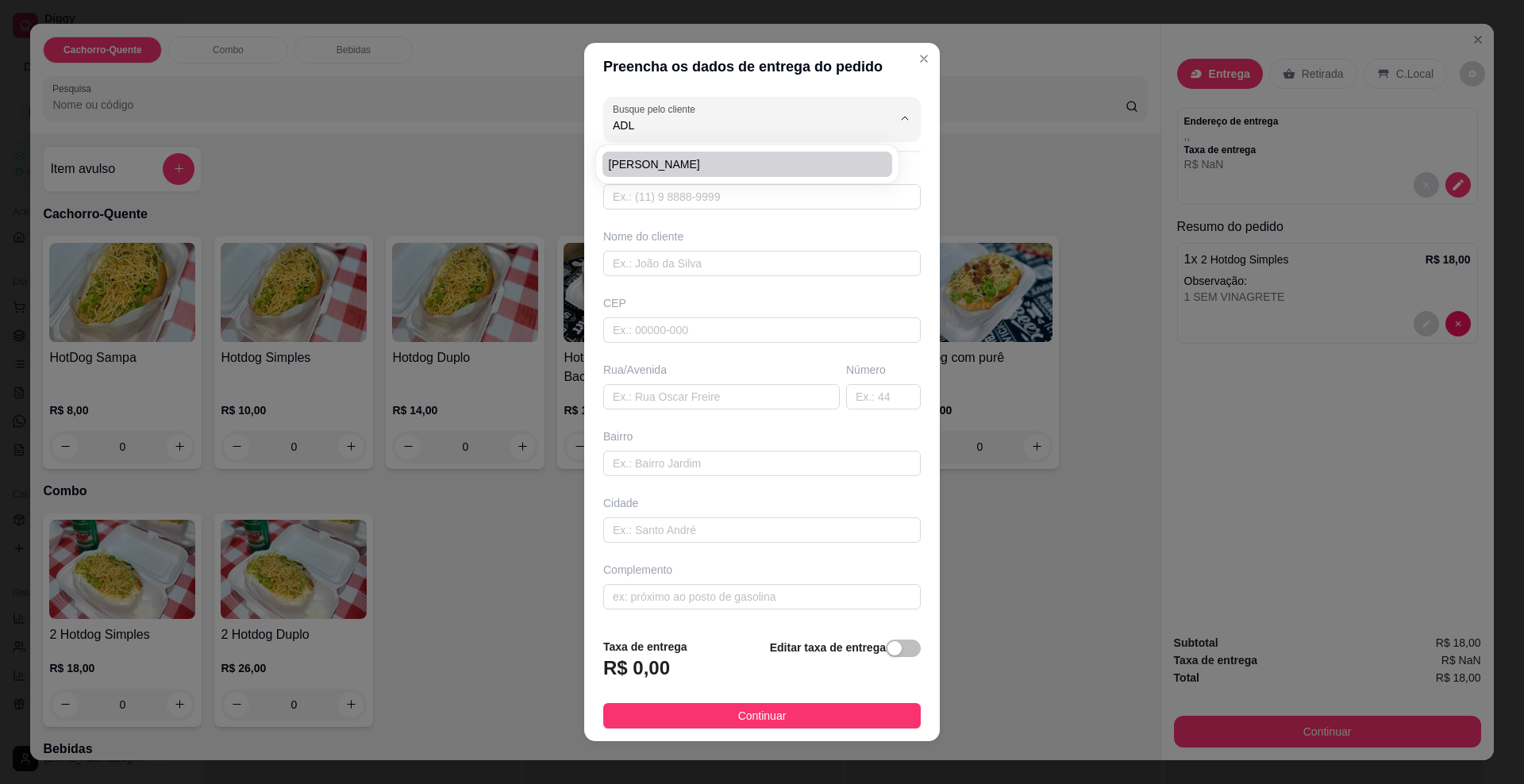
type input "[PERSON_NAME]"
type input "79083560"
type input "[GEOGRAPHIC_DATA][PERSON_NAME]"
type input "220"
type input "[GEOGRAPHIC_DATA]"
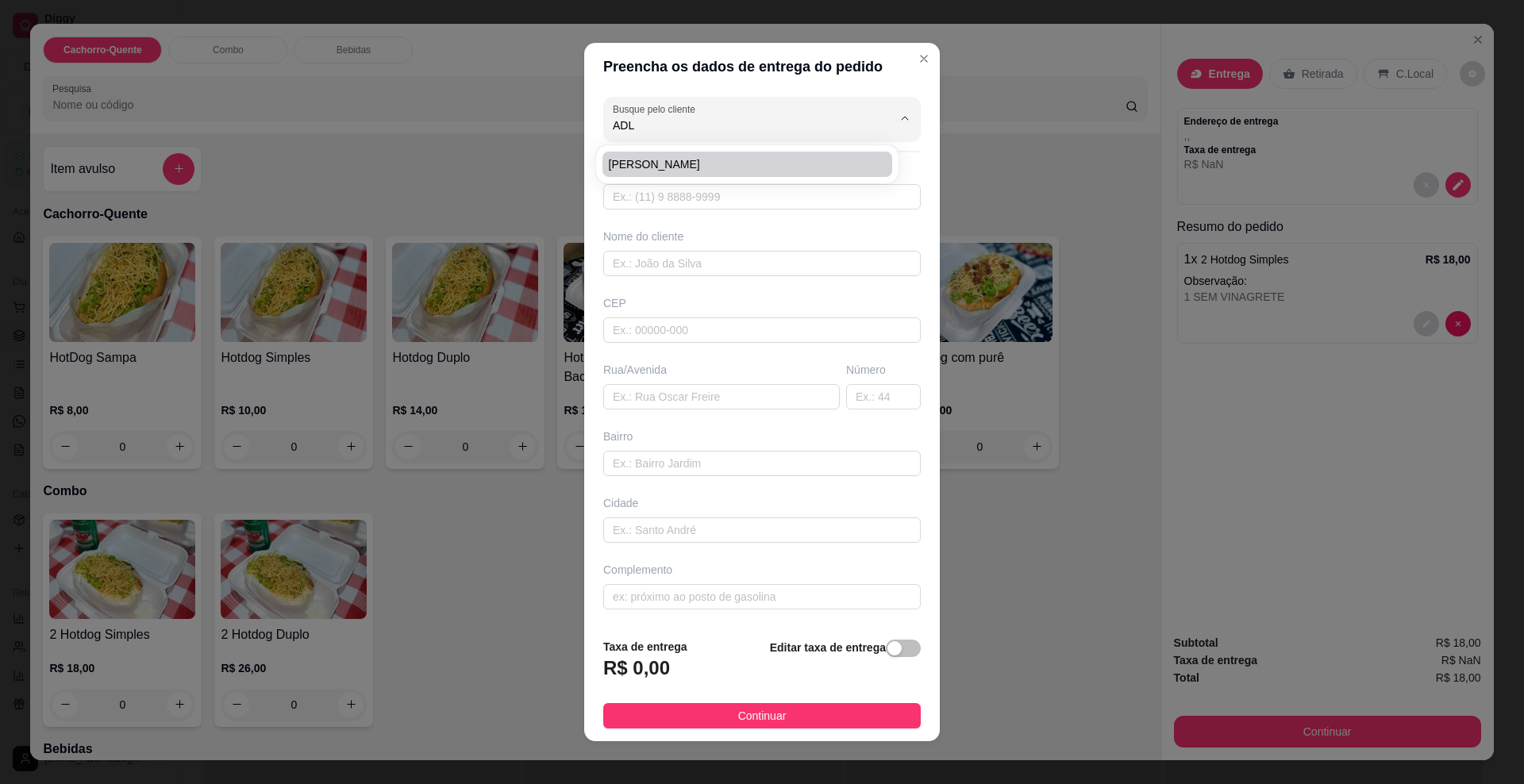
type input "[GEOGRAPHIC_DATA]"
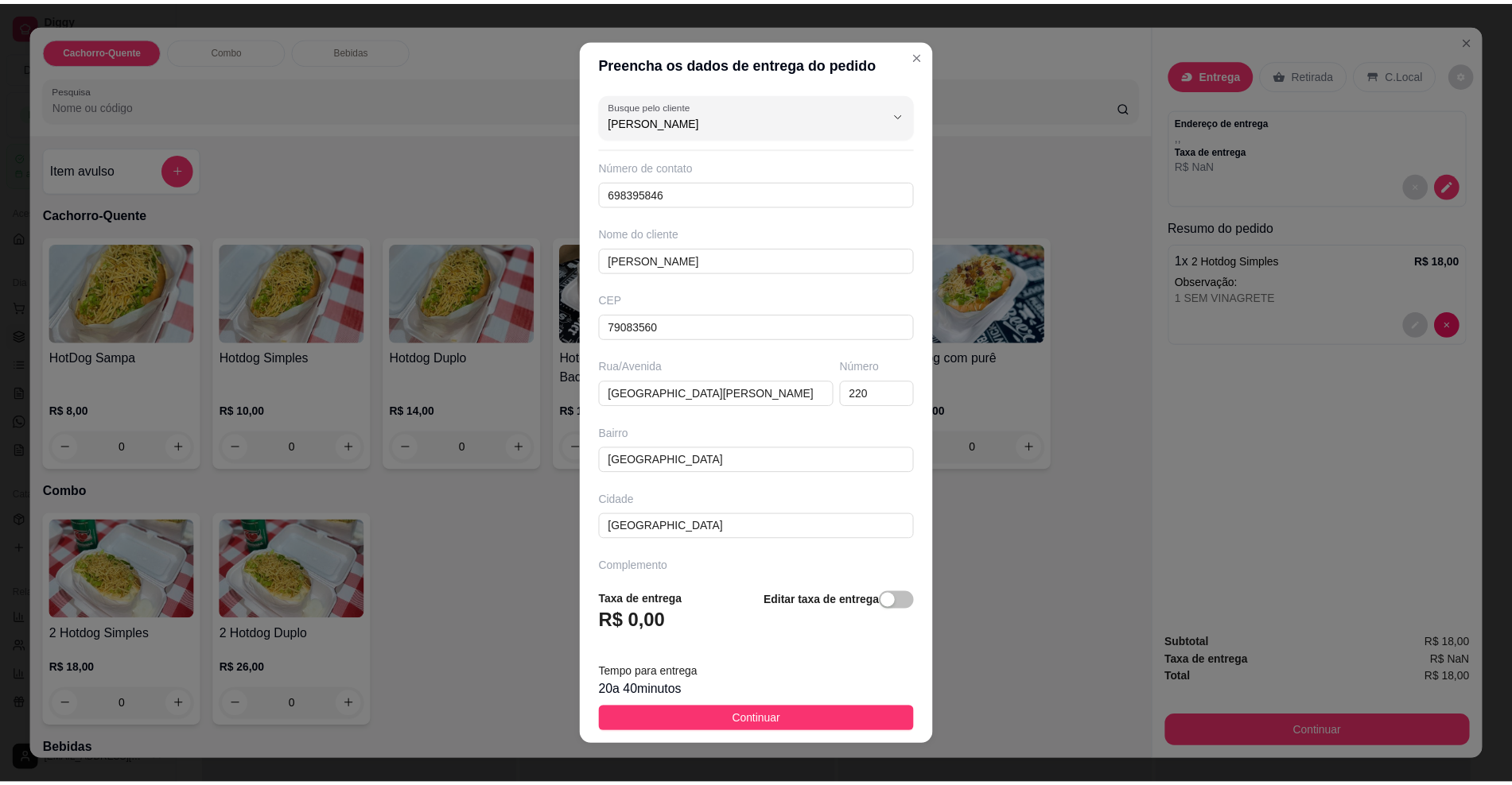
scroll to position [43, 0]
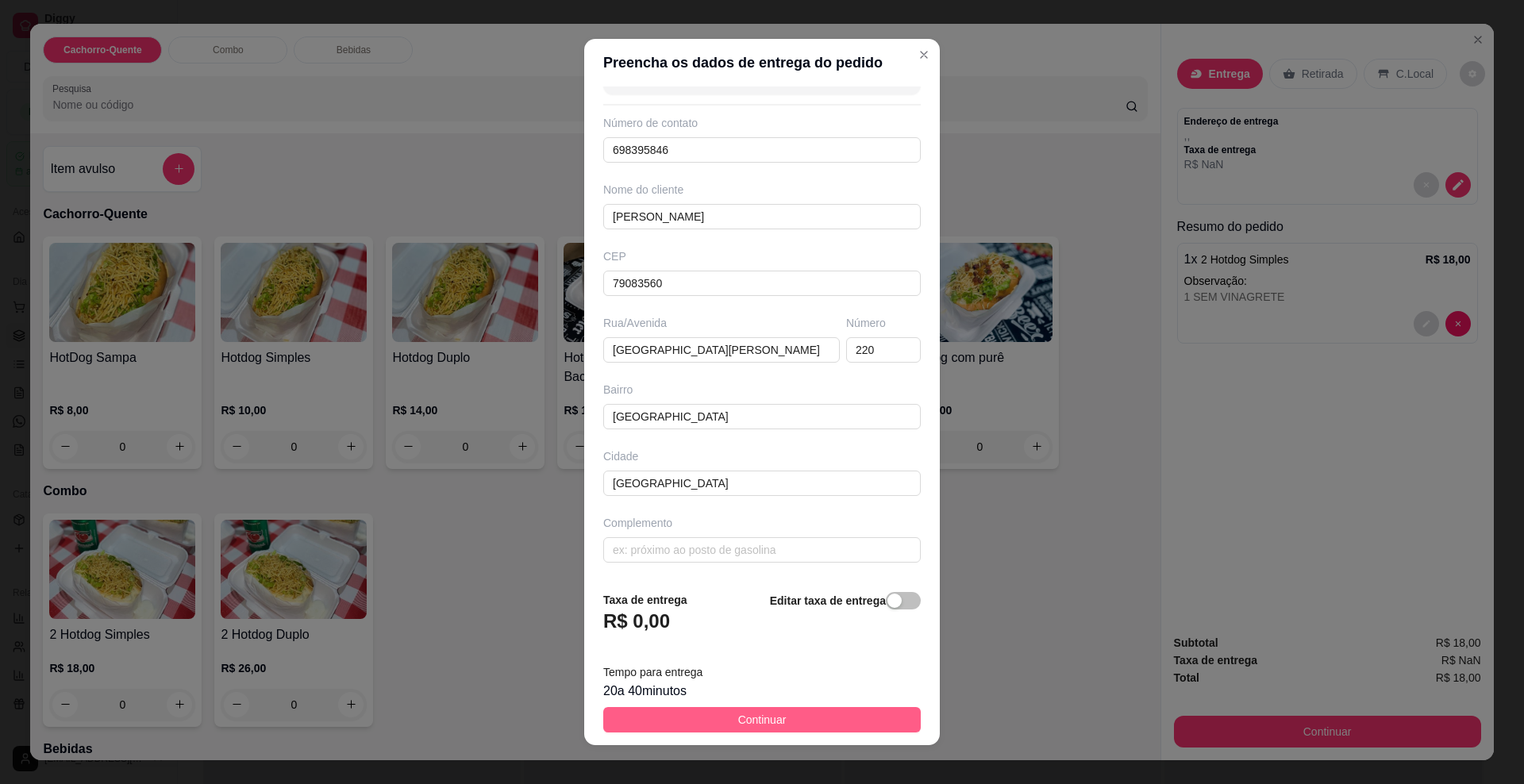
type input "[PERSON_NAME]"
click at [725, 731] on button "Continuar" at bounding box center [762, 719] width 317 height 25
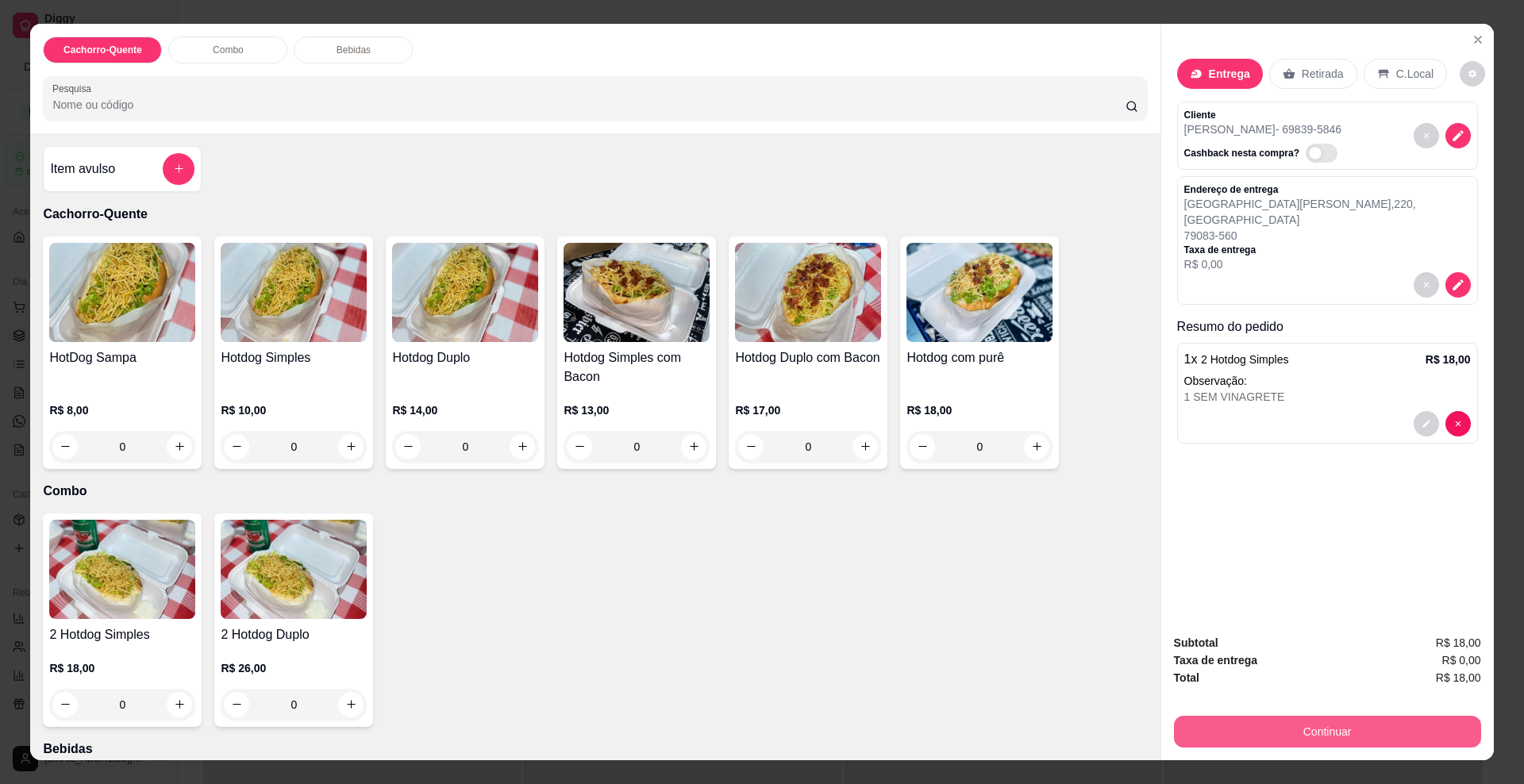
click at [1299, 724] on button "Continuar" at bounding box center [1327, 731] width 307 height 32
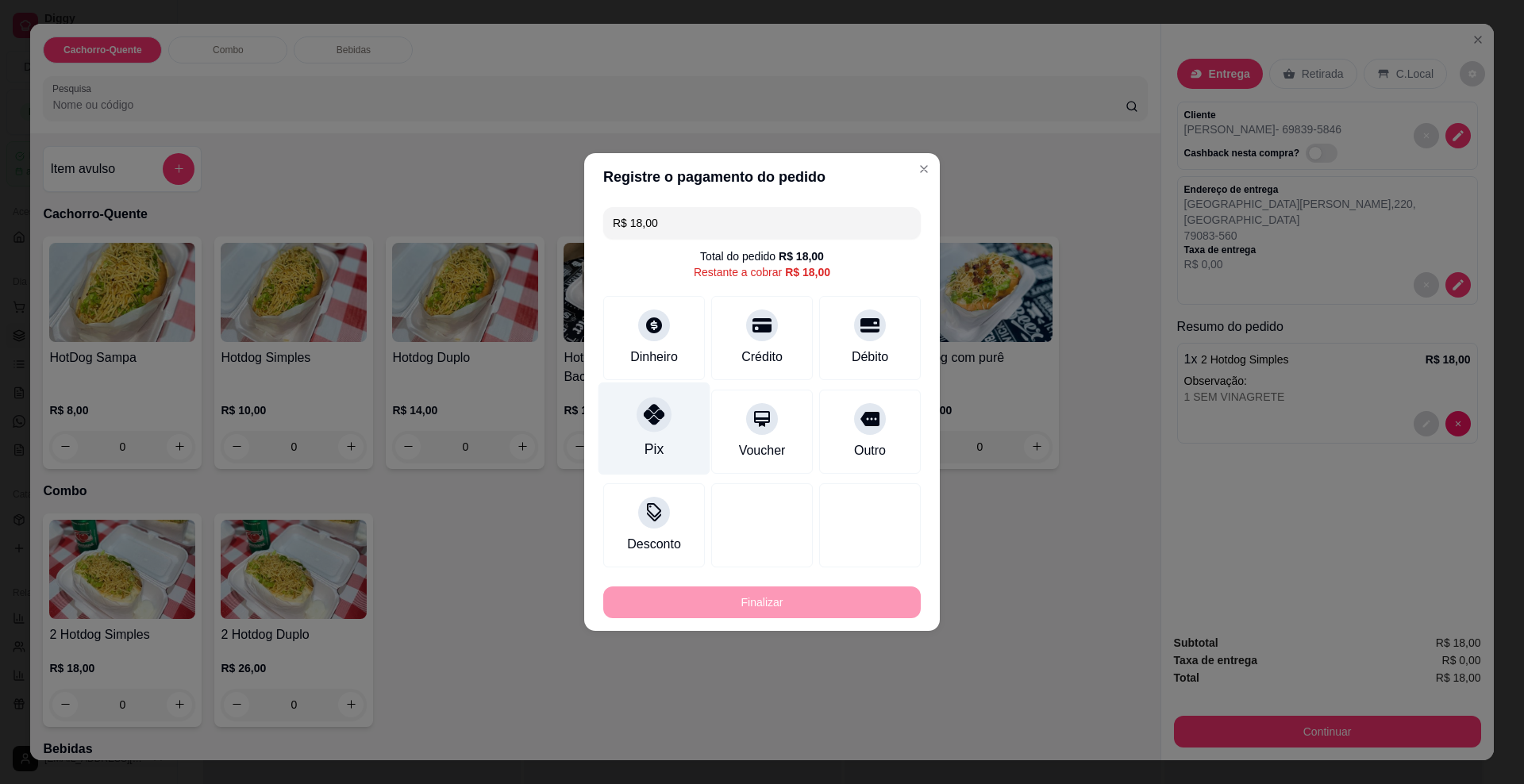
click at [639, 427] on div at bounding box center [654, 414] width 35 height 35
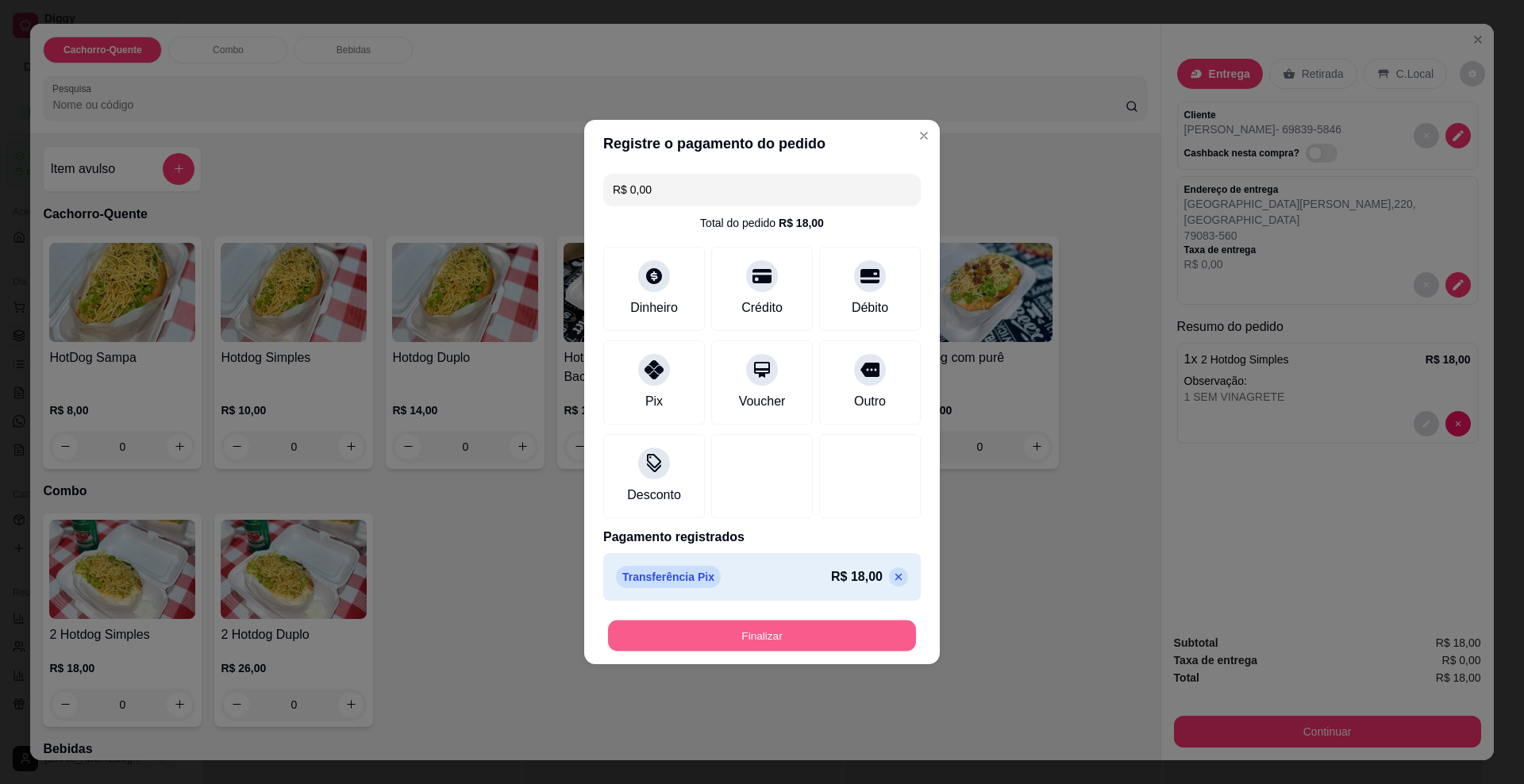
click at [724, 636] on button "Finalizar" at bounding box center [762, 636] width 308 height 31
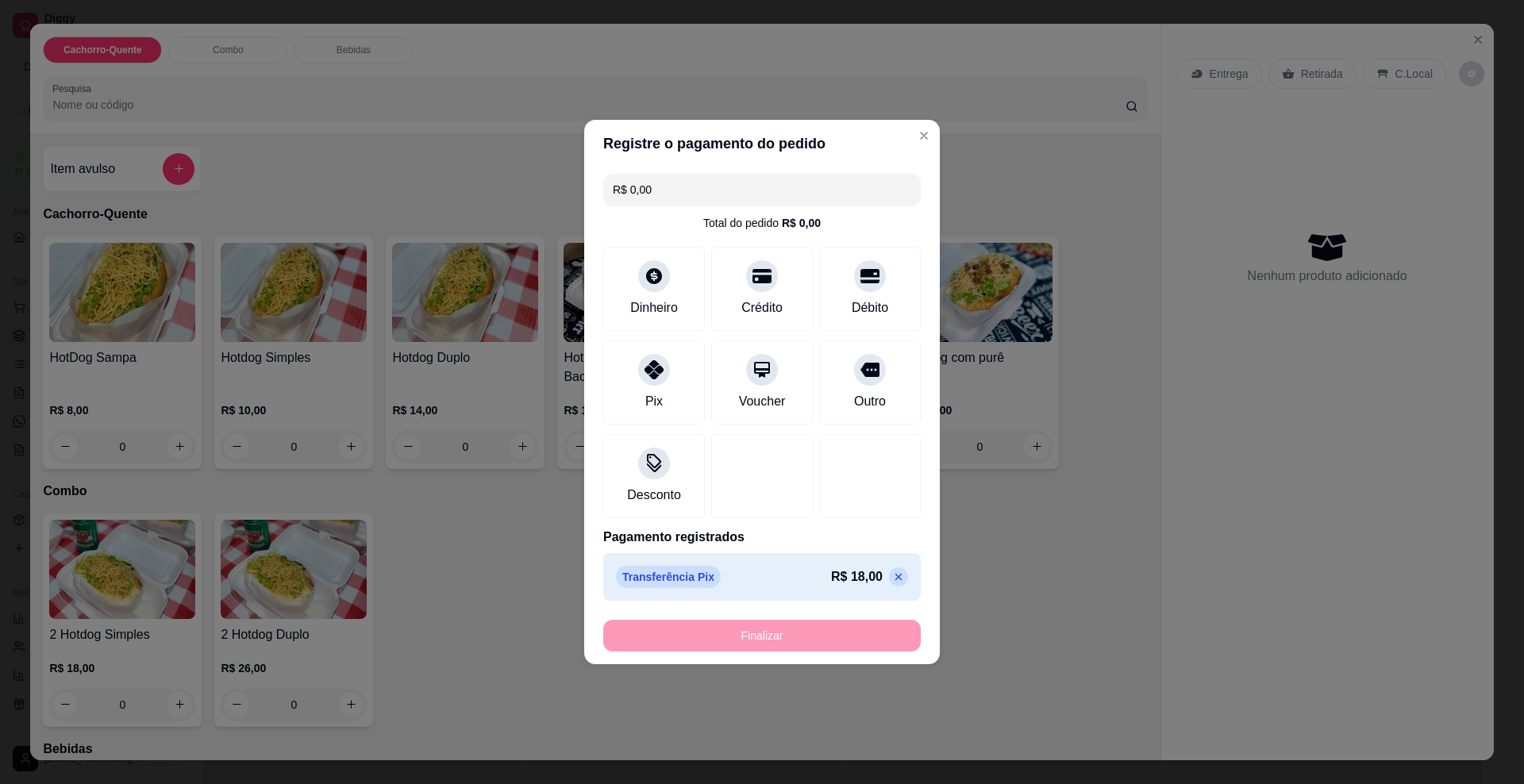
type input "-R$ 18,00"
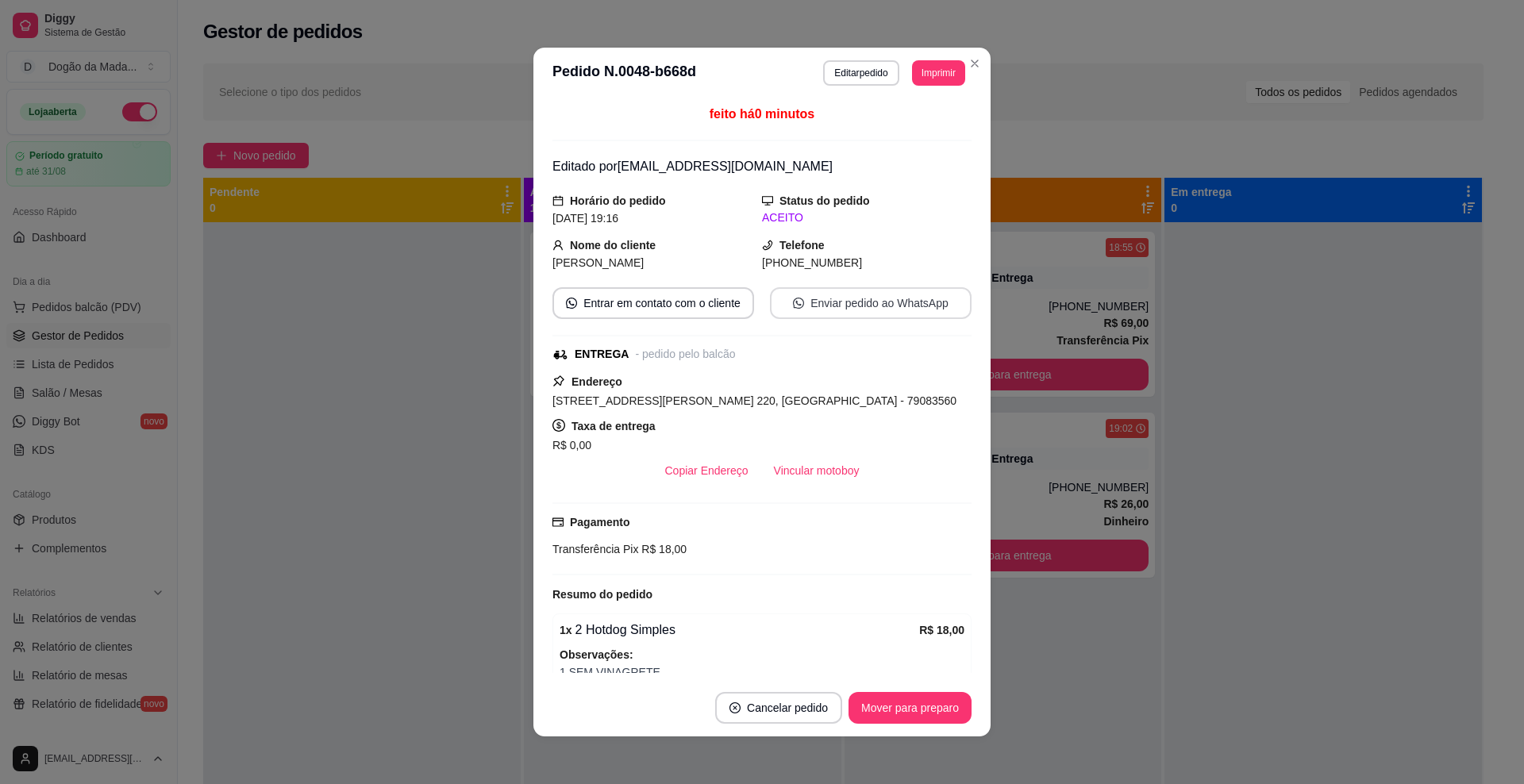
click at [823, 303] on button "Enviar pedido ao WhatsApp" at bounding box center [870, 303] width 201 height 32
click at [853, 73] on button "Editar pedido" at bounding box center [860, 73] width 75 height 25
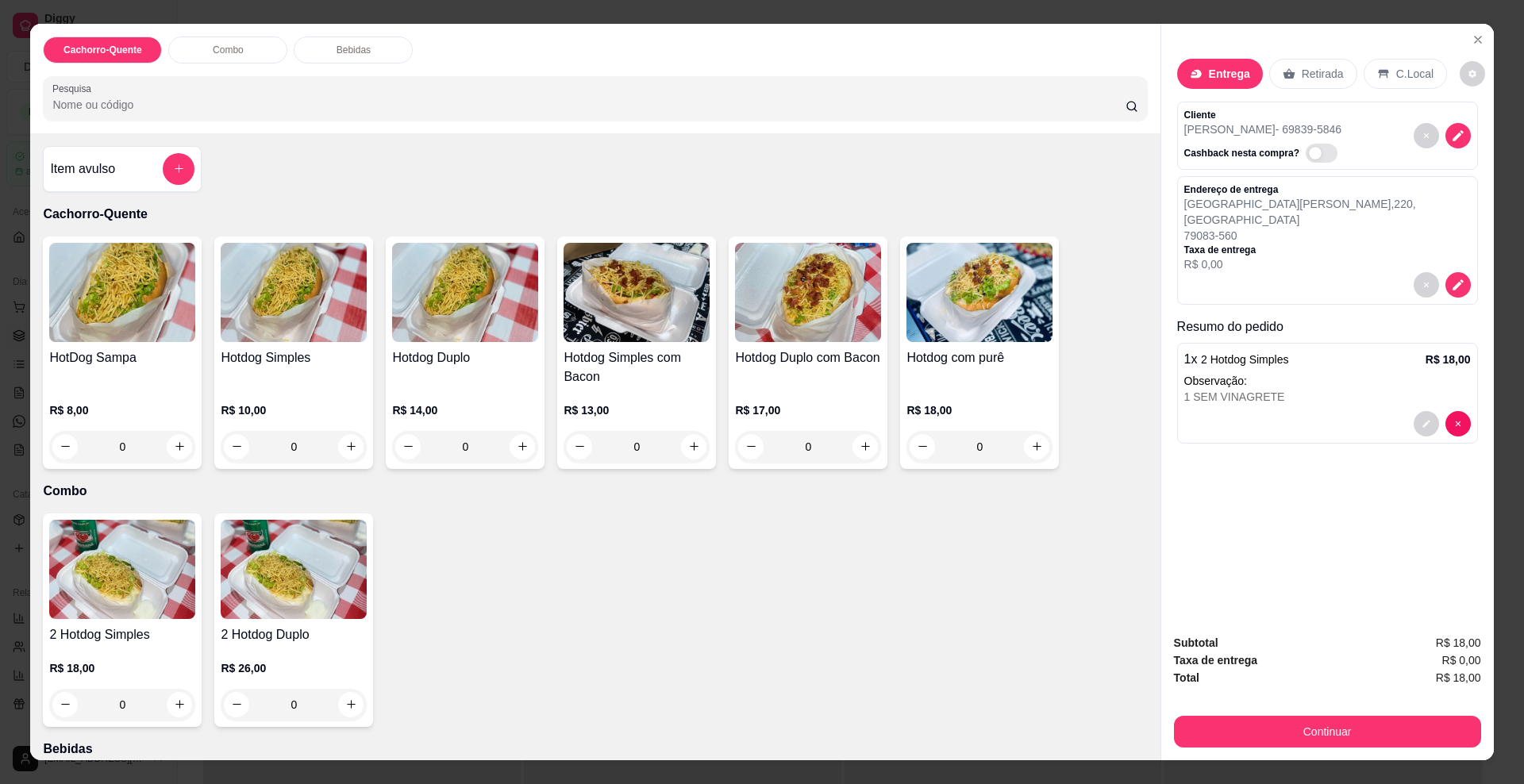
click at [1445, 145] on button "decrease-product-quantity" at bounding box center [1457, 135] width 25 height 25
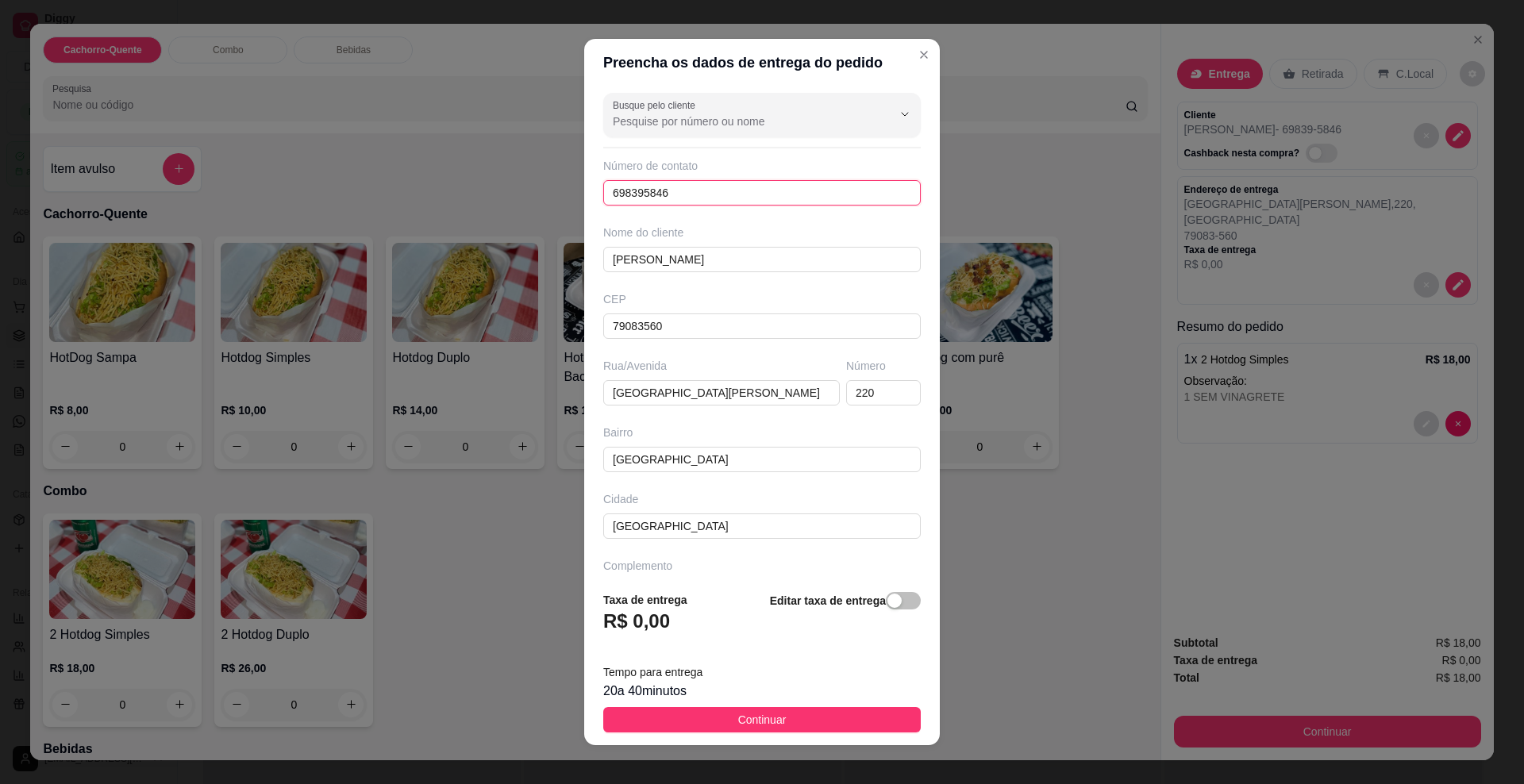
click at [677, 197] on input "698395846" at bounding box center [762, 192] width 317 height 25
drag, startPoint x: 670, startPoint y: 194, endPoint x: 547, endPoint y: 163, distance: 126.8
click at [547, 163] on div "Preencha os dados de entrega do pedido Busque pelo cliente Número de contato 69…" at bounding box center [762, 392] width 1524 height 784
type input "[PHONE_NUMBER]"
click at [666, 721] on button "Continuar" at bounding box center [762, 719] width 317 height 25
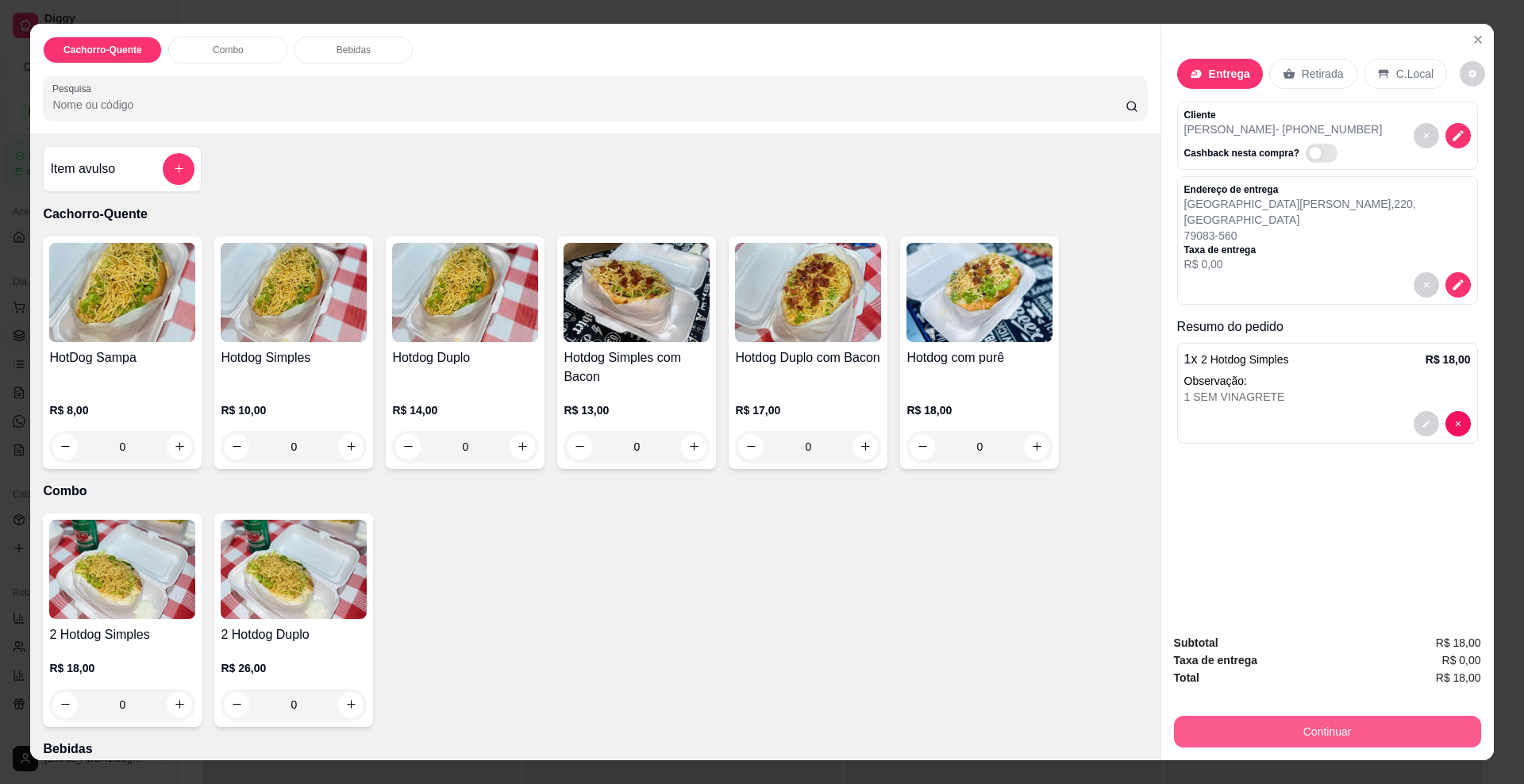
click at [1225, 731] on button "Continuar" at bounding box center [1327, 731] width 307 height 32
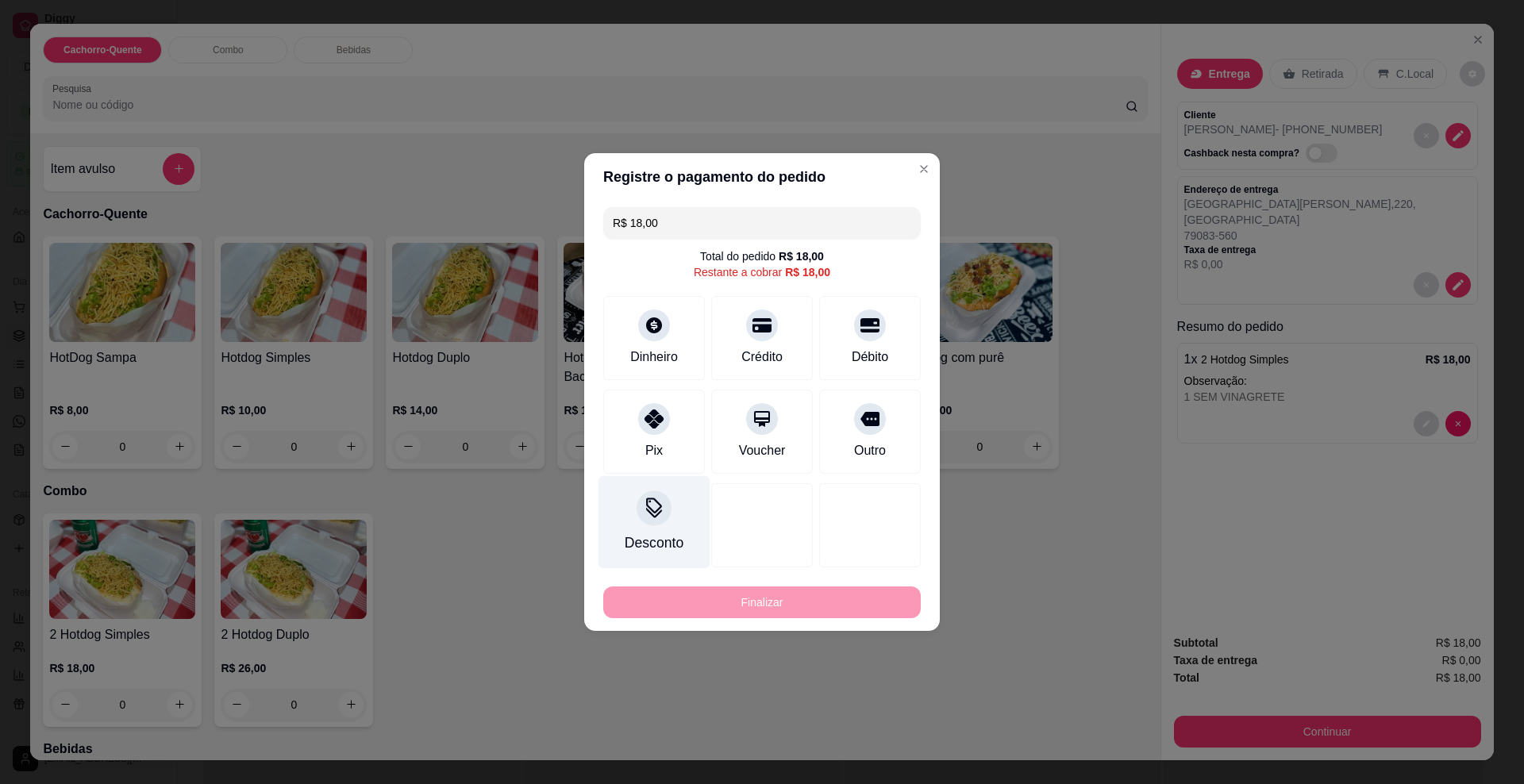
click at [642, 435] on div "Pix" at bounding box center [654, 431] width 102 height 84
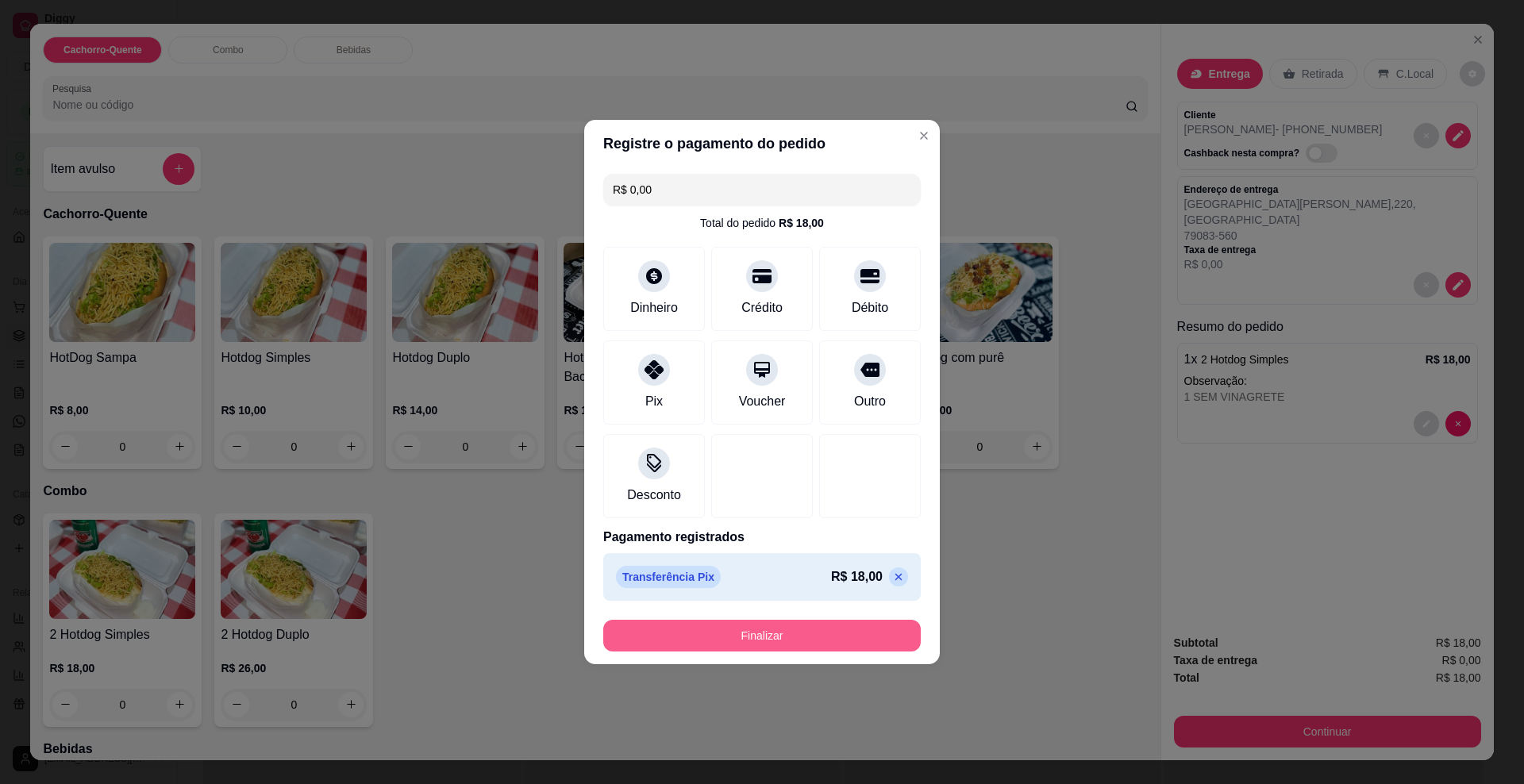
click at [731, 641] on button "Finalizar" at bounding box center [762, 635] width 317 height 32
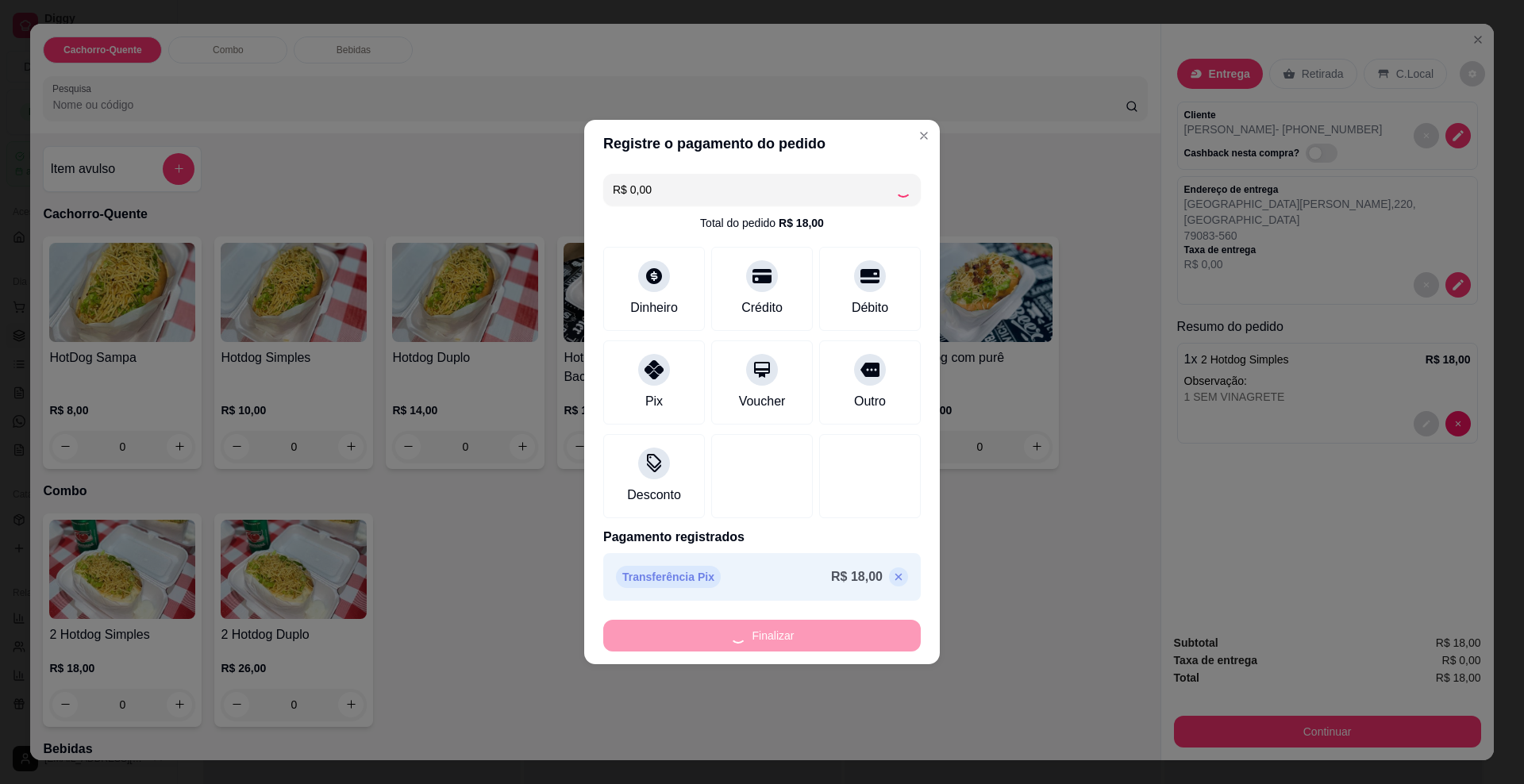
type input "-R$ 18,00"
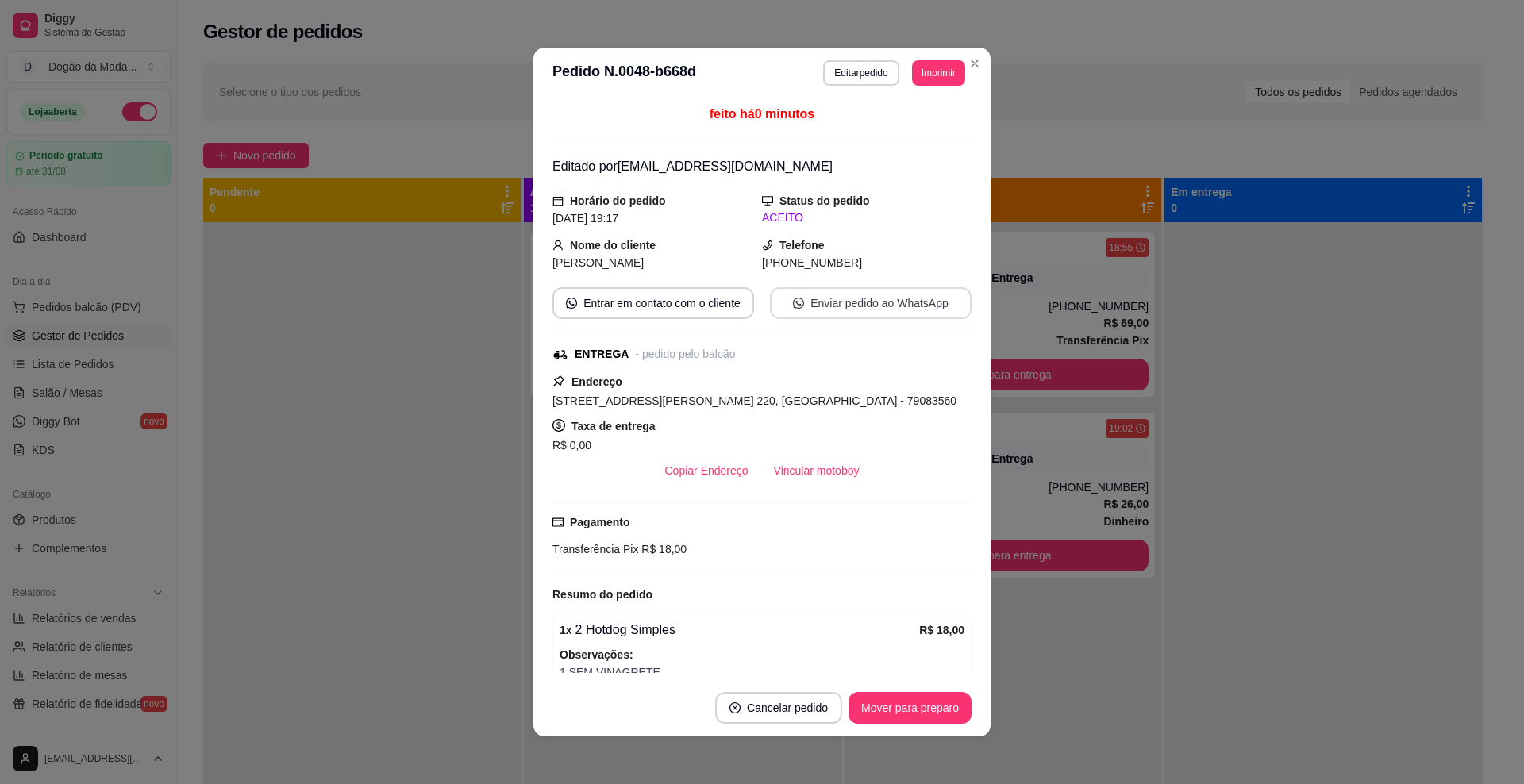
click at [914, 294] on button "Enviar pedido ao WhatsApp" at bounding box center [870, 303] width 201 height 32
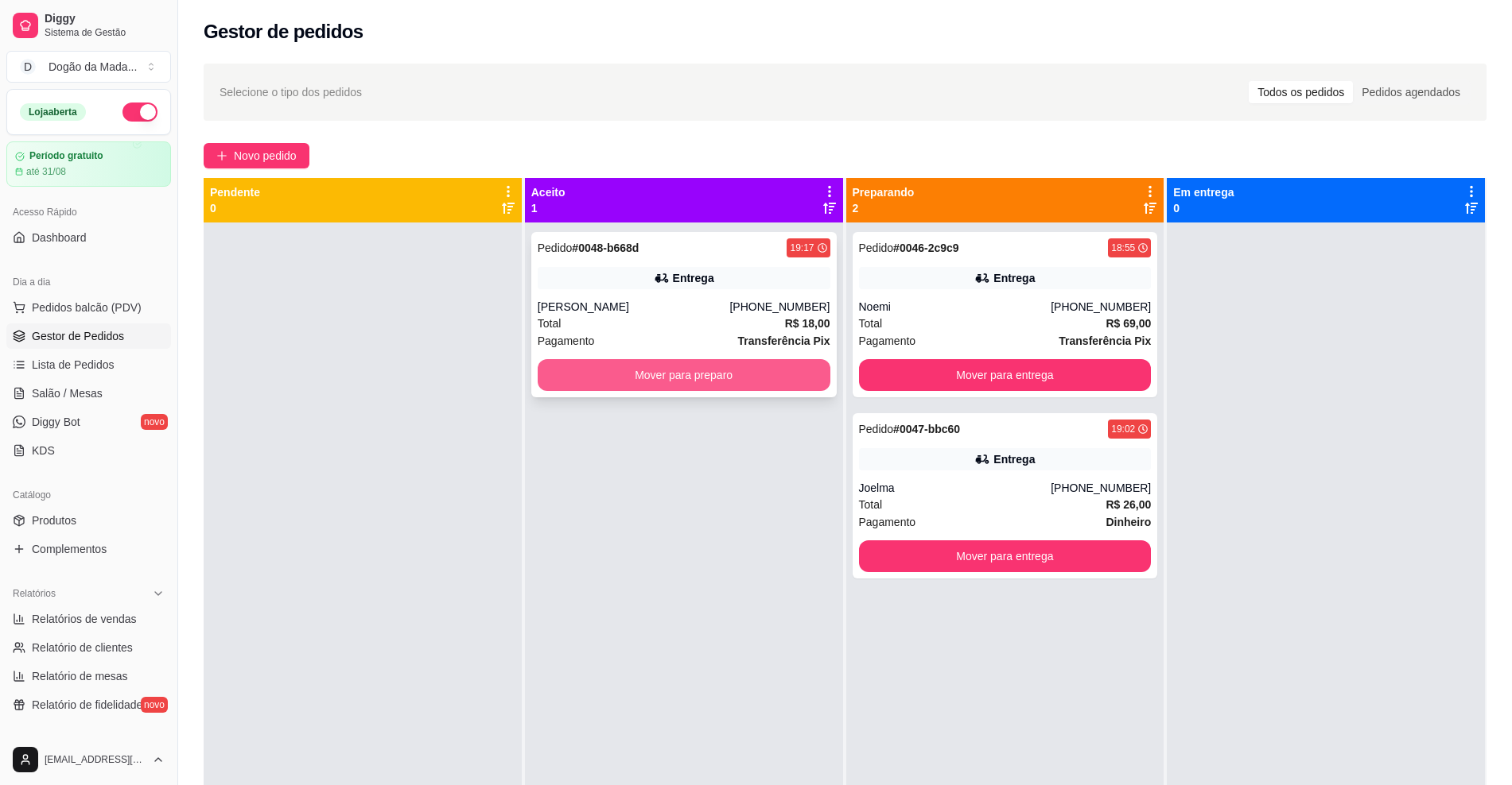
click at [725, 376] on button "Mover para preparo" at bounding box center [684, 375] width 293 height 32
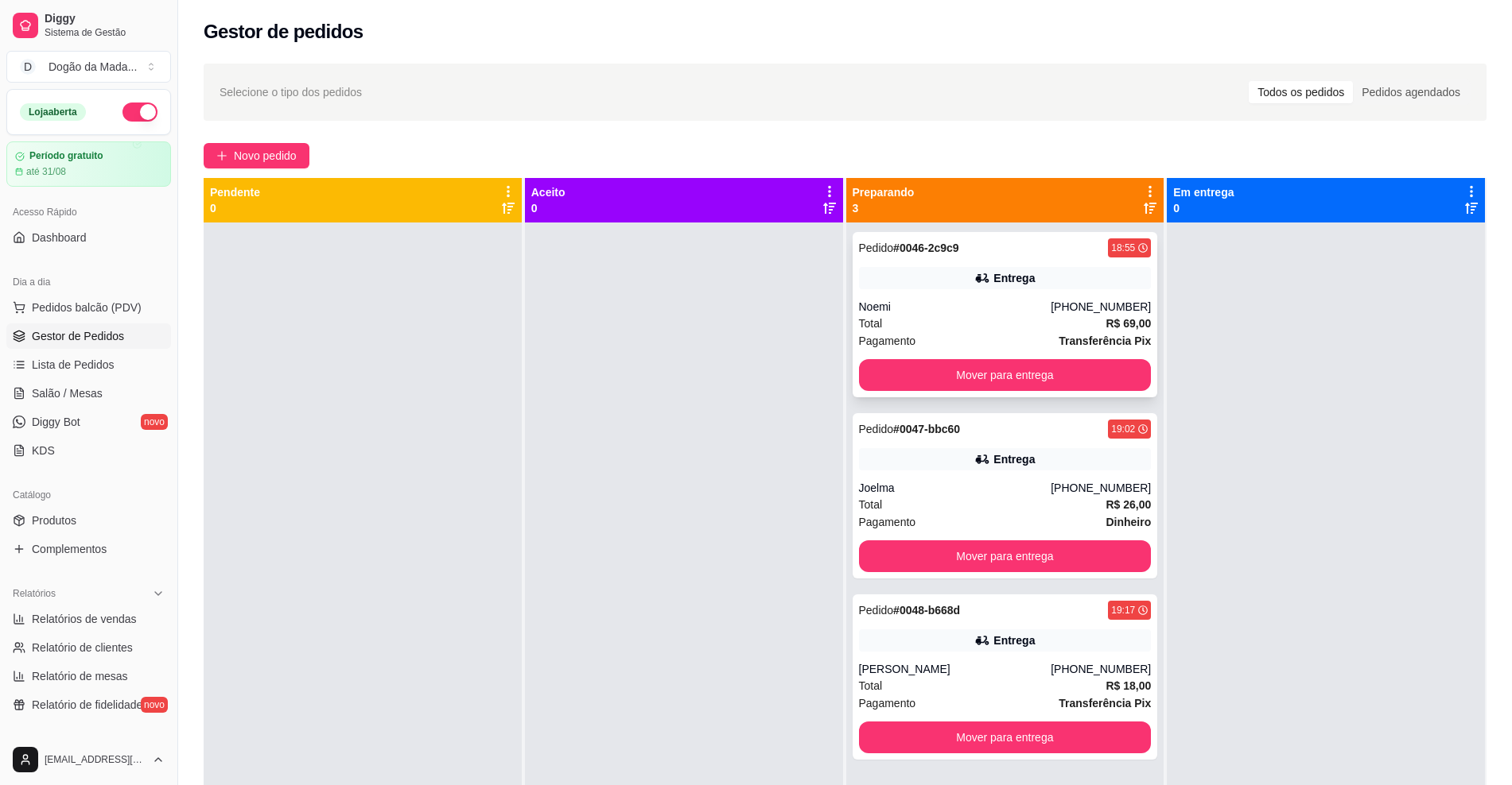
click at [934, 325] on div "Total R$ 69,00" at bounding box center [1005, 324] width 293 height 17
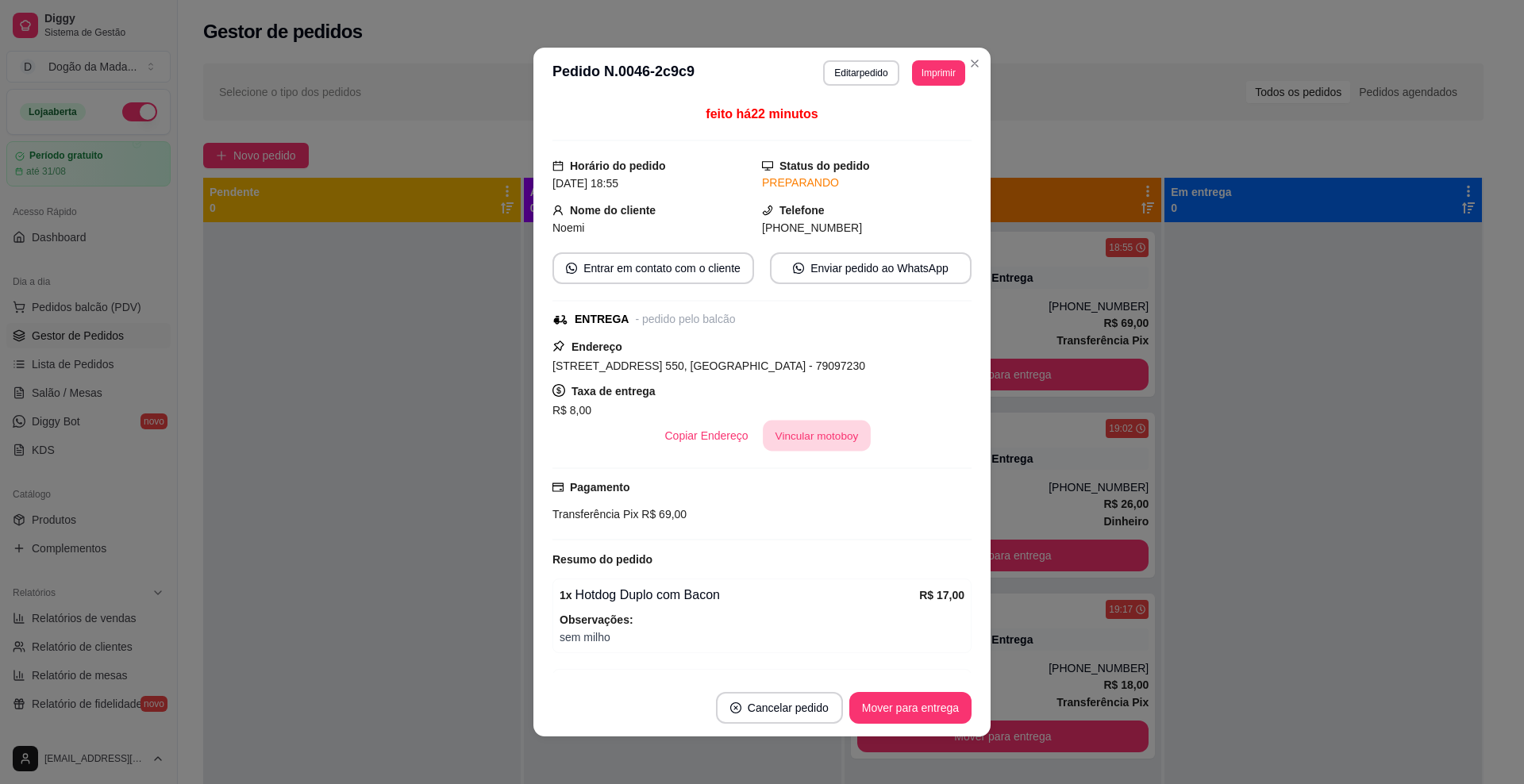
click at [785, 423] on button "Vincular motoboy" at bounding box center [817, 437] width 108 height 31
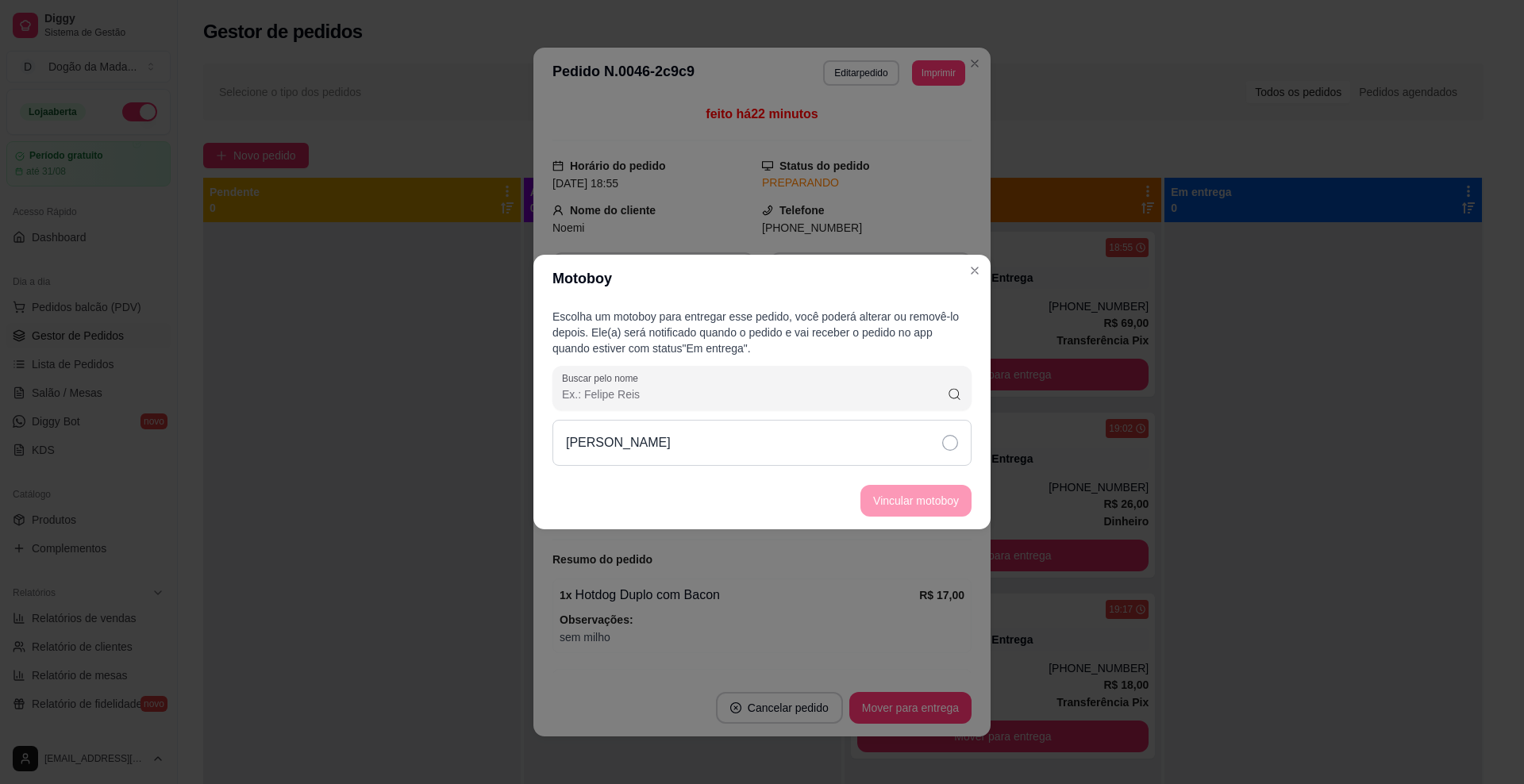
click at [757, 445] on div "[PERSON_NAME]" at bounding box center [762, 443] width 419 height 46
click at [912, 494] on button "Vincular motoboy" at bounding box center [916, 500] width 112 height 32
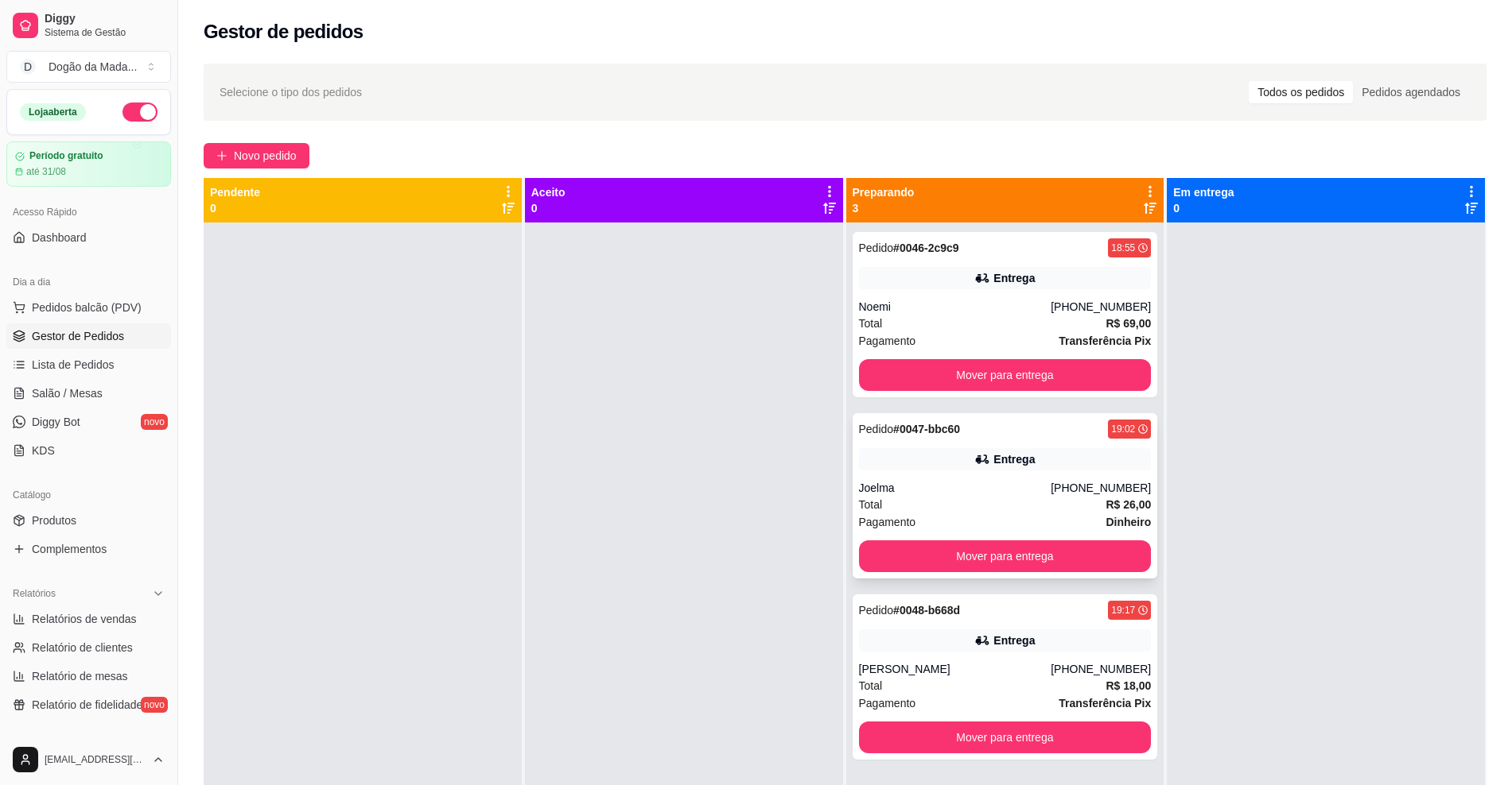
click at [953, 482] on div "Joelma" at bounding box center [955, 488] width 192 height 16
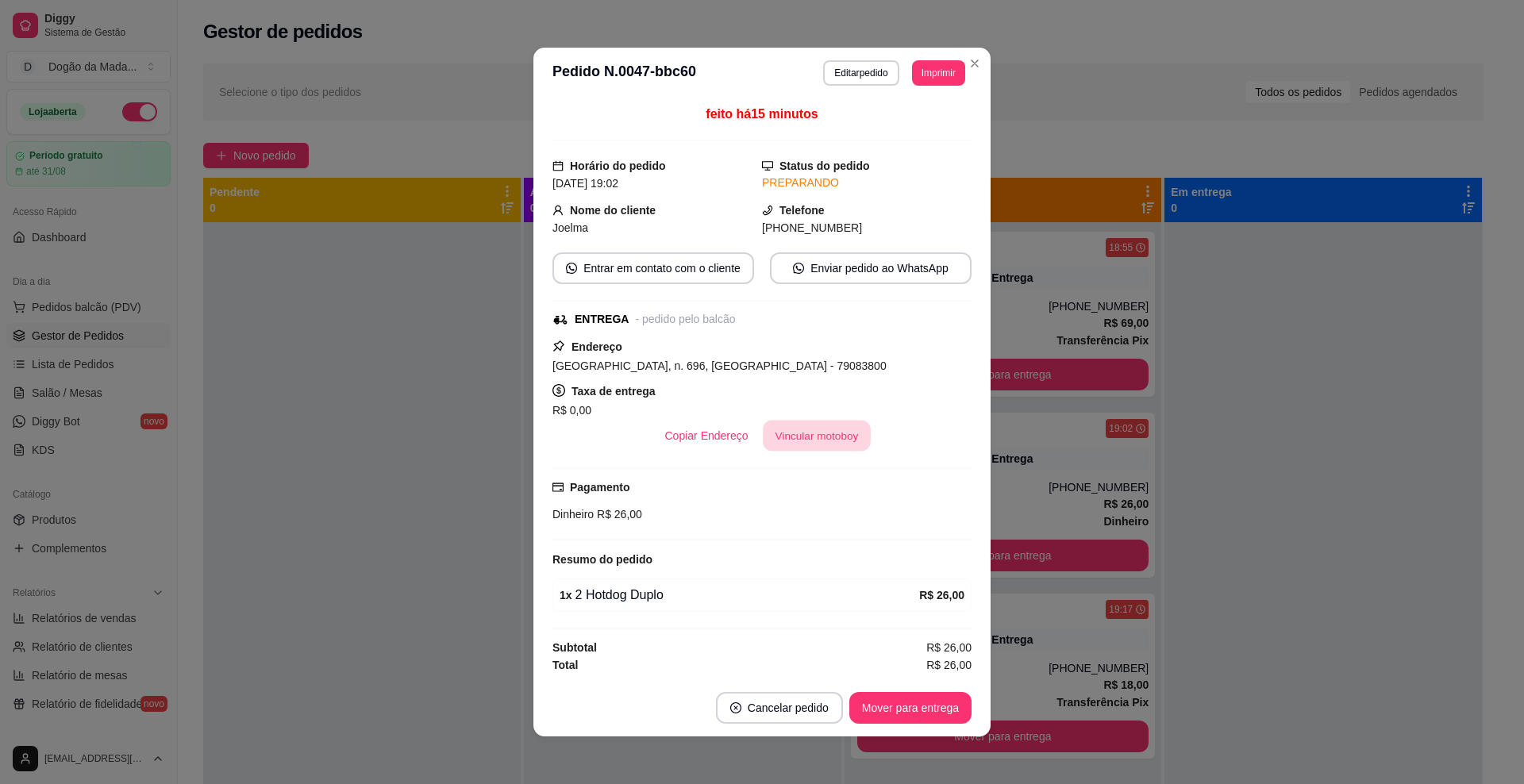
click at [800, 442] on button "Vincular motoboy" at bounding box center [817, 437] width 108 height 31
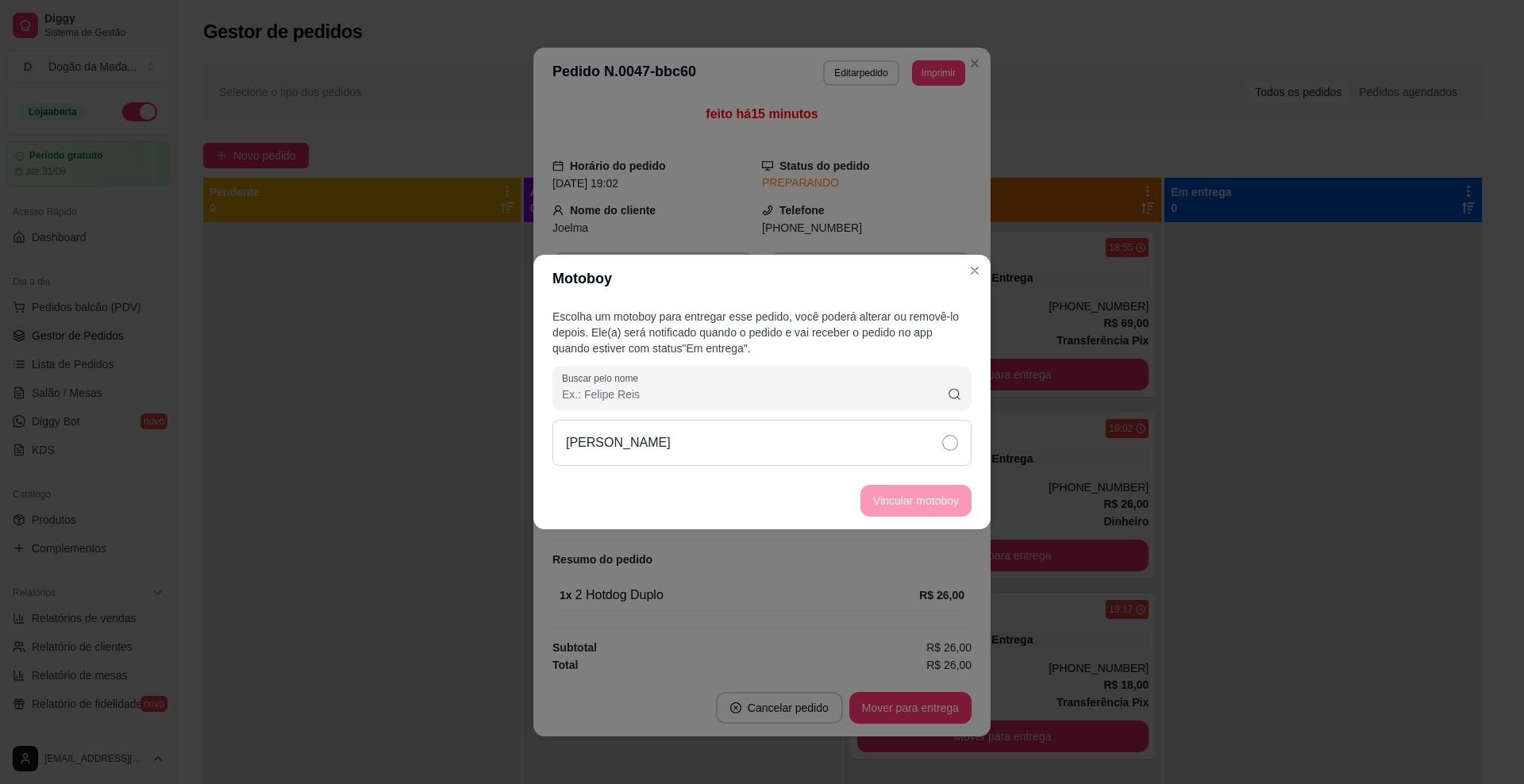
click at [794, 435] on div "[PERSON_NAME]" at bounding box center [762, 443] width 419 height 46
click at [909, 491] on button "Vincular motoboy" at bounding box center [915, 501] width 108 height 31
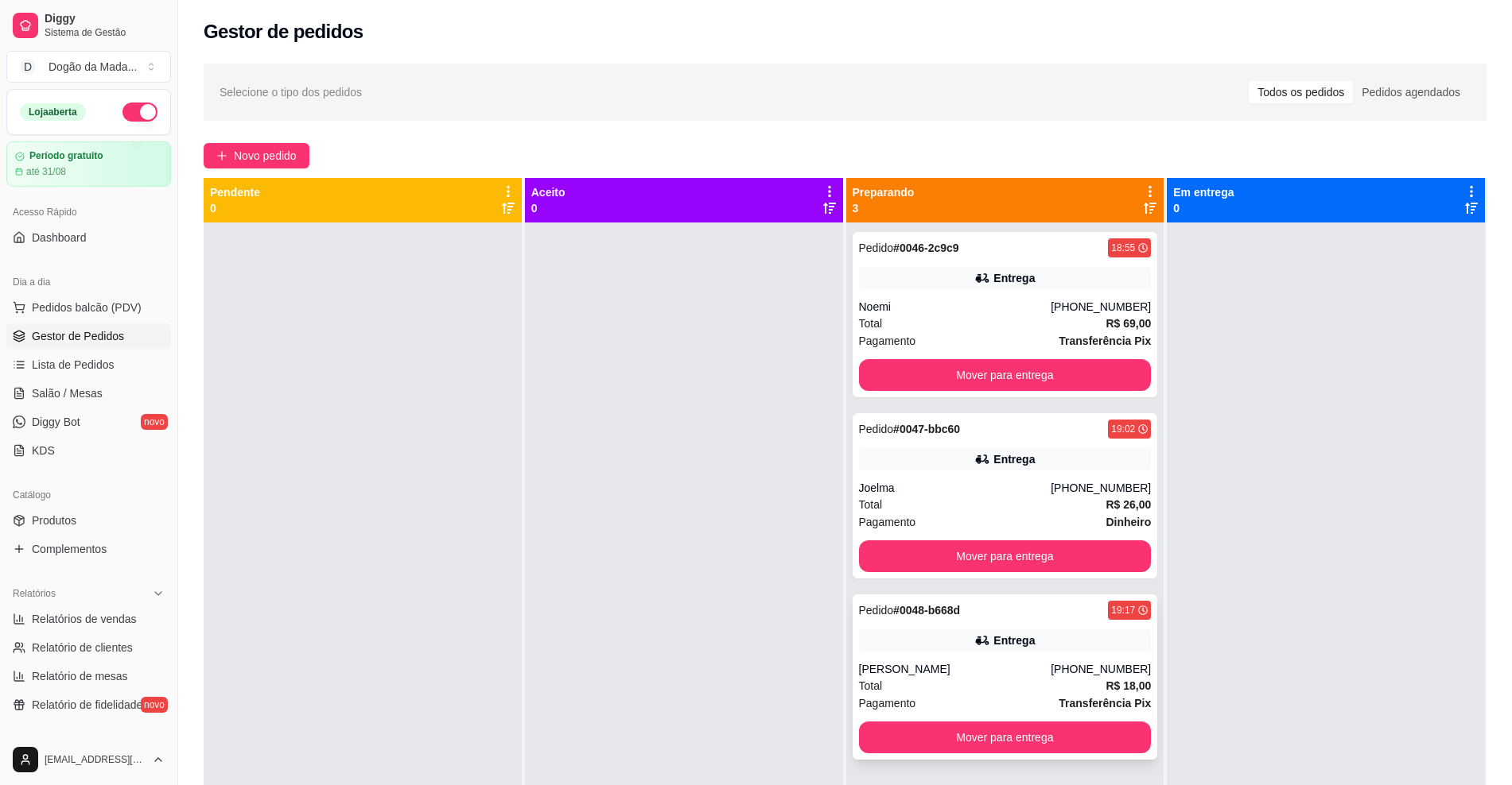
click at [1037, 672] on div "[PERSON_NAME]" at bounding box center [955, 669] width 192 height 16
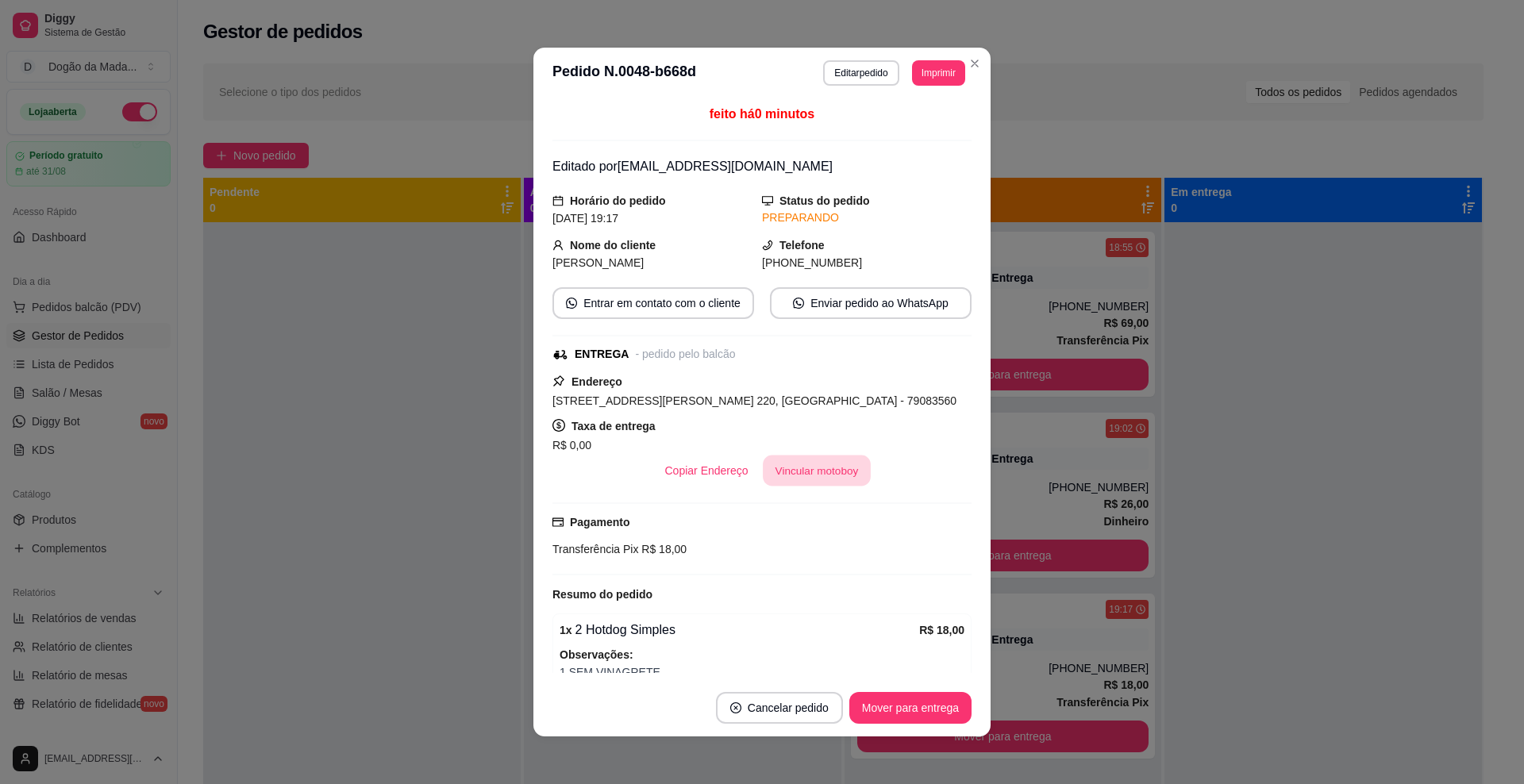
click at [850, 473] on button "Vincular motoboy" at bounding box center [817, 471] width 108 height 31
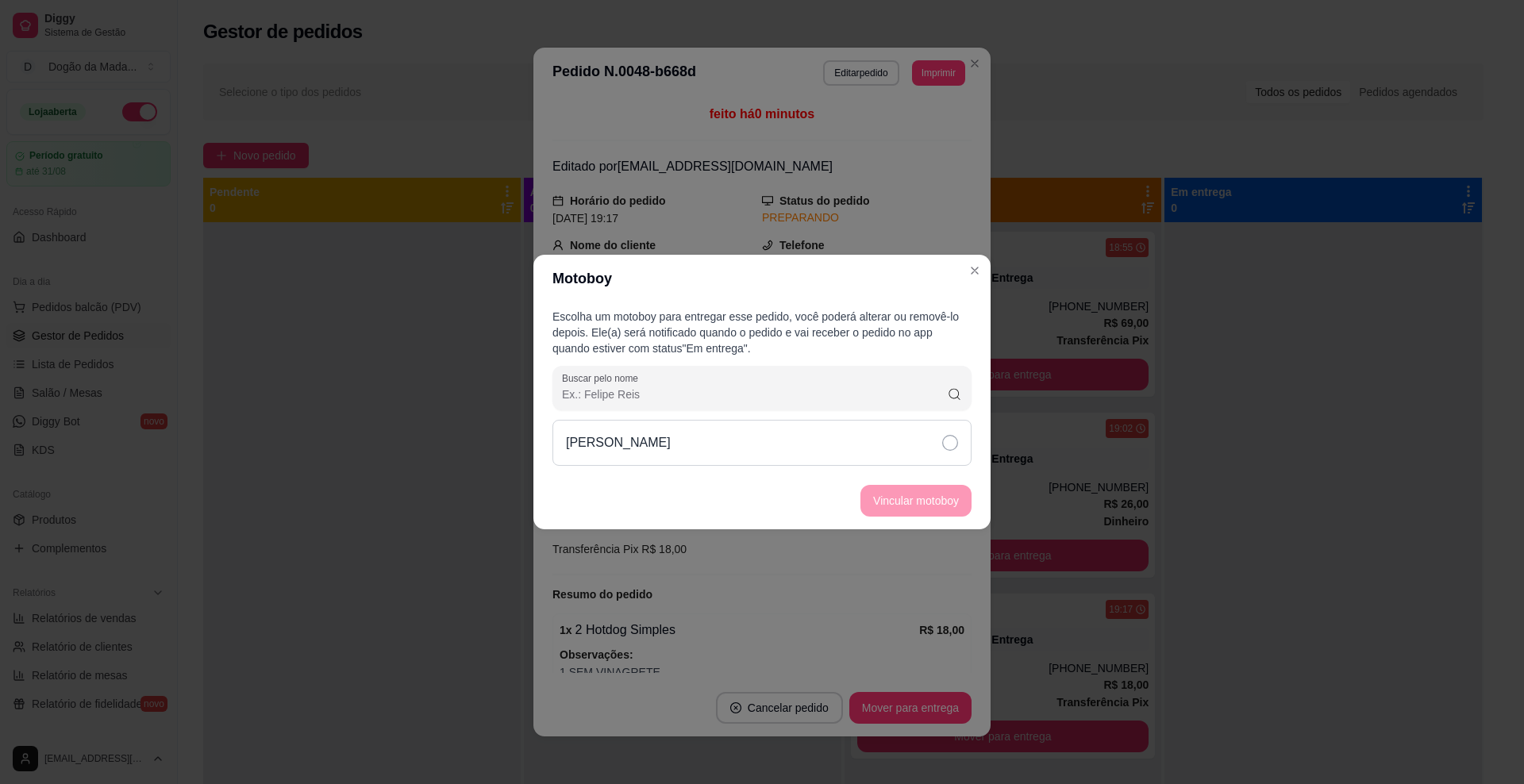
click at [919, 449] on div "[PERSON_NAME]" at bounding box center [762, 443] width 419 height 46
click at [915, 495] on button "Vincular motoboy" at bounding box center [916, 500] width 112 height 32
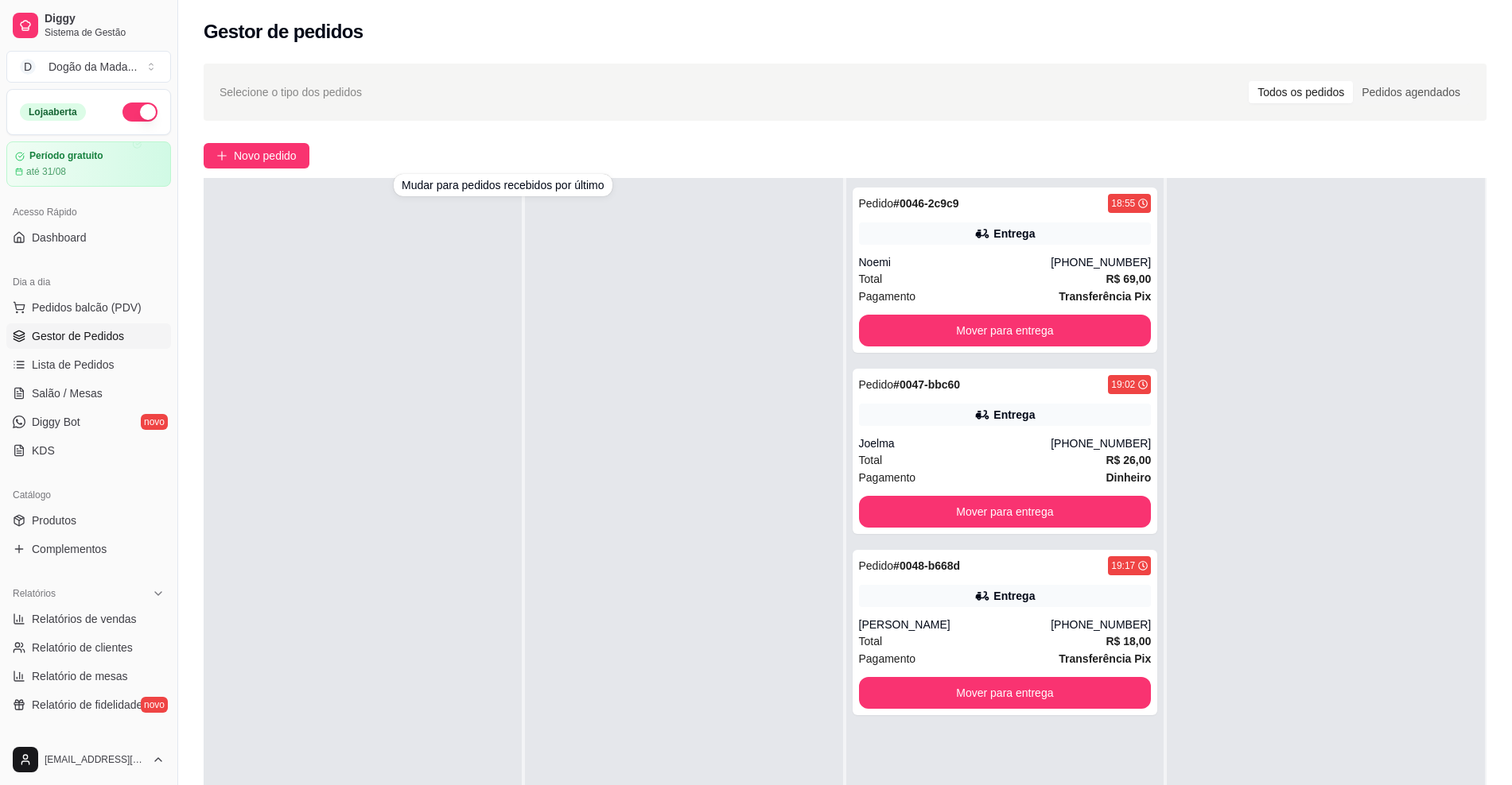
scroll to position [0, 0]
